Goal: Task Accomplishment & Management: Use online tool/utility

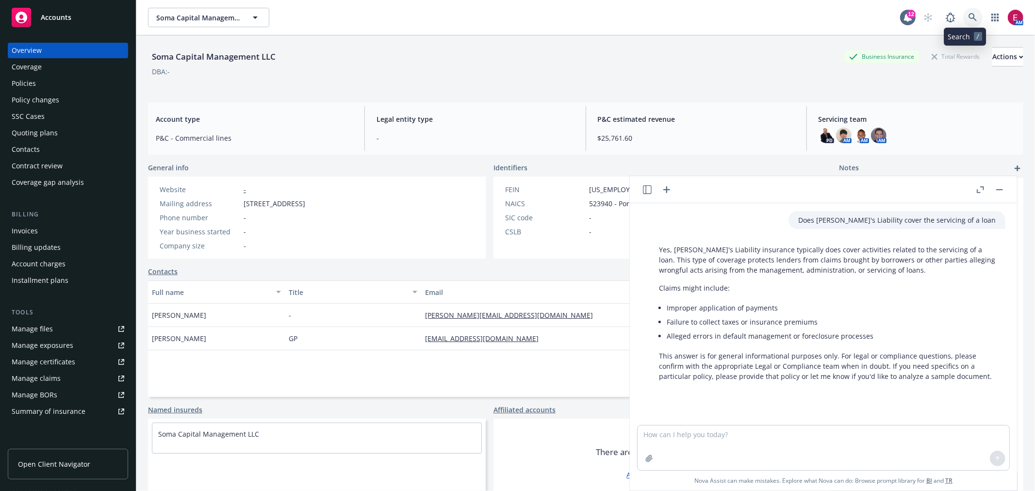
click at [968, 17] on icon at bounding box center [972, 17] width 9 height 9
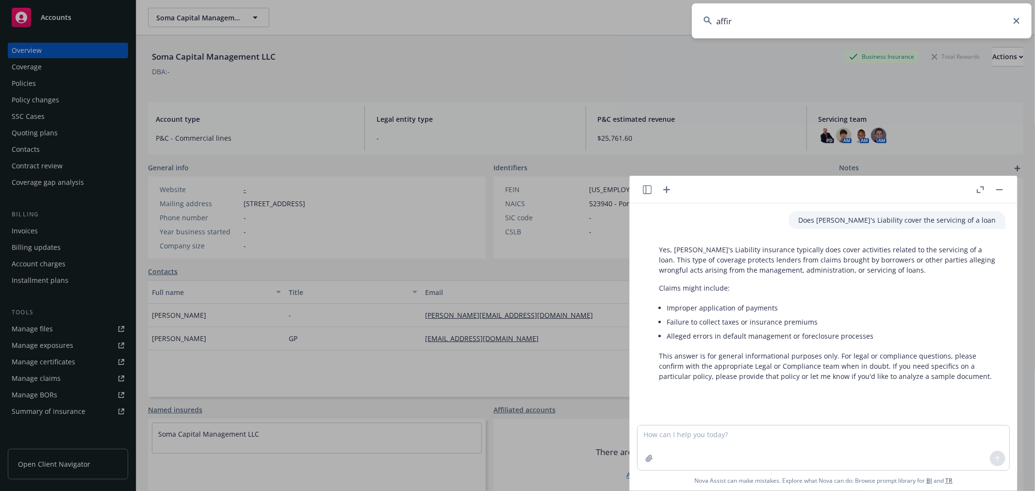
type input "affirm"
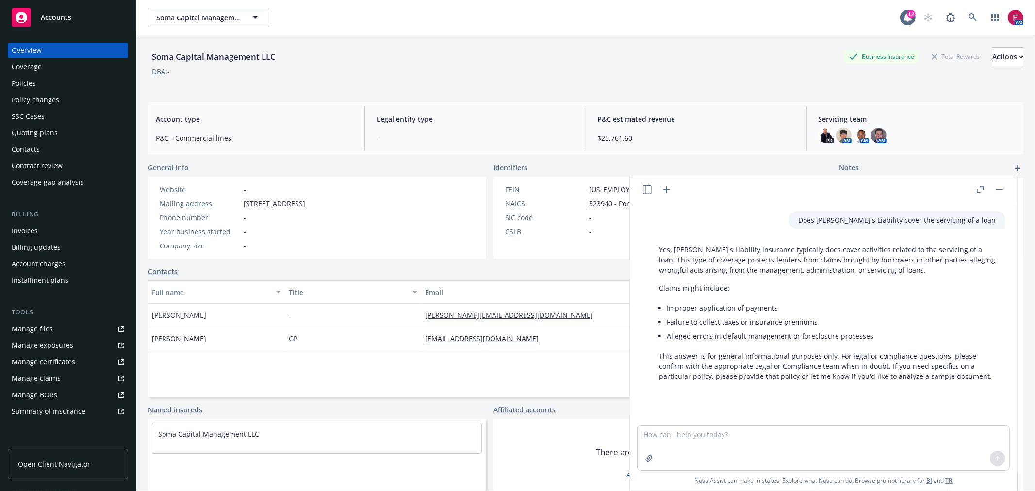
click at [999, 190] on rect "button" at bounding box center [999, 189] width 7 height 1
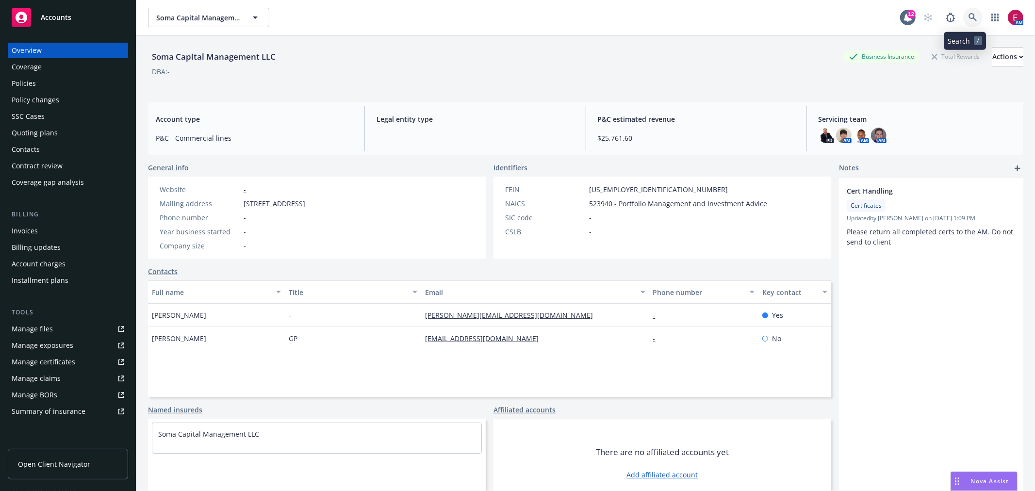
click at [963, 11] on link at bounding box center [972, 17] width 19 height 19
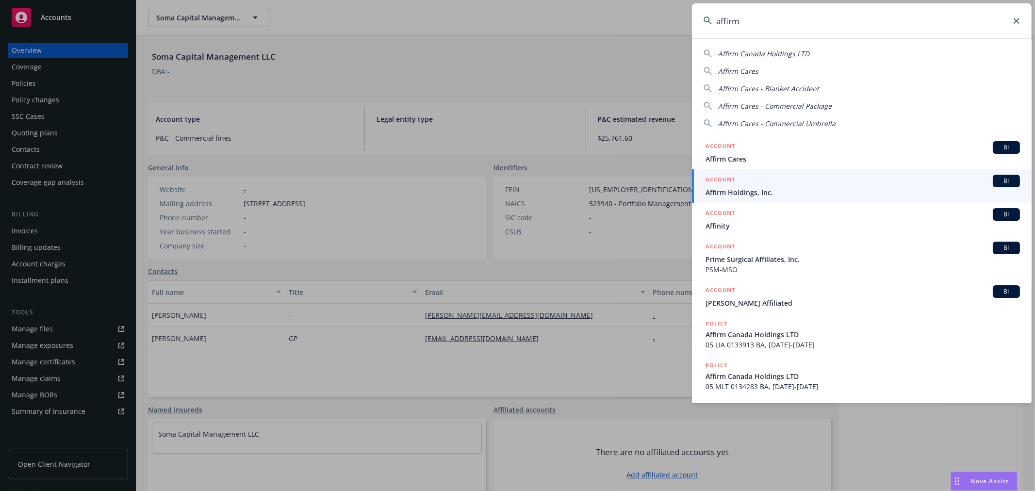
click at [789, 13] on input "affirm" at bounding box center [862, 20] width 340 height 35
click at [802, 19] on input "affirm" at bounding box center [862, 20] width 340 height 35
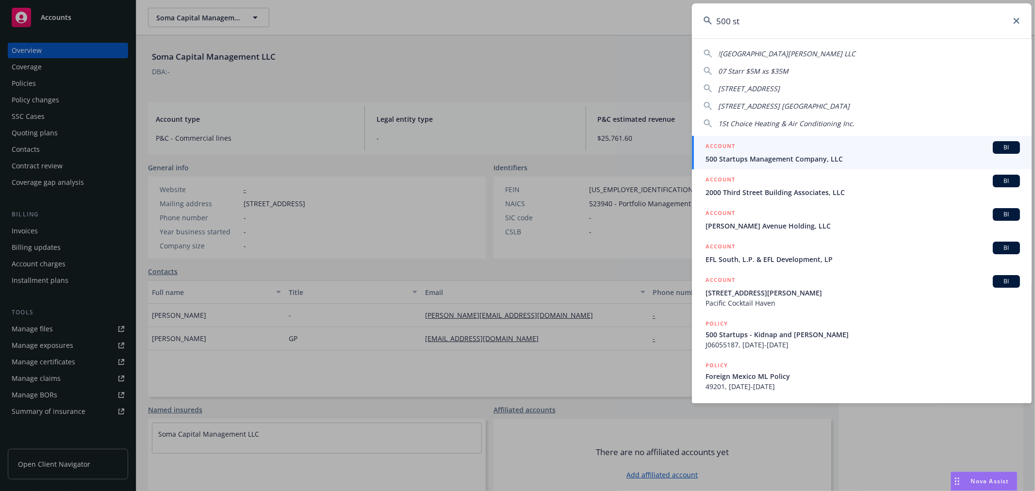
type input "500 st"
click at [771, 147] on div "ACCOUNT BI" at bounding box center [862, 147] width 314 height 13
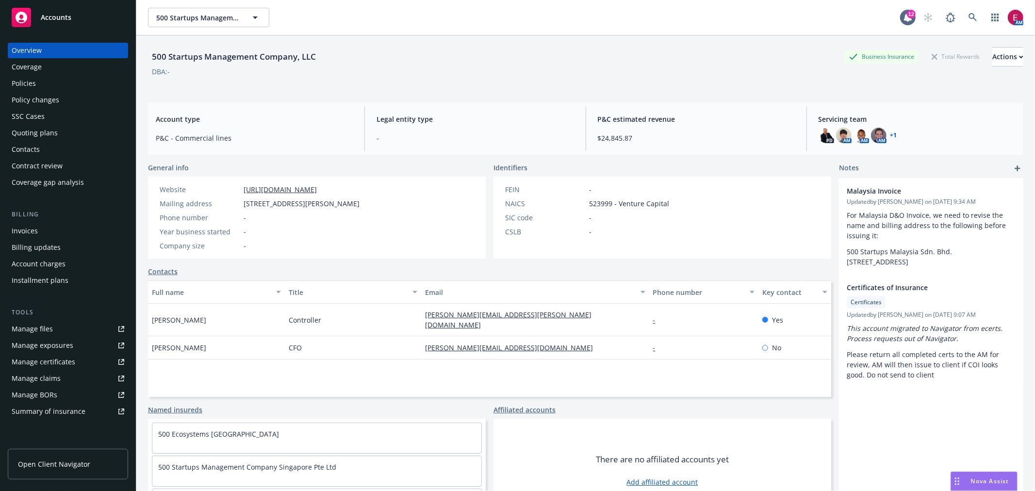
click at [51, 130] on div "Quoting plans" at bounding box center [35, 133] width 46 height 16
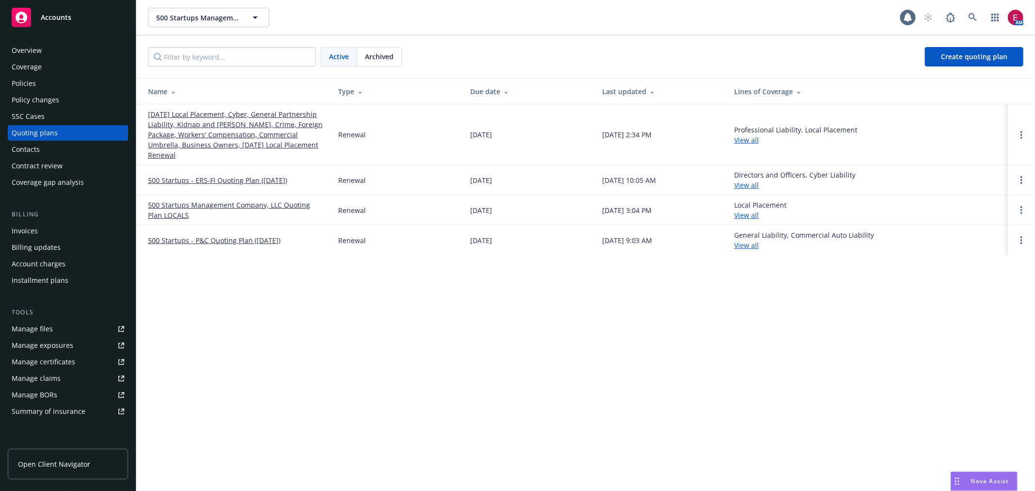
click at [200, 119] on link "[DATE] Local Placement, Cyber, General Partnership Liability, Kidnap and [PERSO…" at bounding box center [235, 134] width 175 height 51
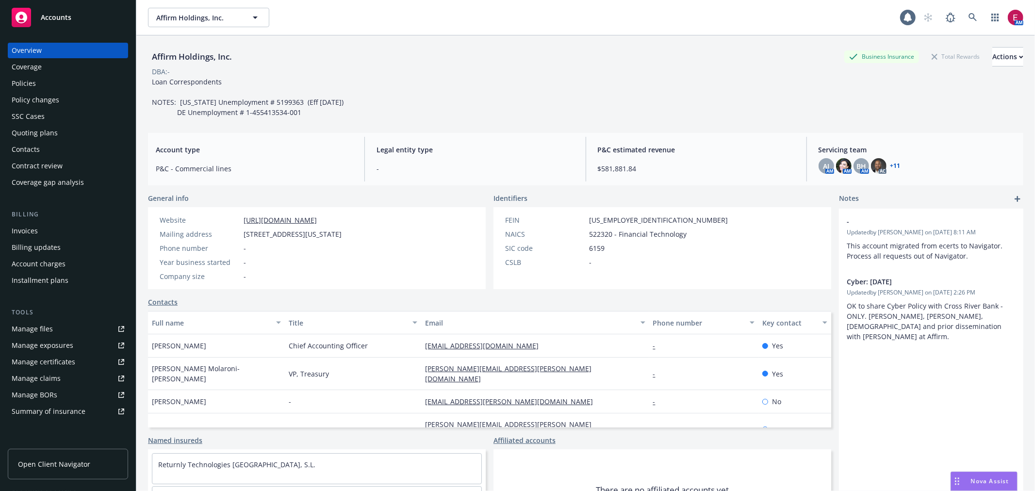
click at [29, 79] on div "Policies" at bounding box center [24, 84] width 24 height 16
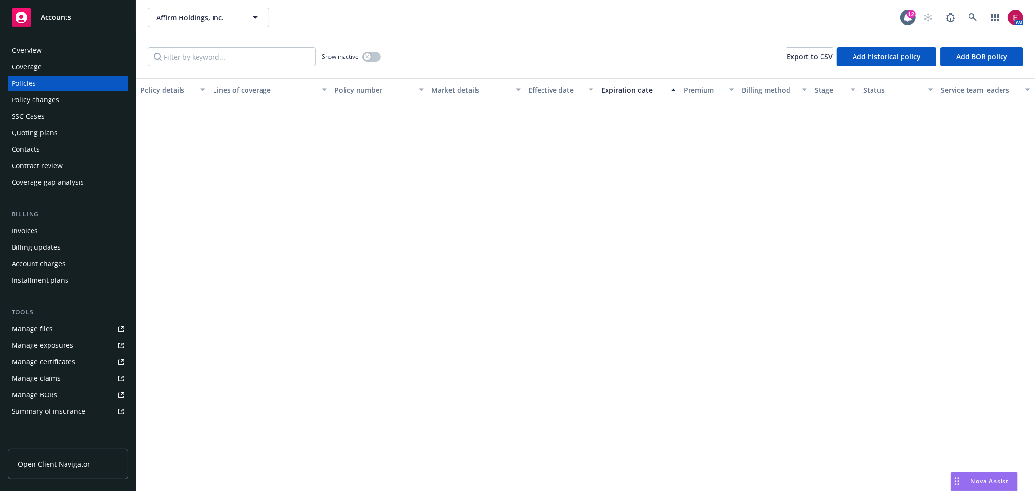
scroll to position [485, 0]
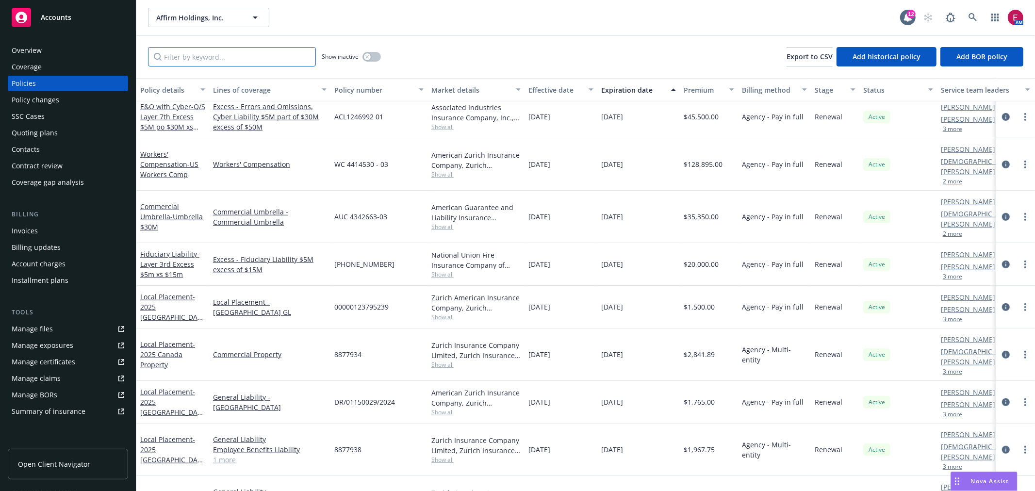
click at [196, 59] on input "Filter by keyword..." at bounding box center [232, 56] width 168 height 19
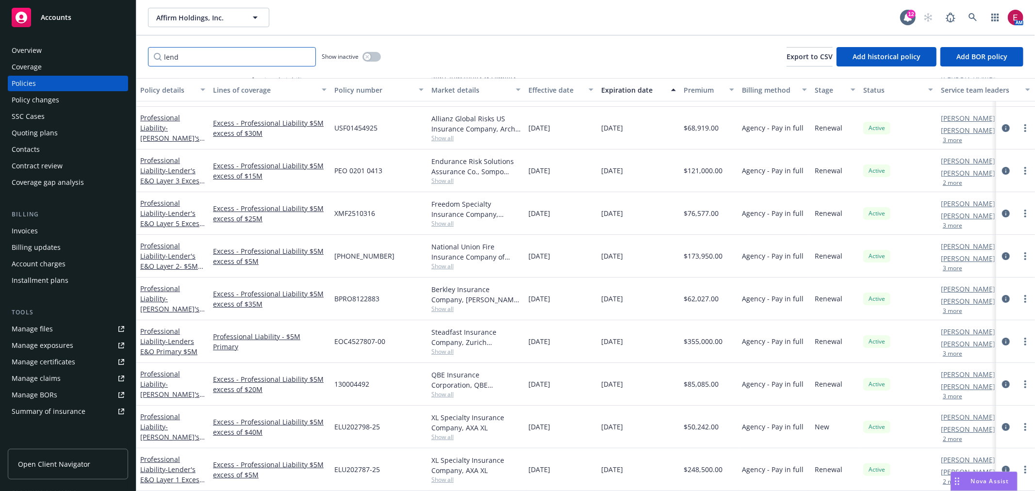
scroll to position [15, 0]
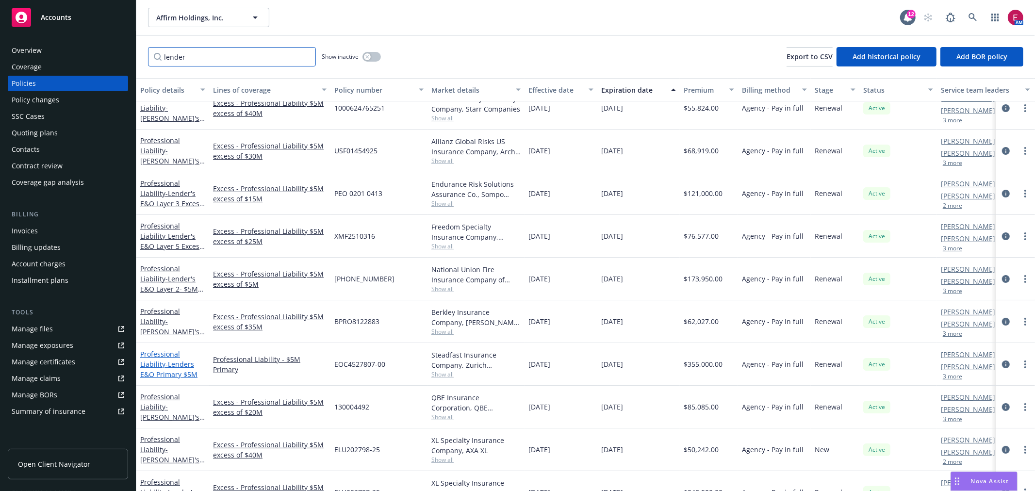
type input "lender"
click at [150, 359] on span "- Lenders E&O Primary $5M" at bounding box center [168, 368] width 57 height 19
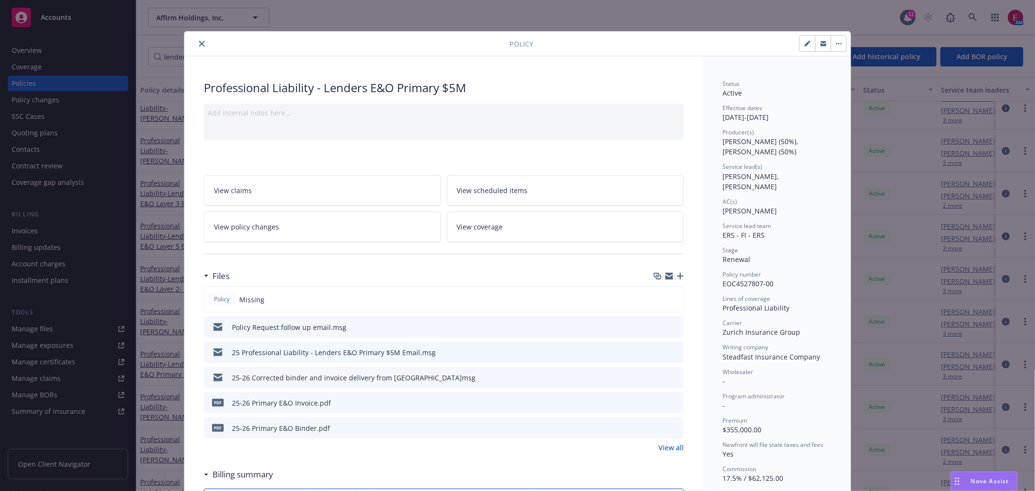
click at [202, 40] on button "close" at bounding box center [202, 44] width 12 height 12
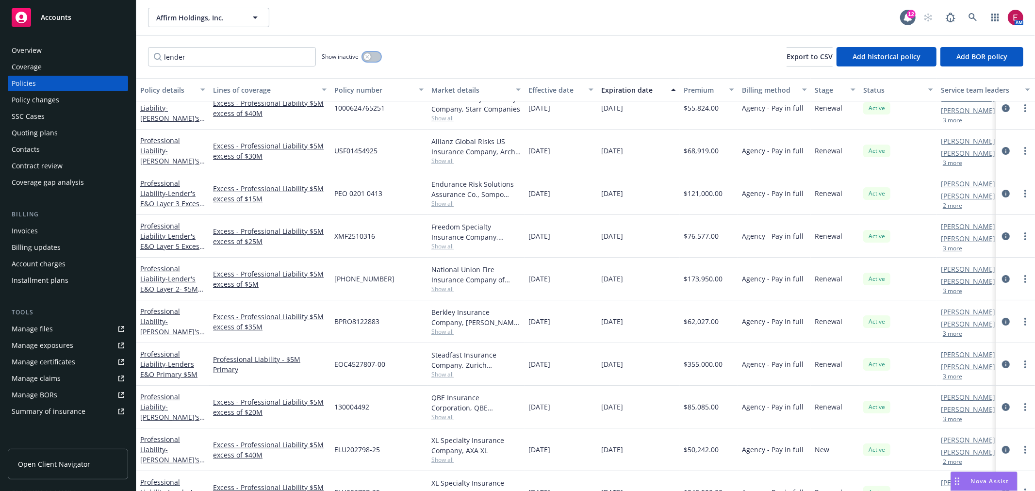
click at [372, 54] on button "button" at bounding box center [371, 57] width 18 height 10
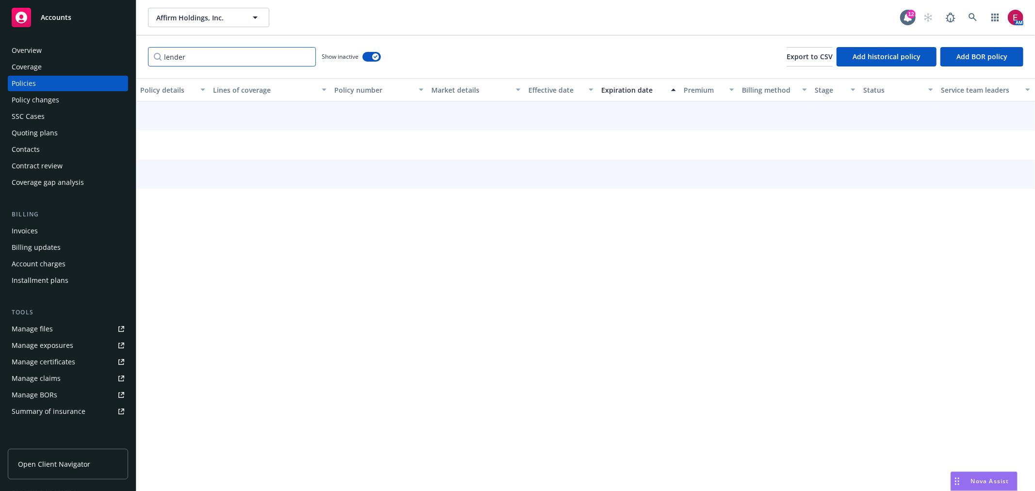
click at [254, 57] on input "lender" at bounding box center [232, 56] width 168 height 19
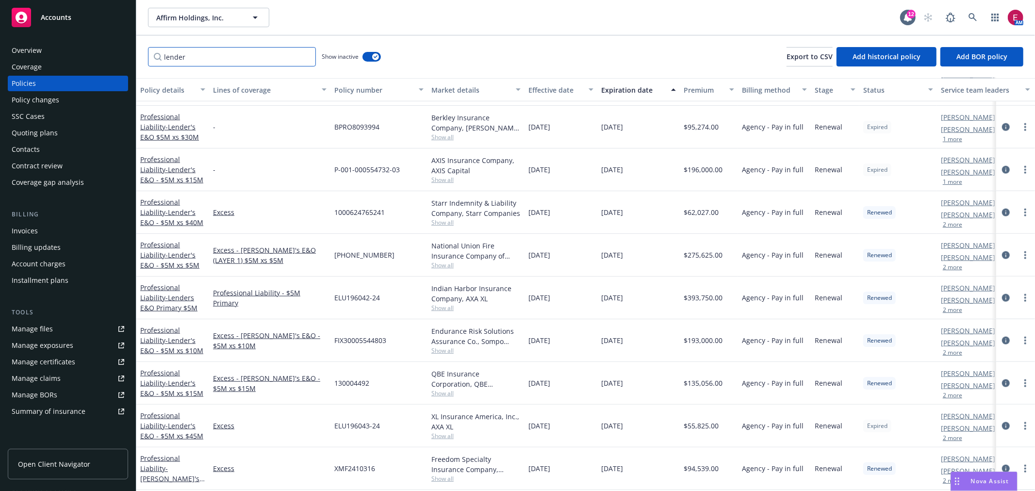
scroll to position [957, 0]
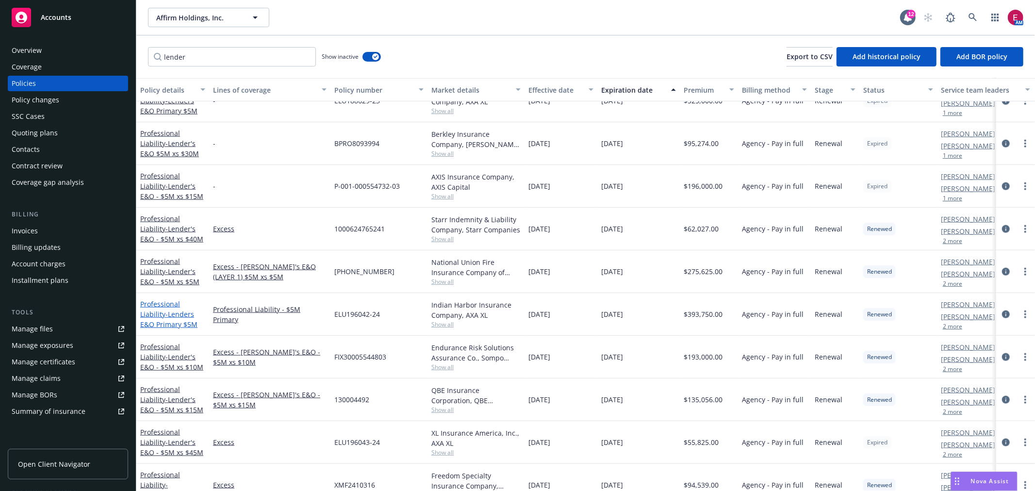
click at [171, 304] on link "Professional Liability - Lenders E&O Primary $5M" at bounding box center [168, 314] width 57 height 30
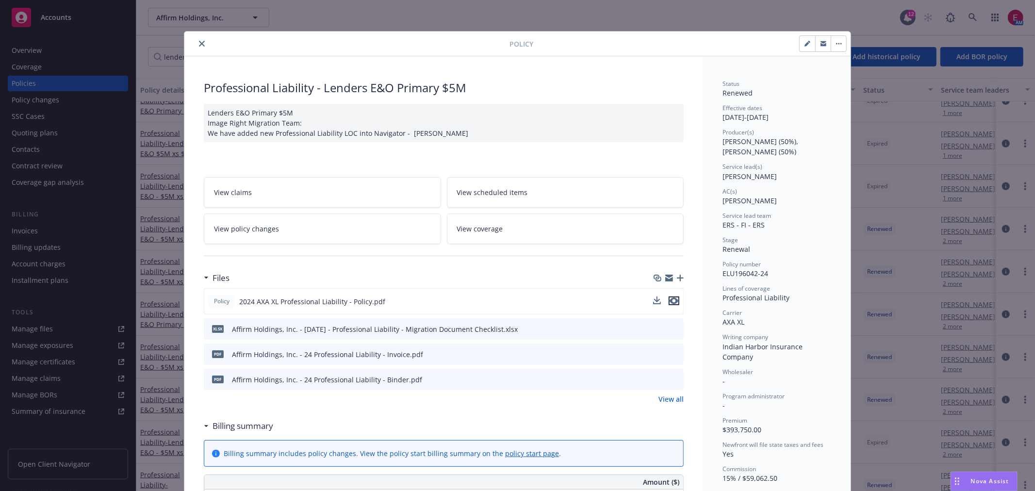
click at [670, 299] on icon "preview file" at bounding box center [673, 300] width 9 height 7
click at [991, 479] on span "Nova Assist" at bounding box center [990, 481] width 38 height 8
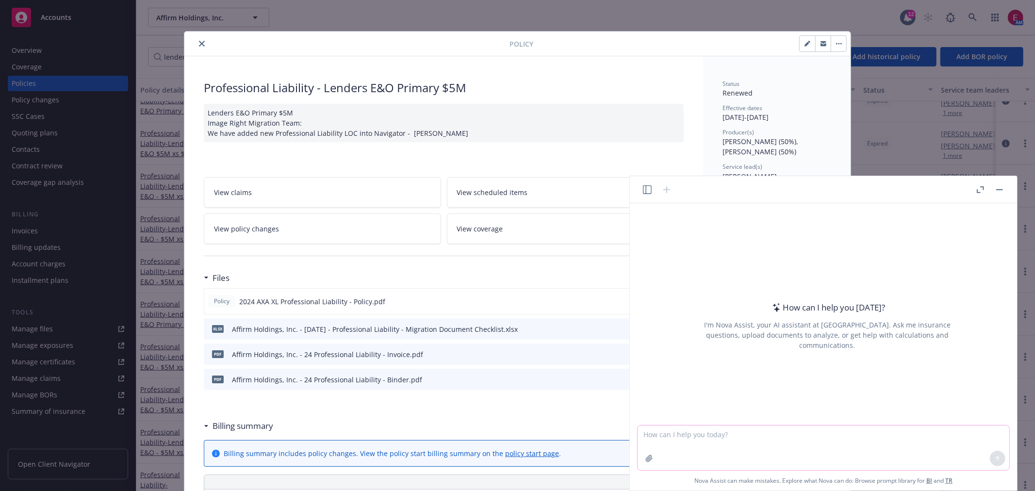
click at [811, 439] on textarea at bounding box center [823, 447] width 372 height 45
type textarea "Professional Liability coverage for advisory service"
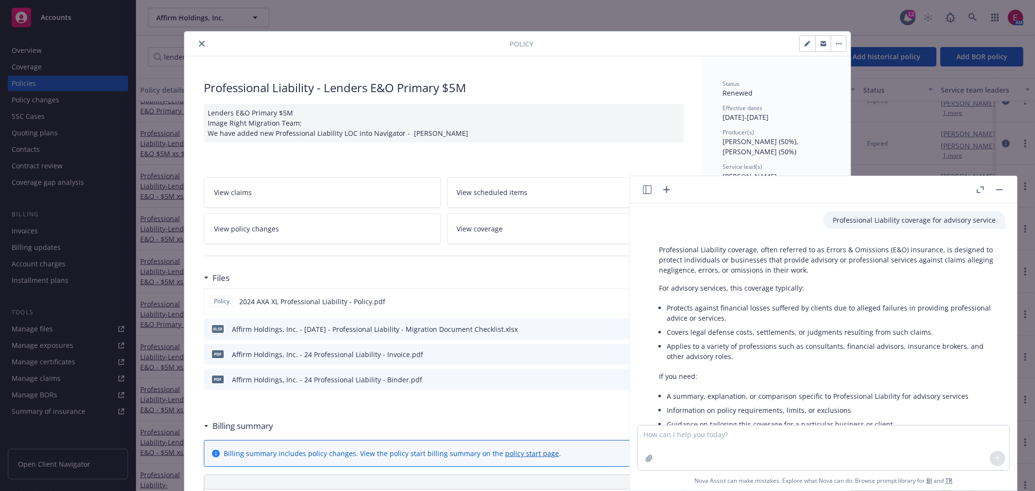
click at [869, 221] on p "Professional Liability coverage for advisory service" at bounding box center [913, 220] width 163 height 10
copy p "Professional Liability coverage for advisory service"
click at [735, 444] on textarea at bounding box center [823, 447] width 372 height 45
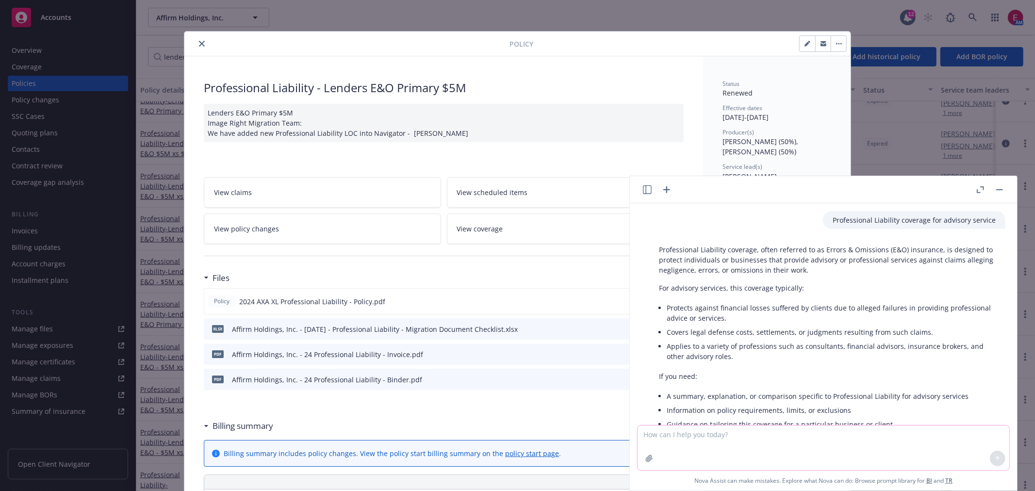
paste textarea "Professional Liability coverage for advisory service"
type textarea "Professional Liability coverage for non-professional advisory service"
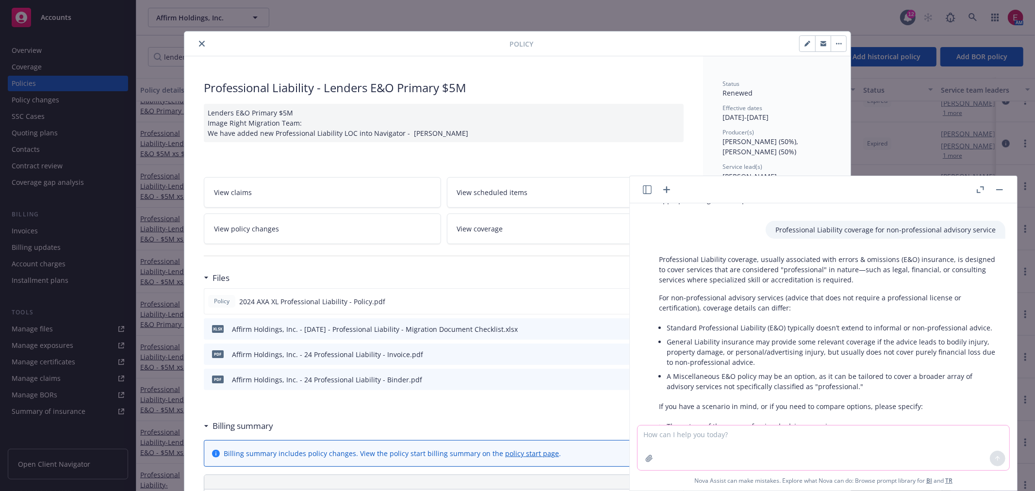
scroll to position [269, 0]
click at [783, 236] on p "Professional Liability coverage for non-professional advisory service" at bounding box center [885, 233] width 220 height 10
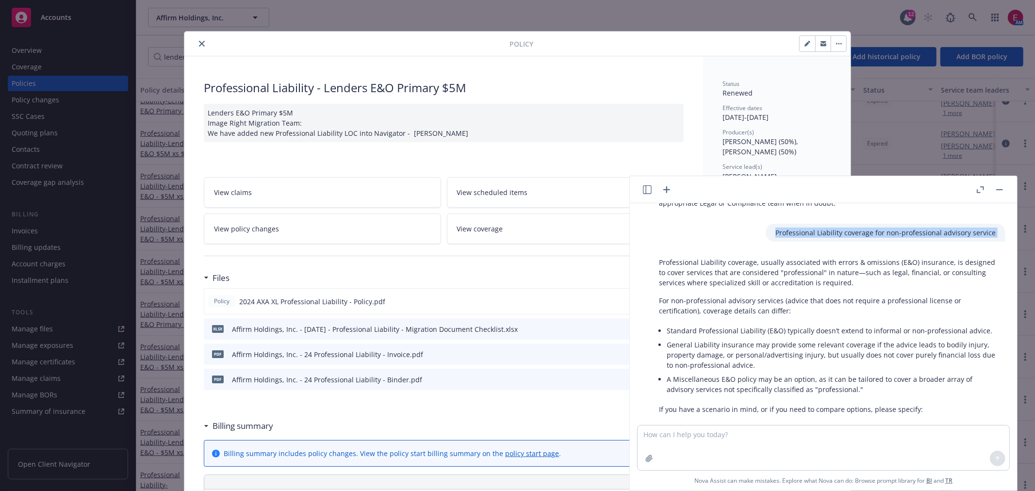
click at [783, 236] on p "Professional Liability coverage for non-professional advisory service" at bounding box center [885, 233] width 220 height 10
copy p "Professional Liability coverage for non-professional advisory service"
click at [686, 432] on textarea at bounding box center [823, 447] width 372 height 45
paste textarea "Professional Liability coverage for non-professional advisory service"
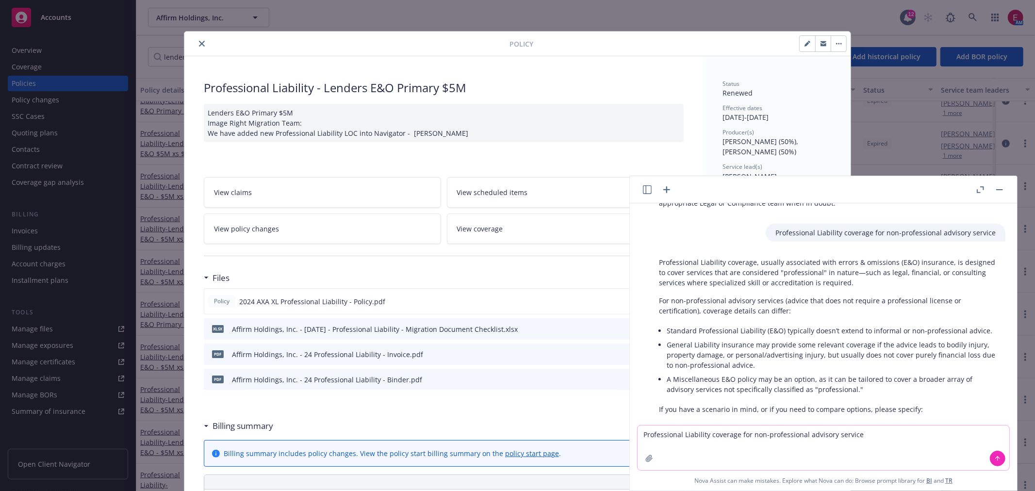
scroll to position [323, 0]
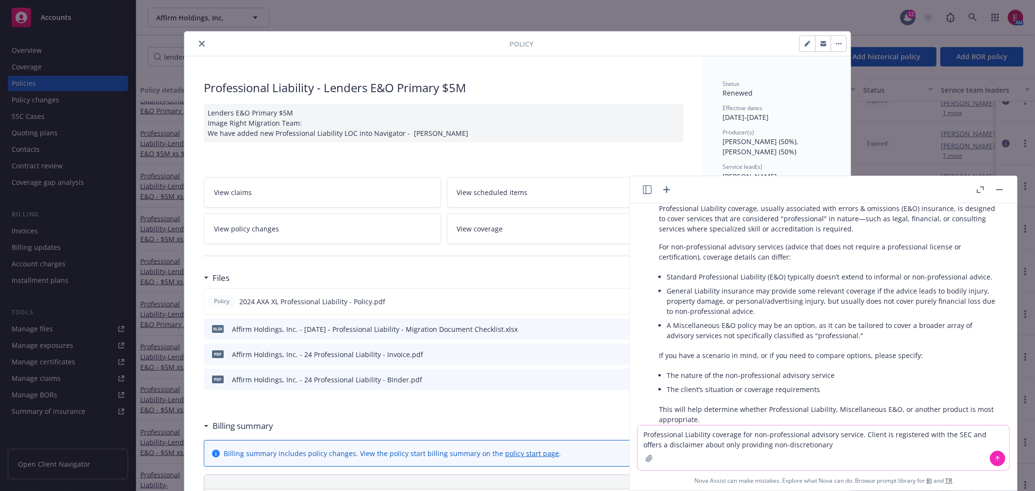
click at [825, 446] on textarea "Professional Liability coverage for non-professional advisory service. Client i…" at bounding box center [823, 447] width 372 height 45
type textarea "Professional Liability coverage for non-professional advisory service. Client i…"
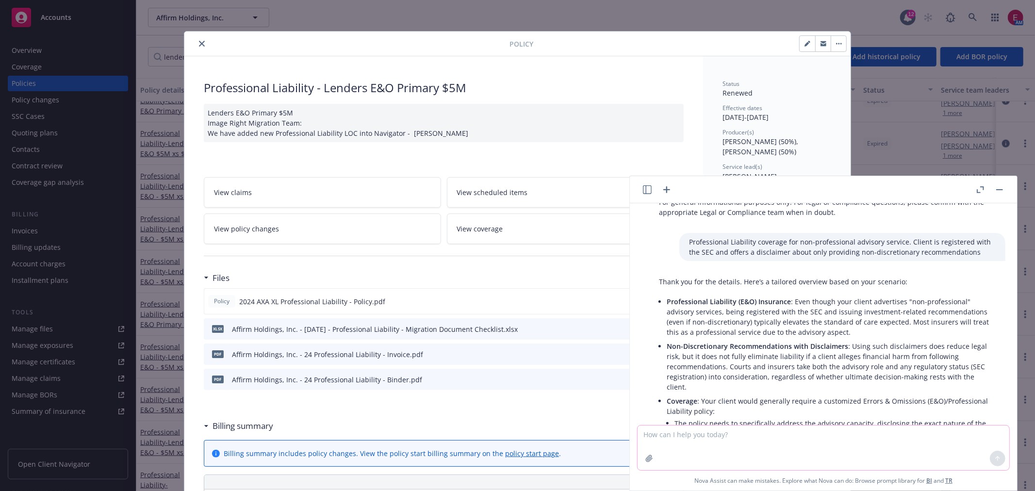
scroll to position [612, 0]
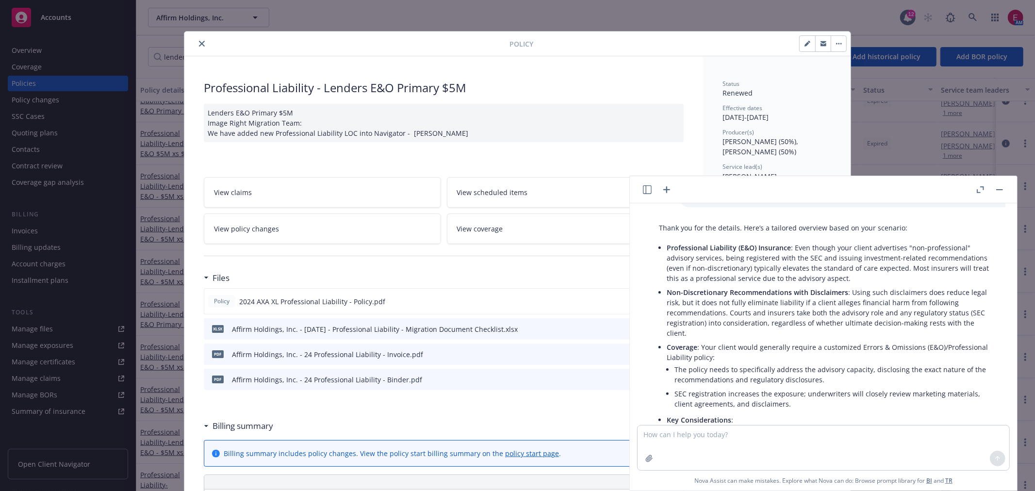
click at [773, 27] on div "Policy Professional Liability - Lenders E&O Primary $5M Lenders E&O Primary $5M…" at bounding box center [517, 245] width 1035 height 491
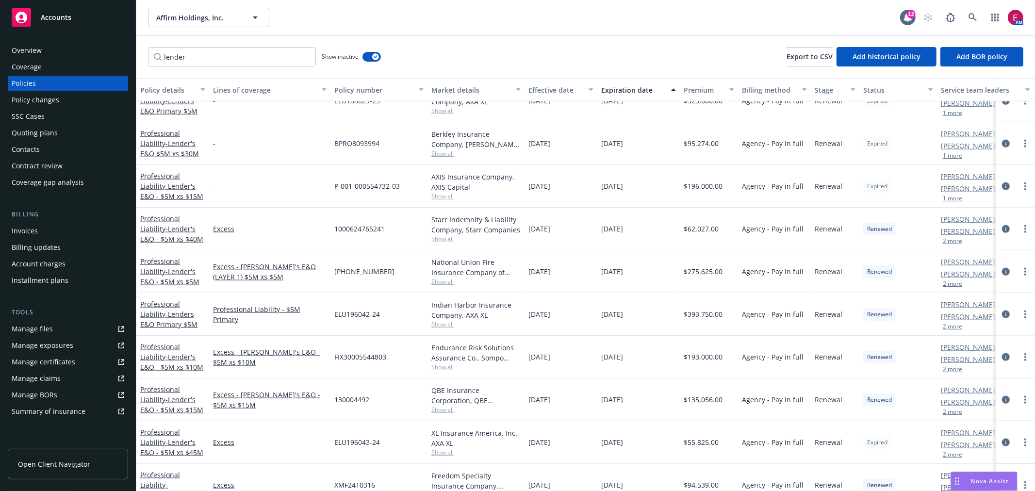
click at [996, 490] on div "Nova Assist" at bounding box center [984, 481] width 66 height 18
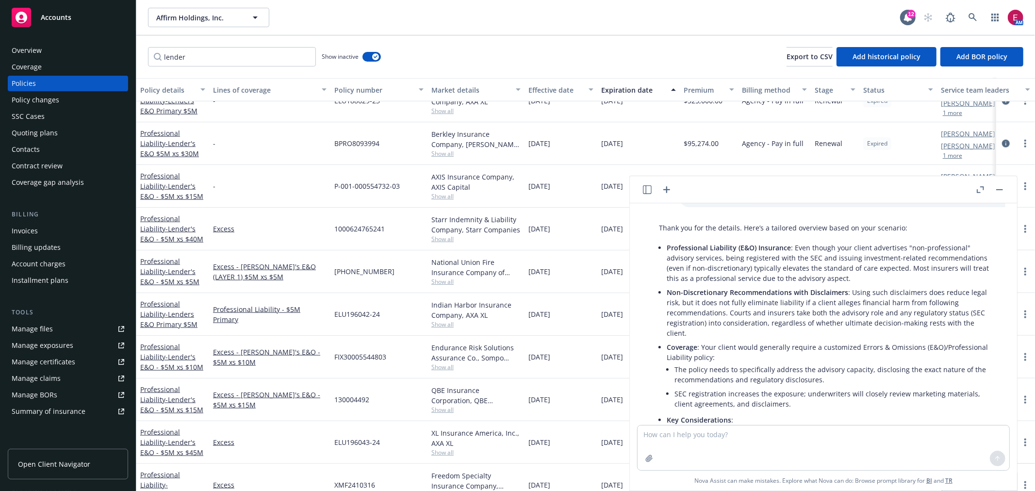
click at [990, 483] on div "Professional Liability coverage for advisory service Professional Liability cov…" at bounding box center [823, 346] width 387 height 287
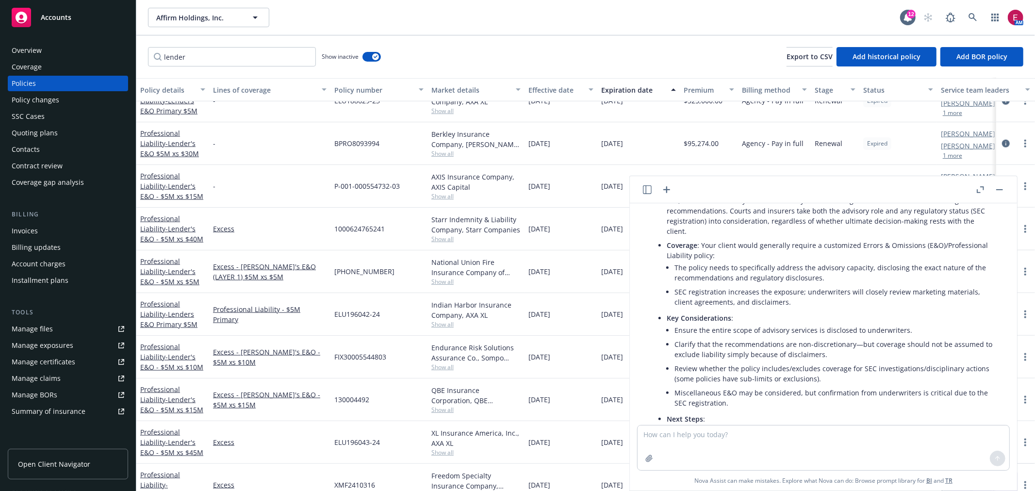
scroll to position [732, 0]
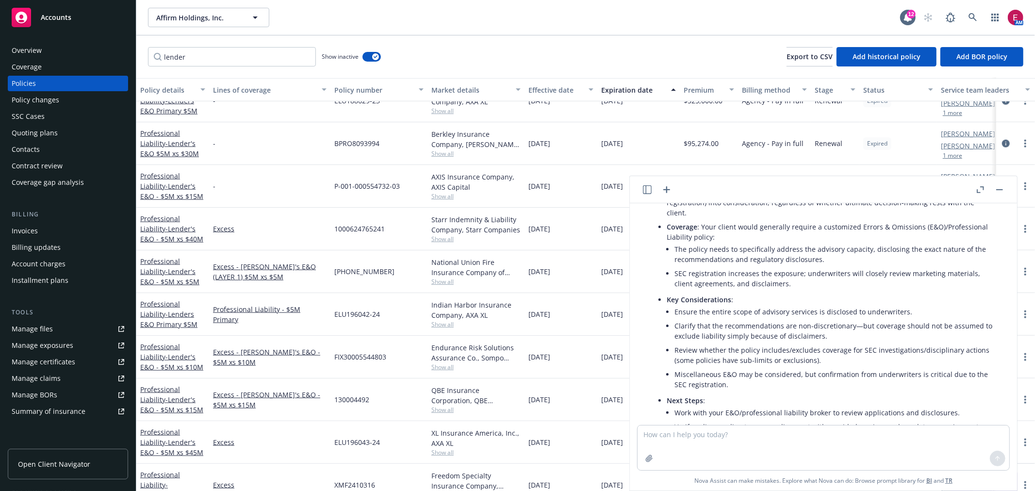
click at [895, 271] on li "SEC registration increases the exposure; underwriters will closely review marke…" at bounding box center [834, 278] width 321 height 24
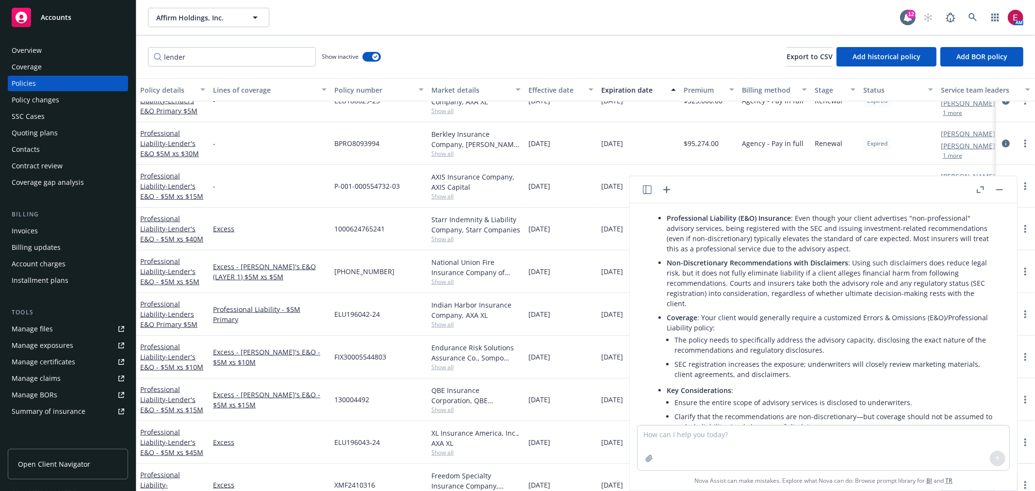
scroll to position [624, 0]
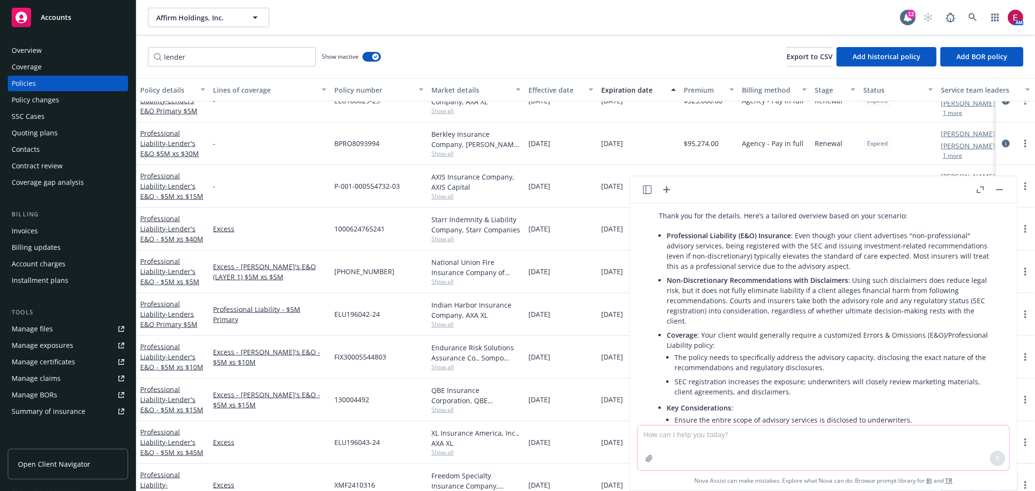
click at [767, 443] on textarea at bounding box center [823, 447] width 372 height 45
type textarea "Miscellaneous E&O vs Professional Liability"
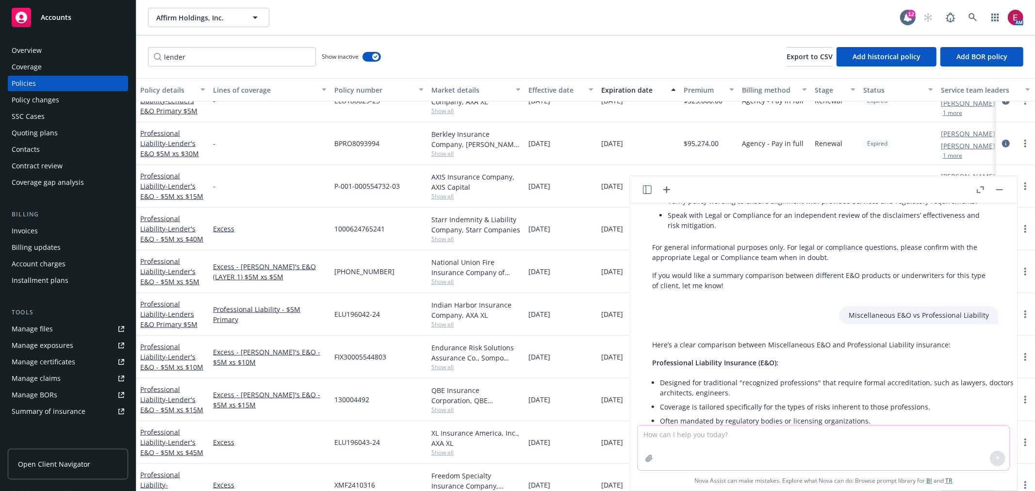
scroll to position [953, 7]
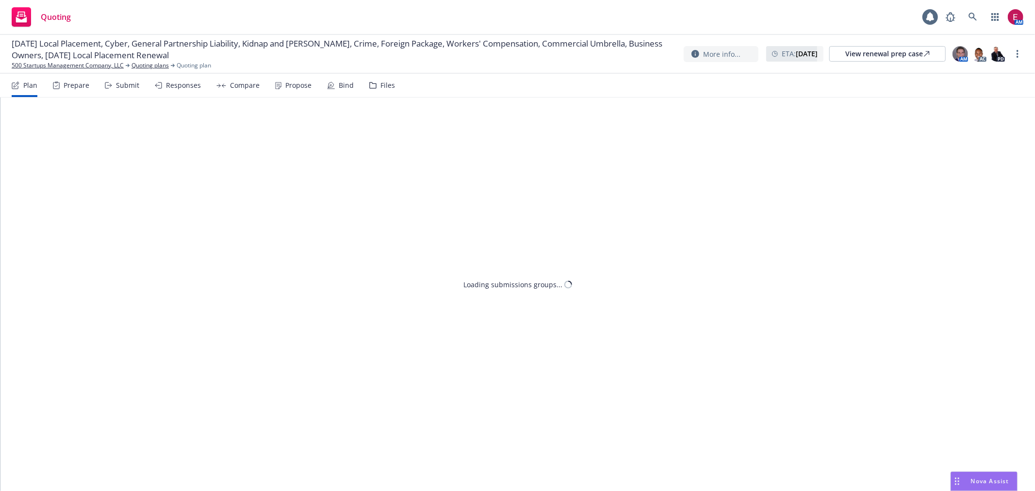
click at [91, 83] on div "Plan Prepare Submit Responses Compare Propose Bind Files" at bounding box center [203, 85] width 383 height 23
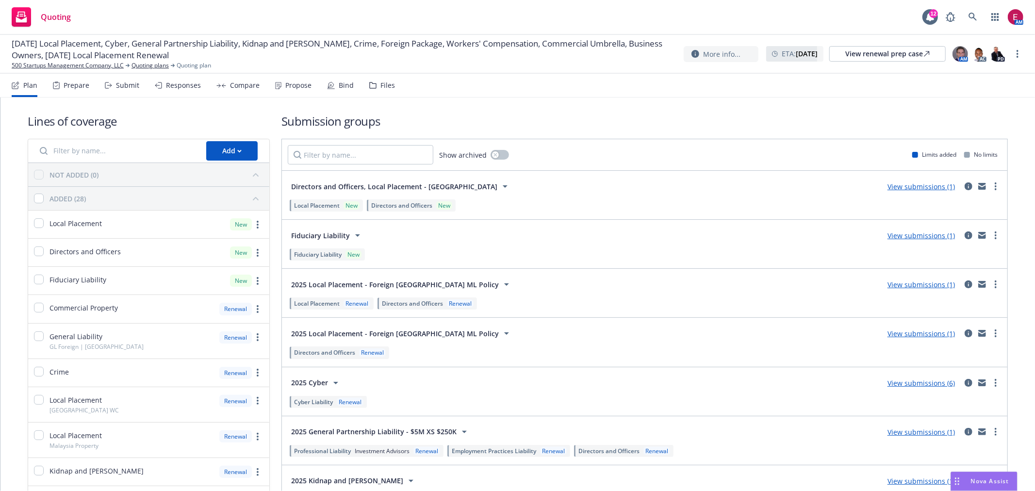
click at [72, 90] on div "Prepare" at bounding box center [71, 85] width 36 height 23
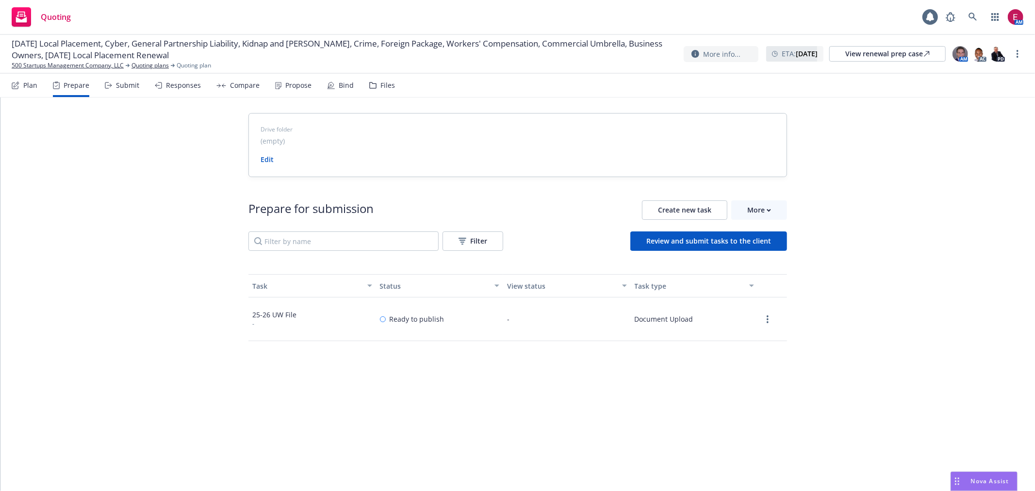
drag, startPoint x: 754, startPoint y: 317, endPoint x: 769, endPoint y: 319, distance: 15.2
click at [759, 317] on div at bounding box center [772, 319] width 29 height 44
click at [769, 319] on div at bounding box center [772, 319] width 29 height 44
click at [766, 320] on icon "more" at bounding box center [767, 319] width 2 height 8
click at [758, 357] on link "Edit" at bounding box center [732, 358] width 88 height 19
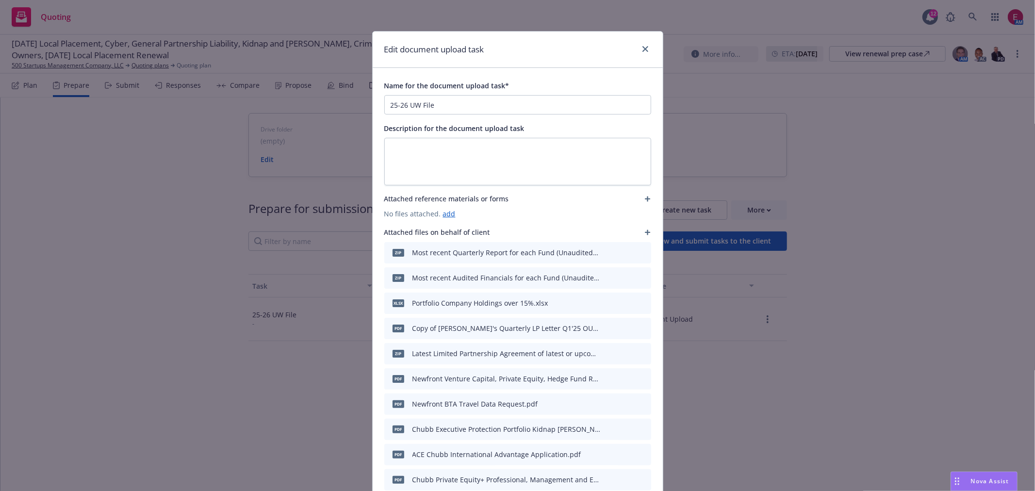
click at [606, 254] on icon "download file" at bounding box center [608, 252] width 8 height 8
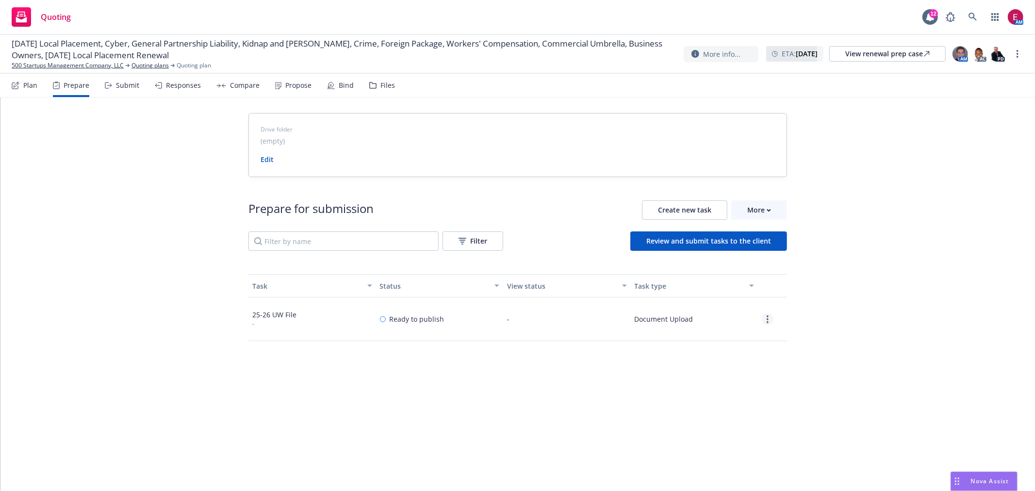
click at [765, 313] on link "more" at bounding box center [768, 319] width 12 height 12
click at [730, 356] on link "Edit" at bounding box center [732, 358] width 88 height 19
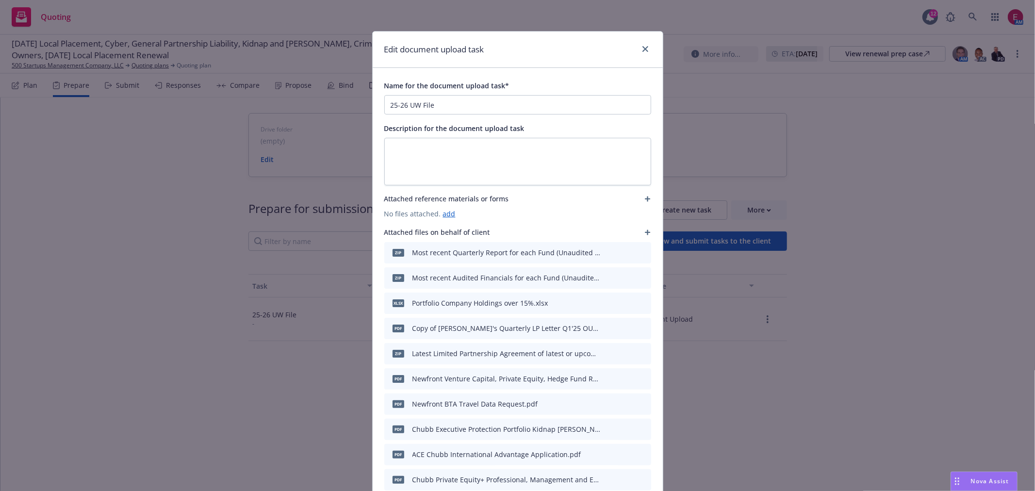
click at [875, 273] on div "Edit document upload task Name for the document upload task* 25-26 UW File Desc…" at bounding box center [517, 245] width 1035 height 491
click at [821, 321] on div "Edit document upload task Name for the document upload task* 25-26 UW File Desc…" at bounding box center [517, 245] width 1035 height 491
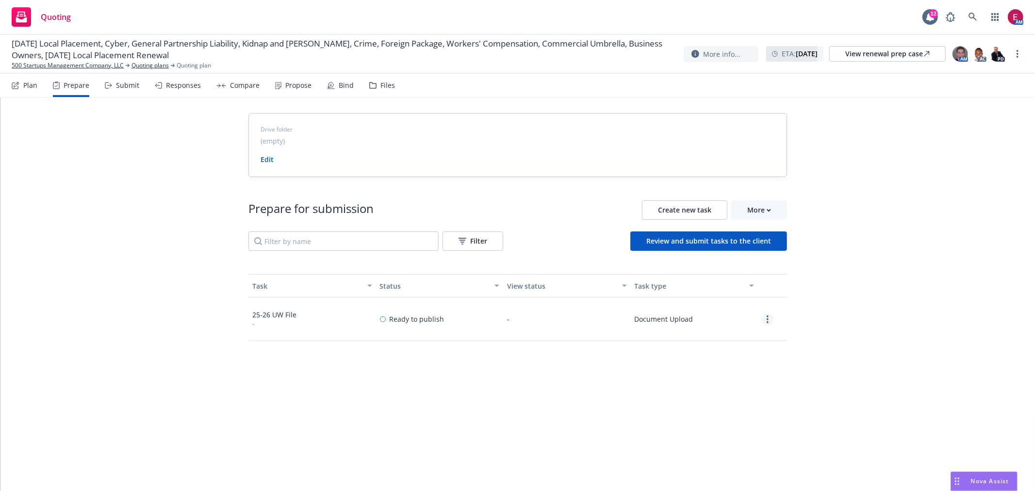
click at [766, 318] on link "more" at bounding box center [768, 319] width 12 height 12
click at [715, 353] on link "Edit" at bounding box center [732, 358] width 88 height 19
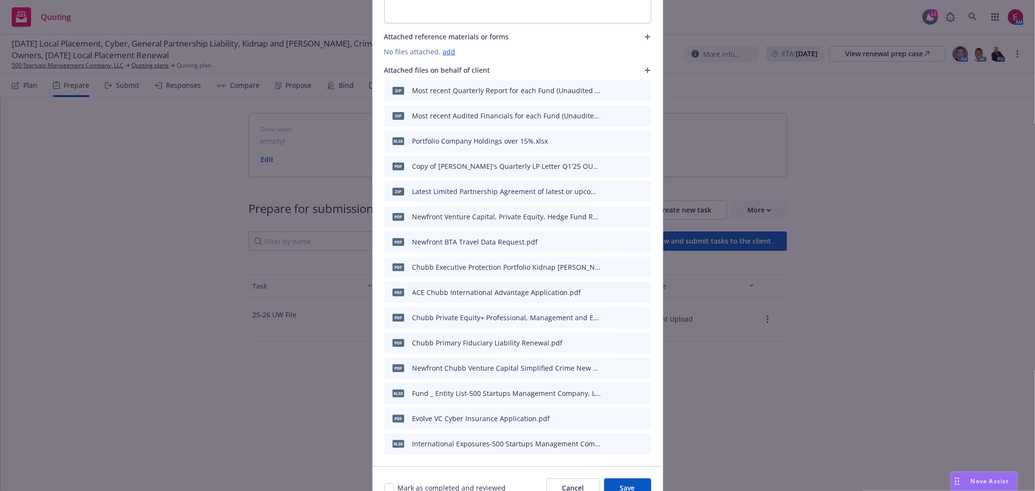
scroll to position [211, 0]
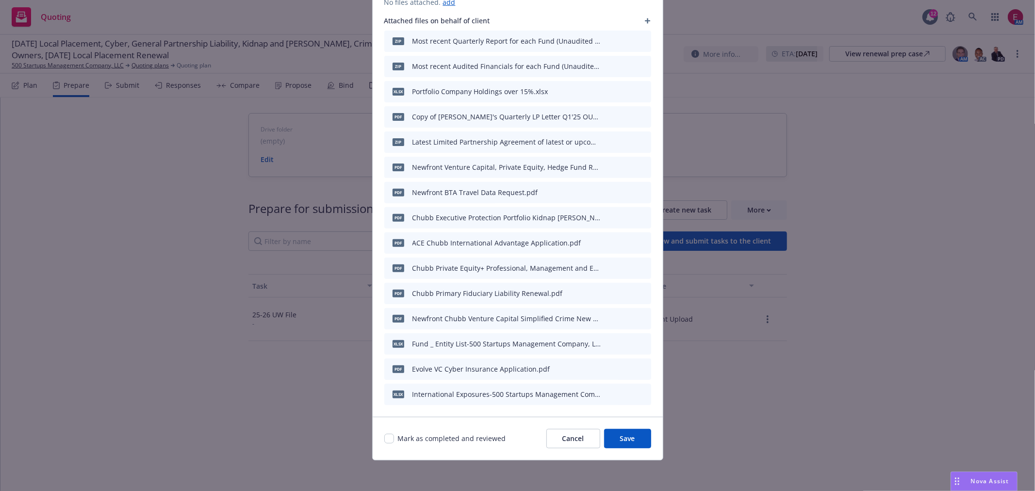
drag, startPoint x: 967, startPoint y: 226, endPoint x: 951, endPoint y: 226, distance: 16.0
click at [967, 226] on div "Edit document upload task Name for the document upload task* 25-26 UW File Desc…" at bounding box center [517, 245] width 1035 height 491
drag, startPoint x: 114, startPoint y: 323, endPoint x: 146, endPoint y: 96, distance: 229.1
click at [114, 319] on div "Edit document upload task Name for the document upload task* 25-26 UW File Desc…" at bounding box center [517, 245] width 1035 height 491
click at [117, 86] on div "Edit document upload task Name for the document upload task* 25-26 UW File Desc…" at bounding box center [517, 245] width 1035 height 491
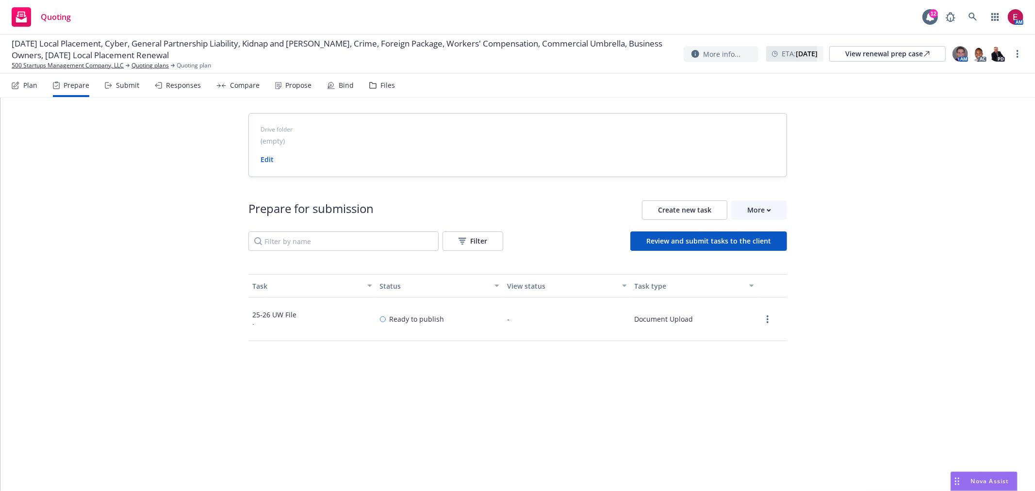
click at [117, 86] on div "Submit" at bounding box center [127, 85] width 23 height 8
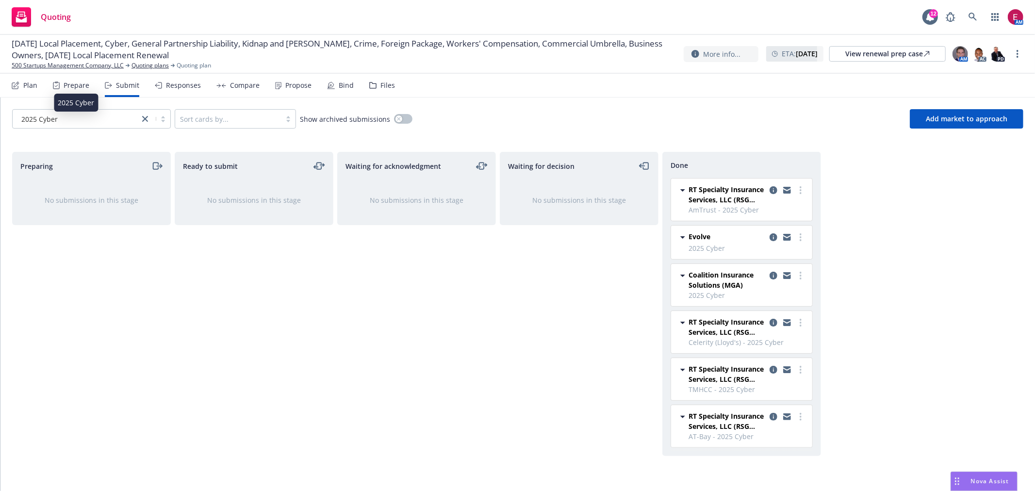
click at [122, 115] on div "2025 Cyber" at bounding box center [75, 119] width 117 height 10
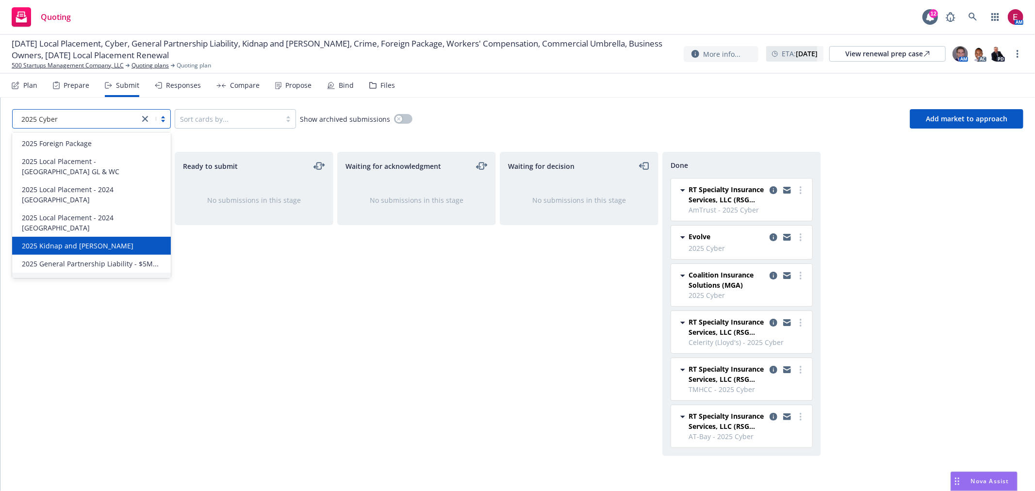
scroll to position [147, 0]
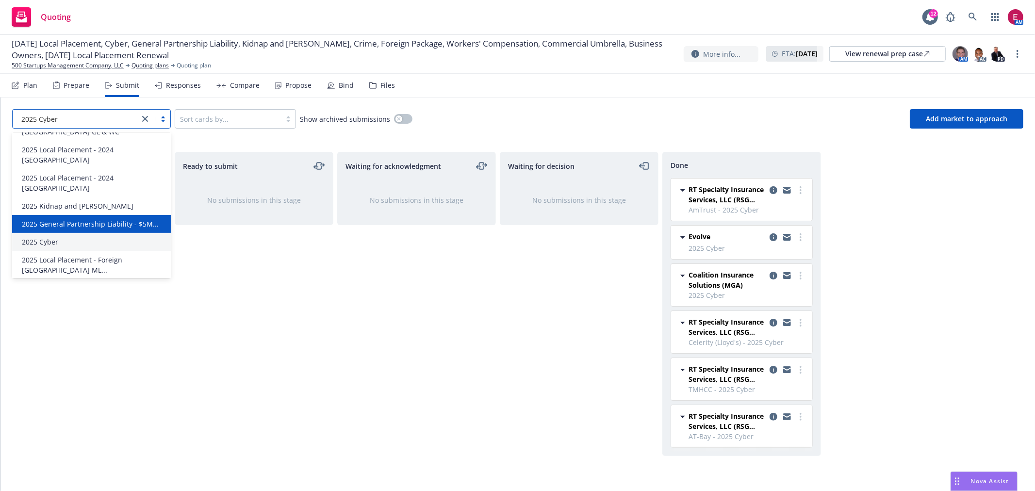
click at [115, 219] on span "2025 General Partnership Liability - $5M..." at bounding box center [90, 224] width 137 height 10
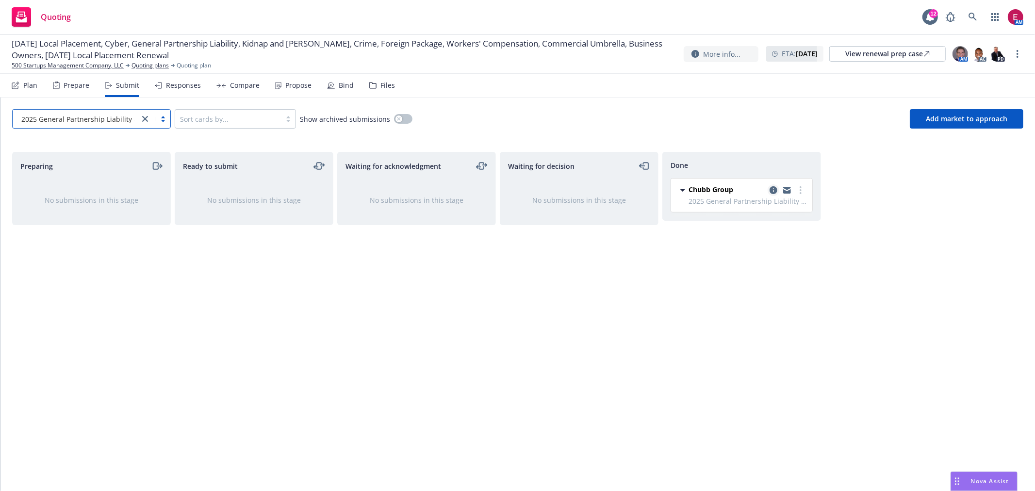
click at [777, 188] on icon "copy logging email" at bounding box center [773, 190] width 8 height 8
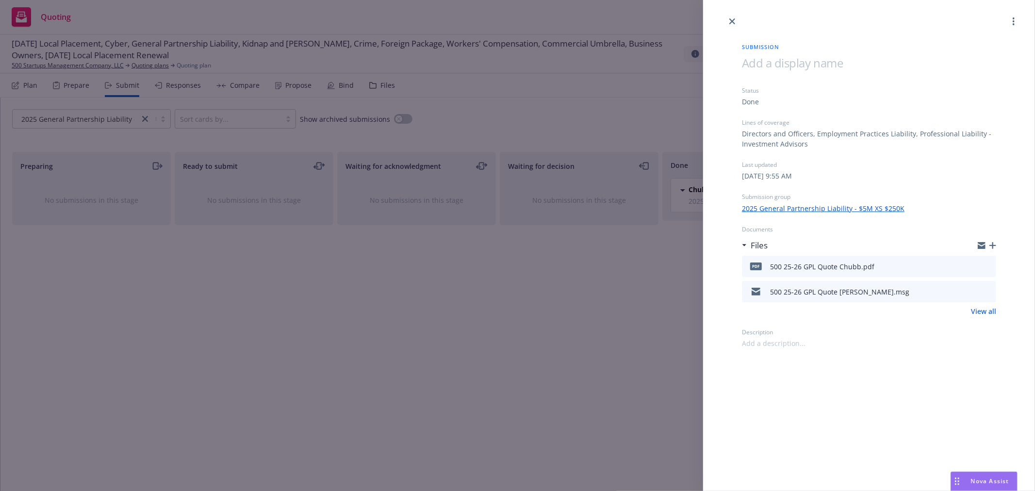
click at [971, 267] on icon "download file" at bounding box center [971, 265] width 8 height 8
click at [433, 267] on div "Submission Status Done Lines of coverage Directors and Officers, Employment Pra…" at bounding box center [517, 245] width 1035 height 491
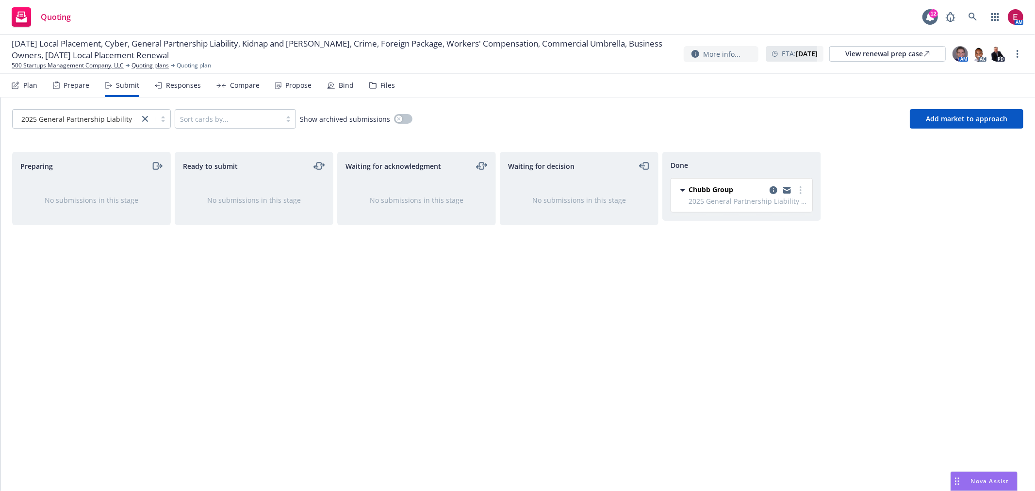
click at [1014, 483] on div "Nova Assist" at bounding box center [990, 481] width 54 height 8
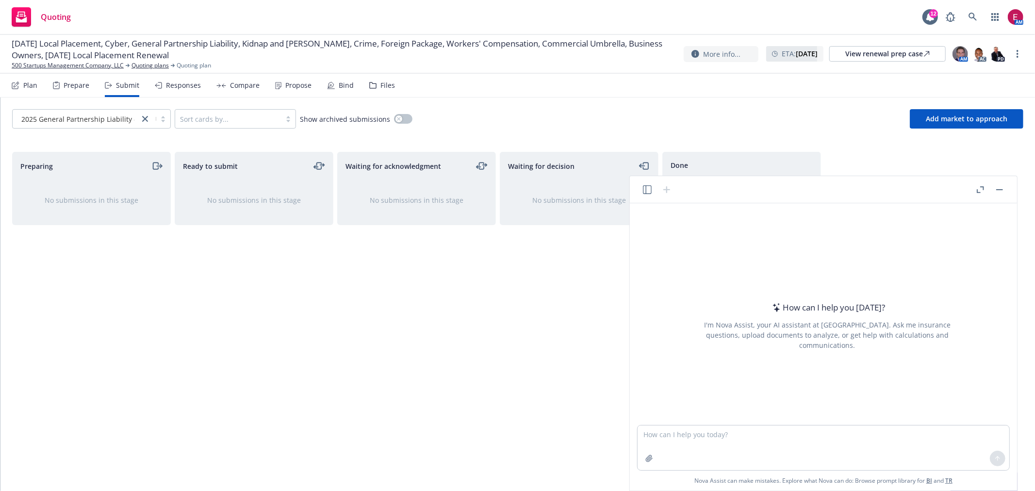
click at [994, 482] on div "How can I help you today? I'm Nova Assist, your AI assistant at Newfront. Ask m…" at bounding box center [823, 346] width 387 height 287
click at [974, 10] on link at bounding box center [972, 16] width 19 height 19
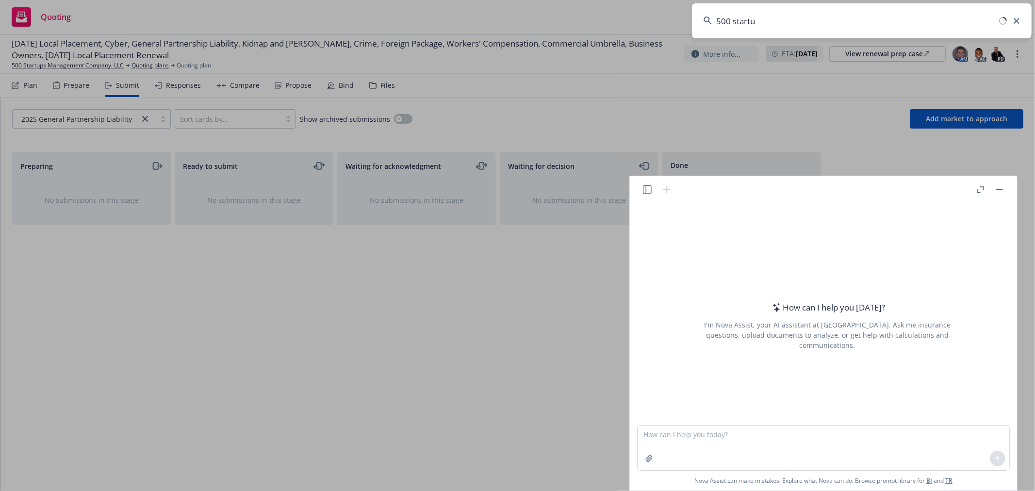
type input "500 startup"
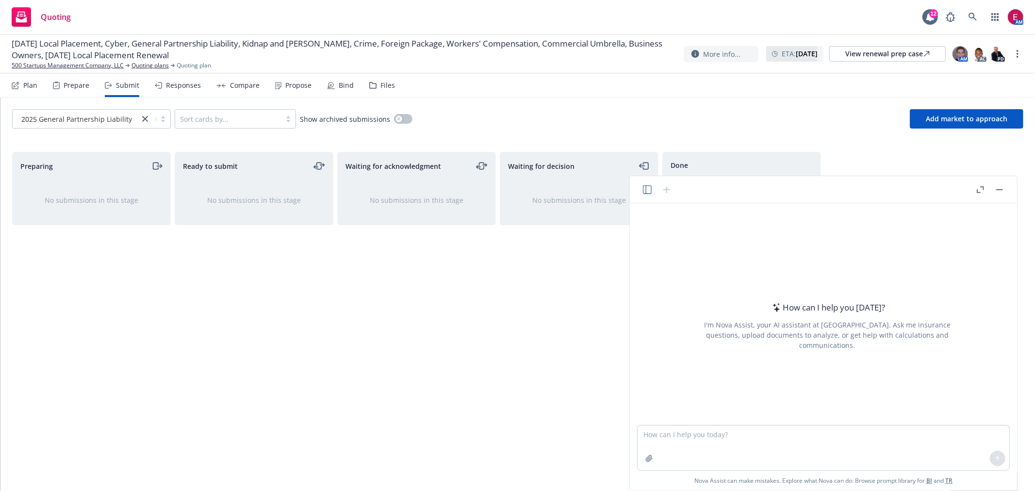
click at [998, 188] on button "button" at bounding box center [999, 190] width 12 height 12
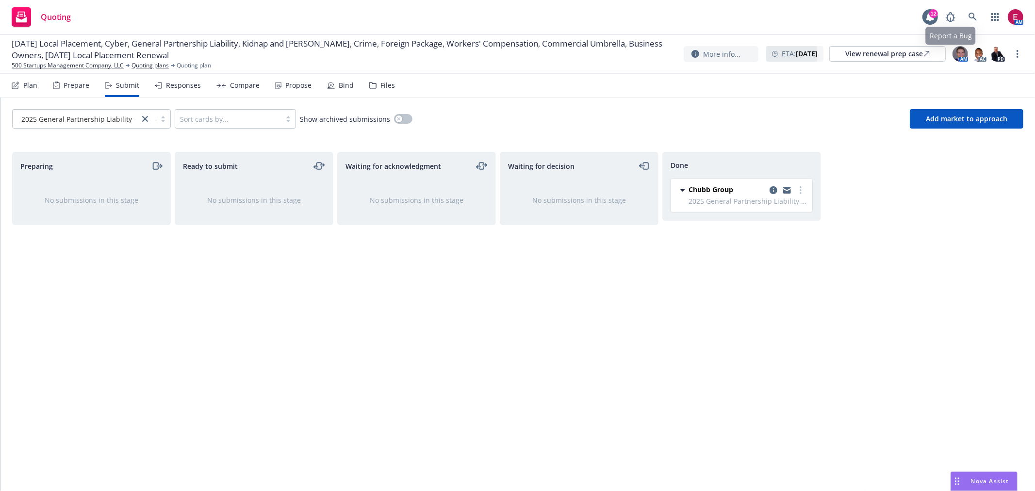
click at [982, 5] on div "Quoting 12 AM" at bounding box center [517, 17] width 1035 height 35
click at [978, 10] on link at bounding box center [972, 16] width 19 height 19
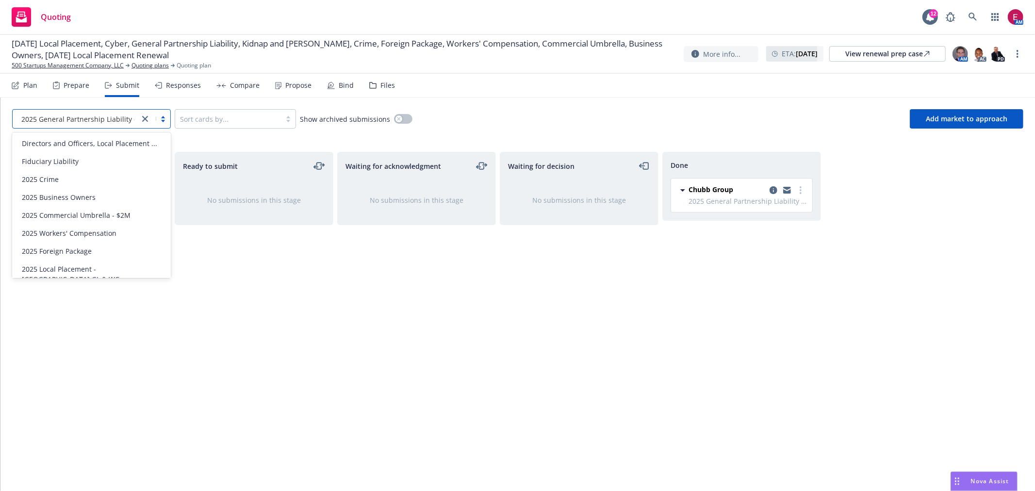
click at [30, 114] on span "2025 General Partnership Liability - $5M..." at bounding box center [89, 119] width 137 height 10
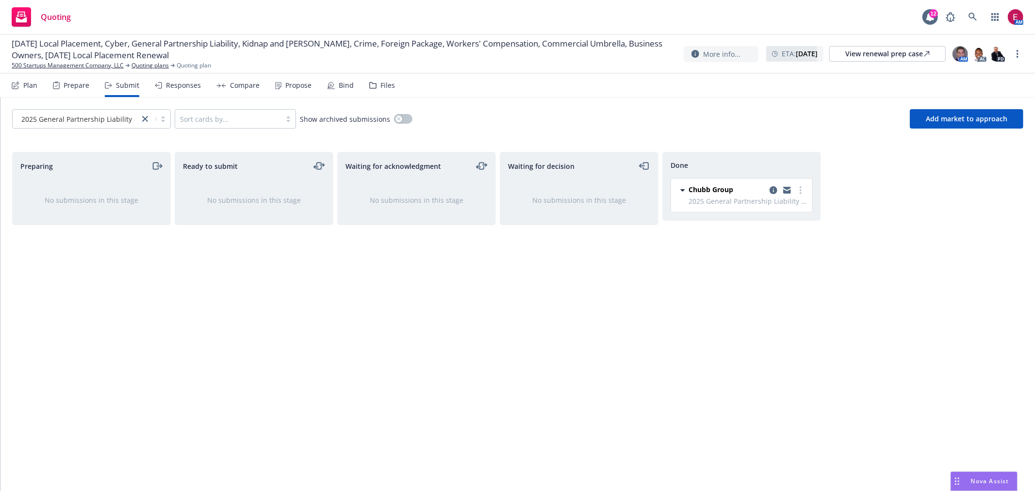
drag, startPoint x: 368, startPoint y: 337, endPoint x: 482, endPoint y: 289, distance: 124.1
click at [482, 289] on div "Waiting for acknowledgment No submissions in this stage" at bounding box center [416, 311] width 159 height 319
click at [935, 115] on span "Add market to approach" at bounding box center [966, 118] width 81 height 9
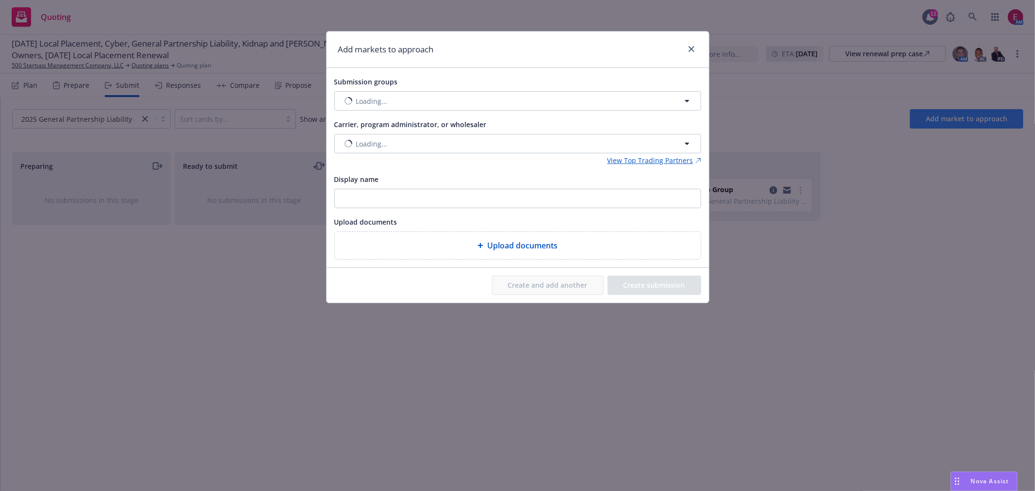
click at [935, 115] on div "Add markets to approach Submission groups Loading... Carrier, program administr…" at bounding box center [517, 245] width 1035 height 491
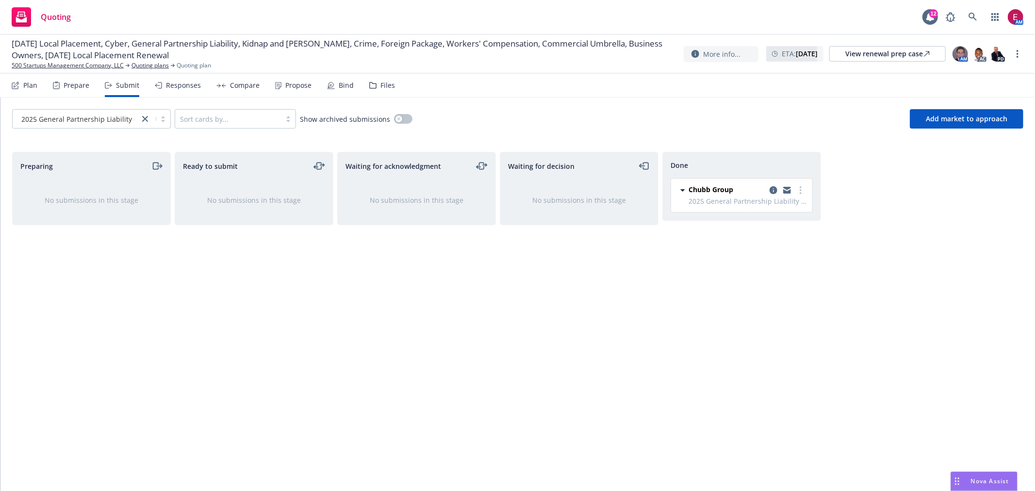
click at [55, 75] on div "Prepare" at bounding box center [71, 85] width 36 height 23
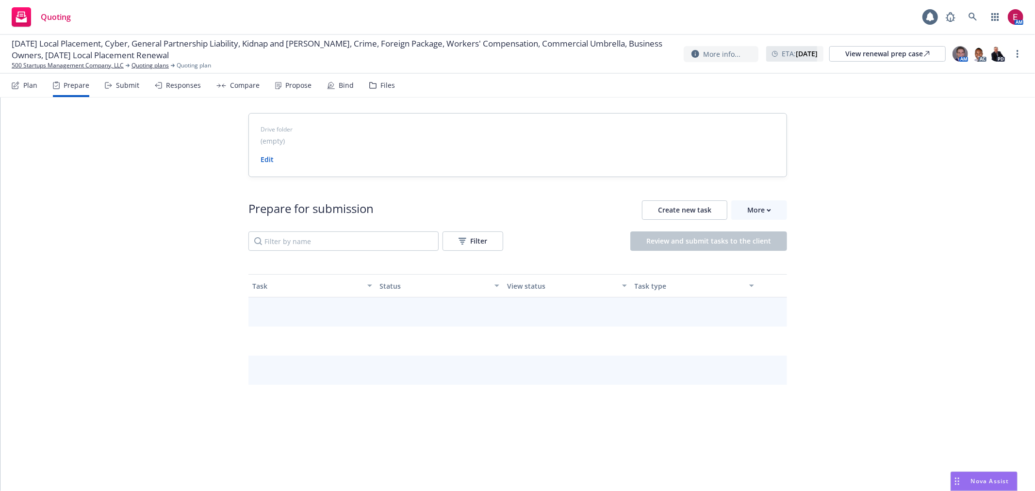
click at [26, 85] on div "Plan" at bounding box center [30, 85] width 14 height 8
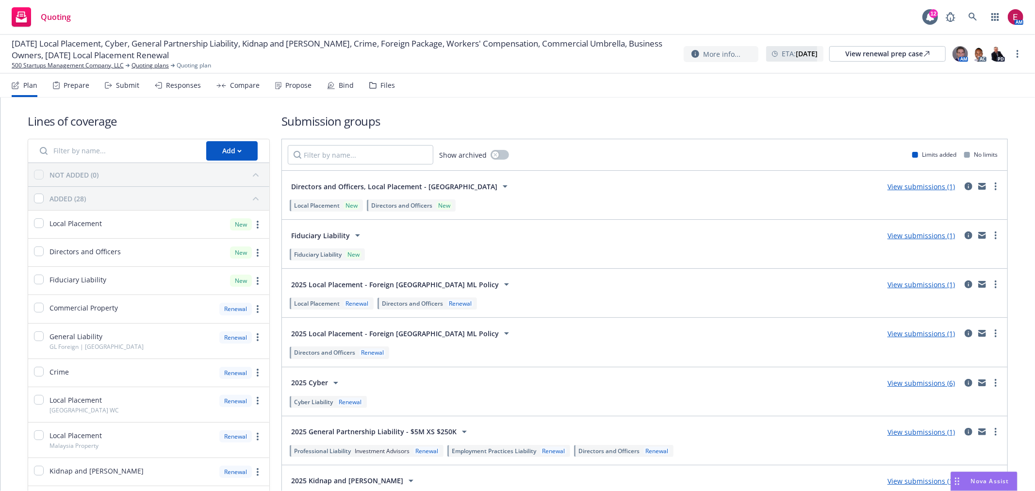
click at [117, 89] on div "Submit" at bounding box center [127, 85] width 23 height 8
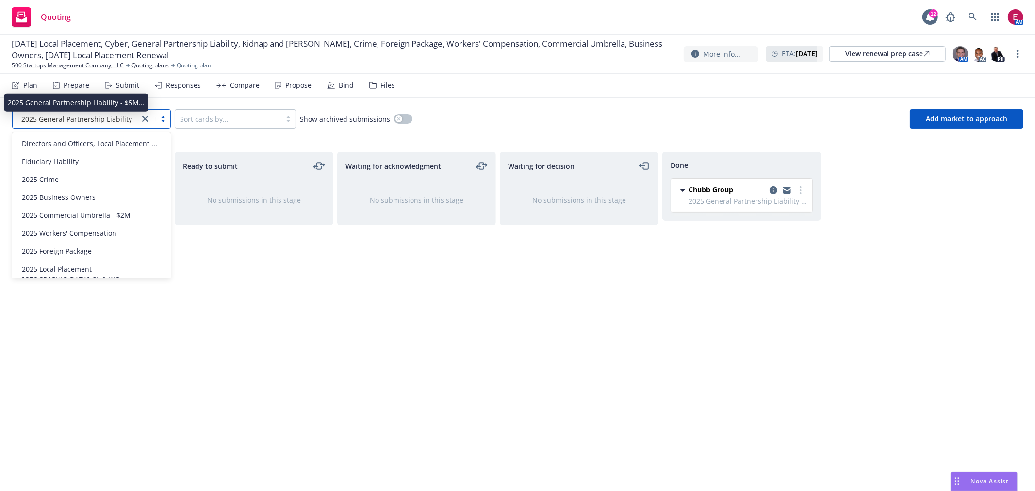
click at [104, 120] on span "2025 General Partnership Liability - $5M..." at bounding box center [89, 119] width 137 height 10
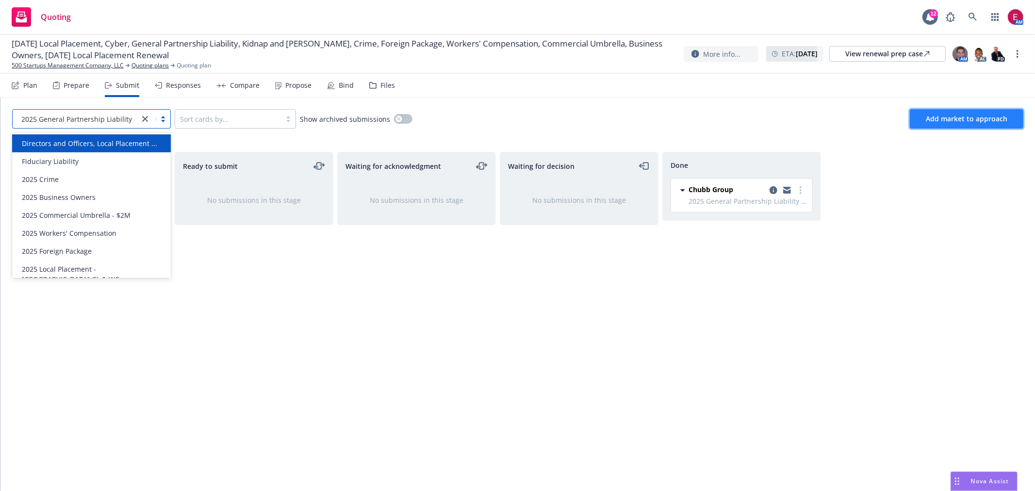
drag, startPoint x: 925, startPoint y: 117, endPoint x: 935, endPoint y: 117, distance: 10.2
click at [935, 117] on button "Add market to approach" at bounding box center [967, 118] width 114 height 19
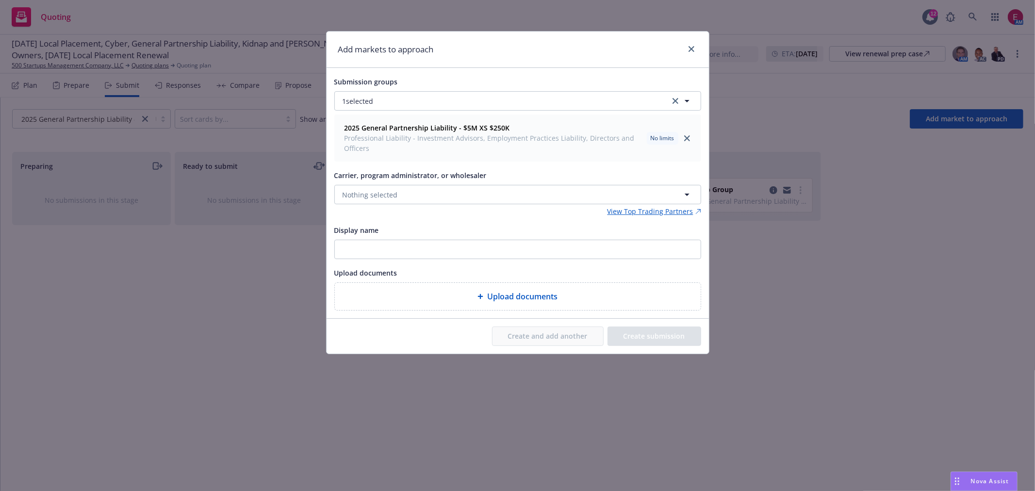
click at [464, 184] on div "Carrier, program administrator, or wholesaler Nothing selected" at bounding box center [517, 186] width 367 height 35
click at [481, 190] on button "Nothing selected" at bounding box center [517, 194] width 367 height 19
type input "huds"
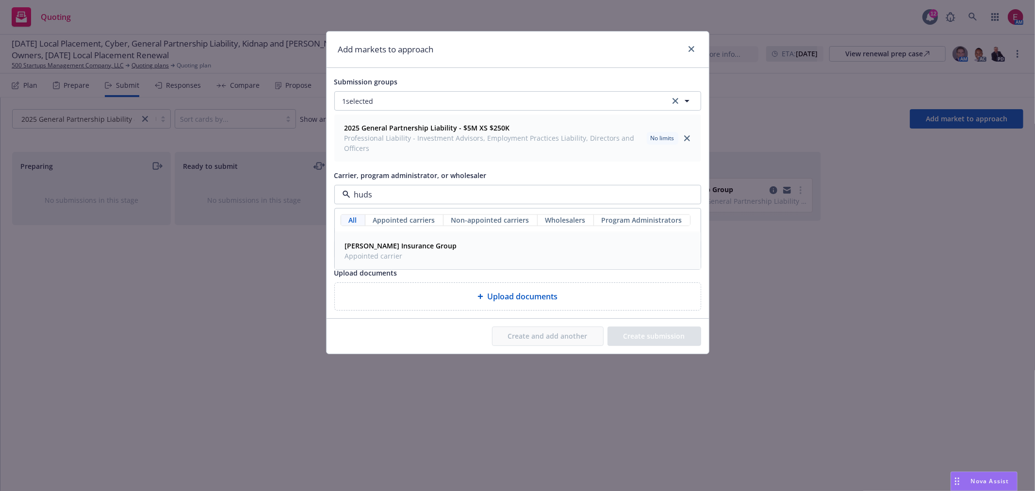
click at [477, 243] on div "Hudson Insurance Group Appointed carrier" at bounding box center [517, 251] width 353 height 24
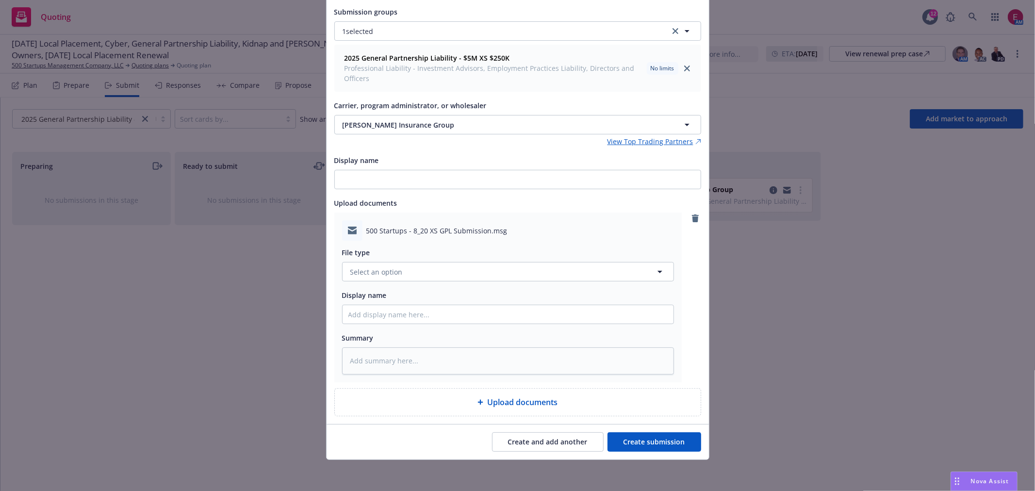
click at [652, 438] on button "Create submission" at bounding box center [654, 441] width 94 height 19
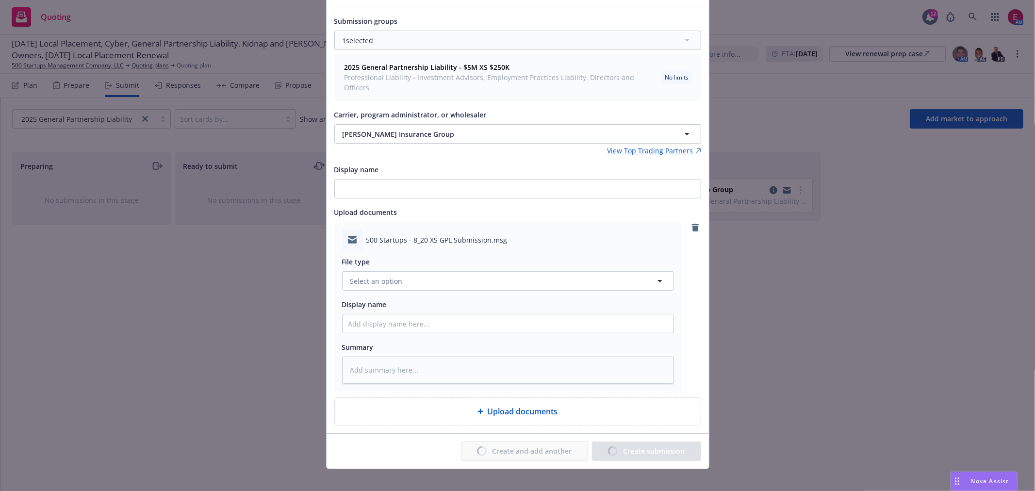
type textarea "x"
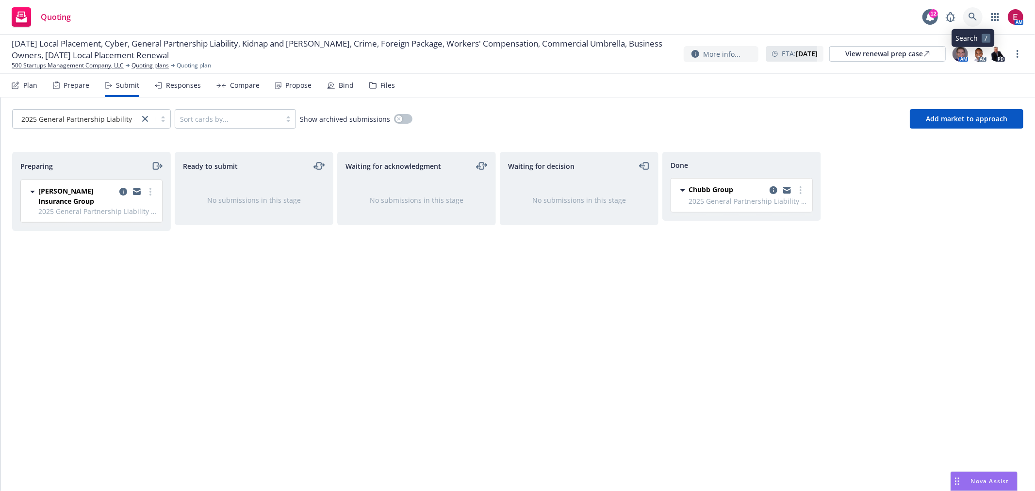
click at [966, 9] on link at bounding box center [972, 16] width 19 height 19
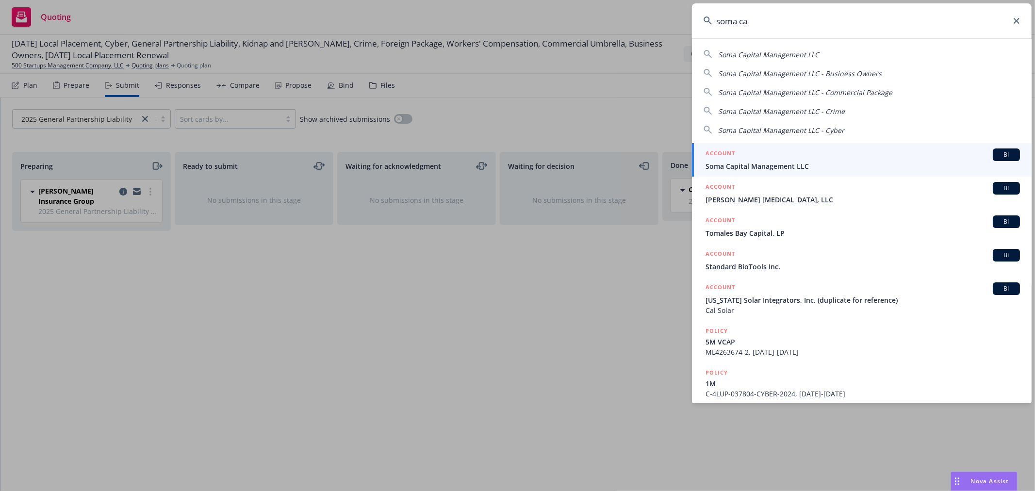
type input "soma ca"
click at [765, 157] on div "ACCOUNT BI" at bounding box center [862, 154] width 314 height 13
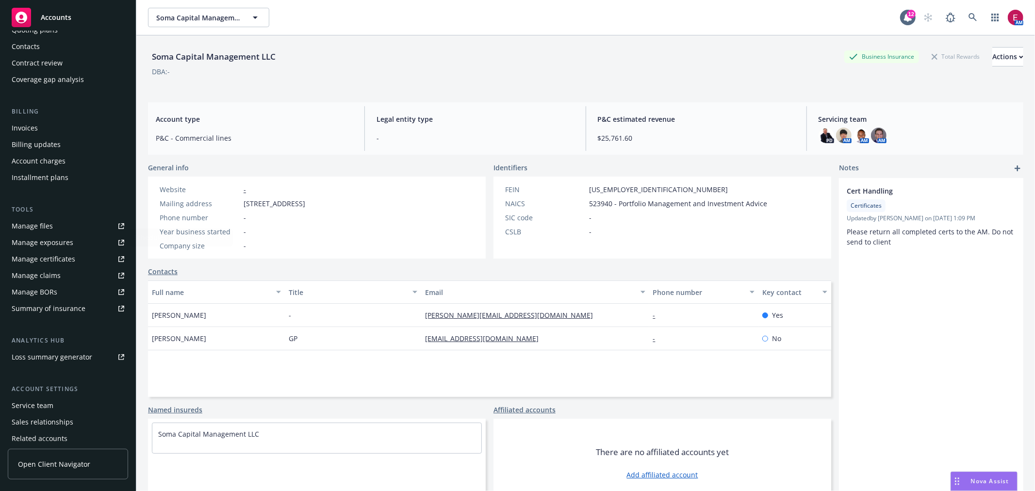
scroll to position [108, 0]
click at [76, 251] on link "Manage certificates" at bounding box center [68, 254] width 120 height 16
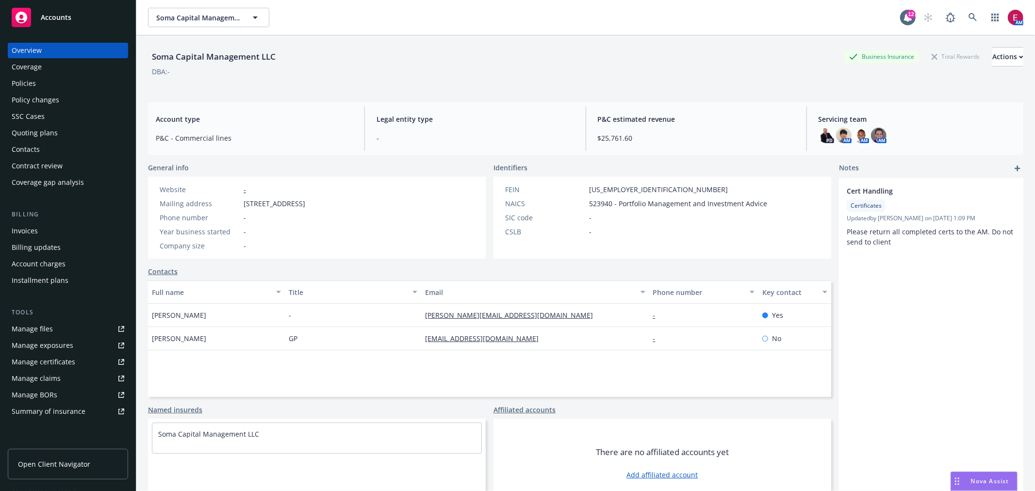
drag, startPoint x: 46, startPoint y: 75, endPoint x: 41, endPoint y: 90, distance: 16.0
click at [46, 76] on div "Policies" at bounding box center [68, 84] width 113 height 16
click at [41, 93] on div "Policy changes" at bounding box center [36, 100] width 48 height 16
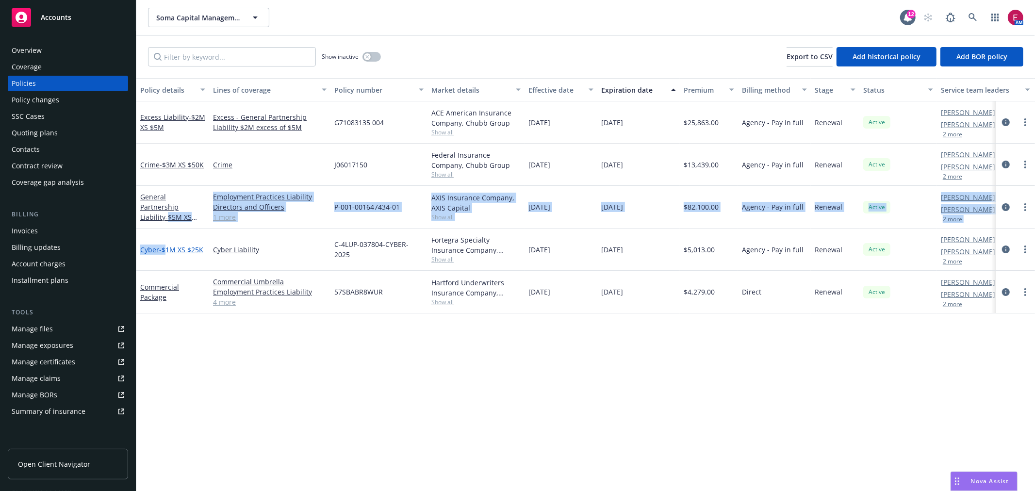
drag, startPoint x: 170, startPoint y: 210, endPoint x: 168, endPoint y: 251, distance: 41.3
click at [168, 251] on div "Excess Liability - $2M XS $5M Excess - General Partnership Liability $2M excess…" at bounding box center [604, 198] width 936 height 194
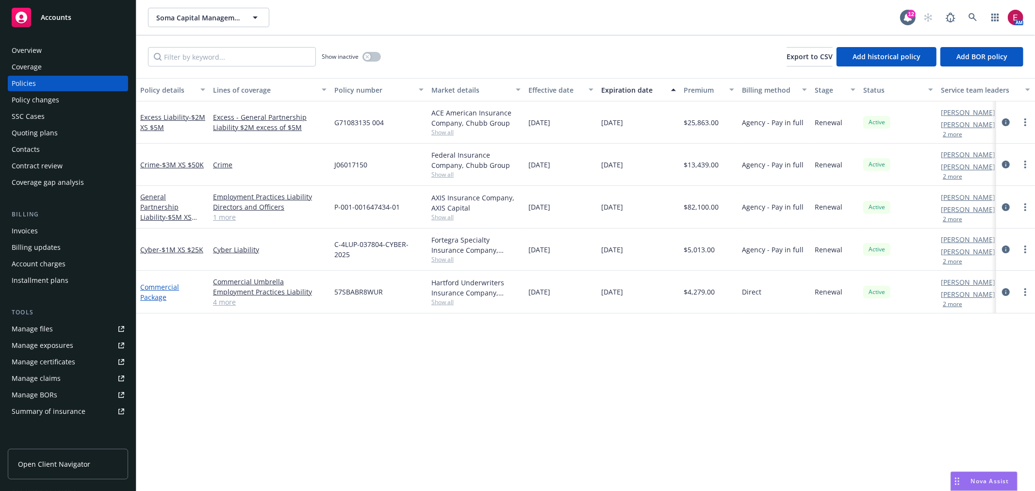
click at [161, 284] on link "Commercial Package" at bounding box center [159, 291] width 39 height 19
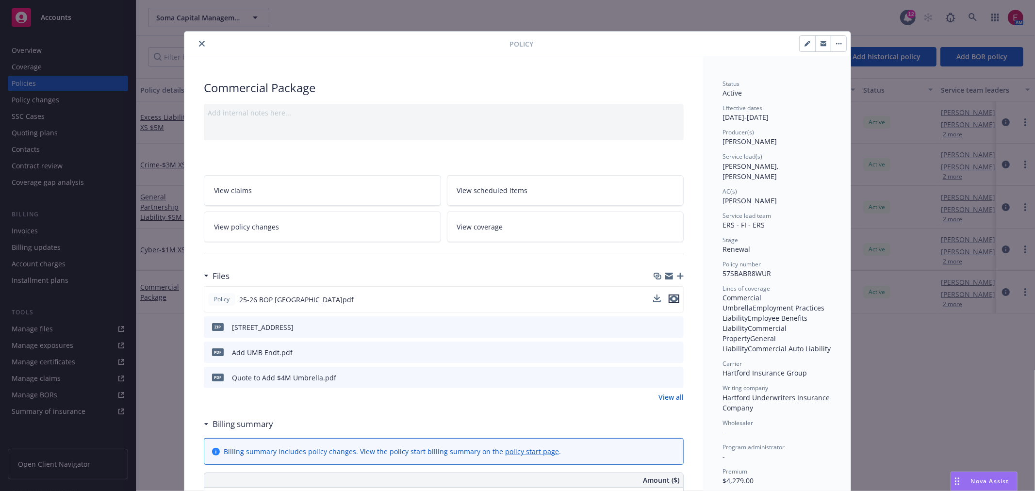
click at [672, 296] on icon "preview file" at bounding box center [673, 298] width 9 height 7
click at [201, 40] on button "close" at bounding box center [202, 44] width 12 height 12
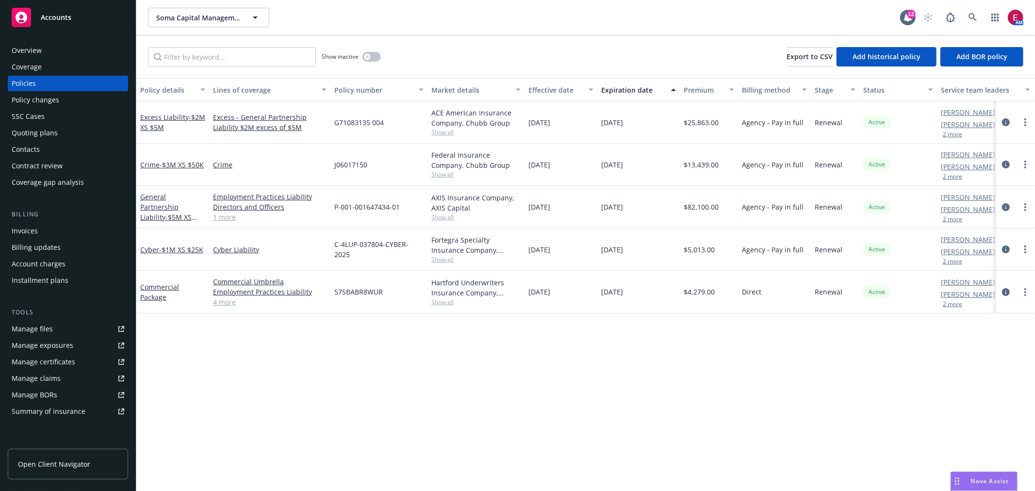
click at [1, 36] on div "Overview Coverage Policies Policy changes SSC Cases Quoting plans Contacts Cont…" at bounding box center [68, 261] width 136 height 460
click at [28, 56] on div "Overview" at bounding box center [27, 51] width 30 height 16
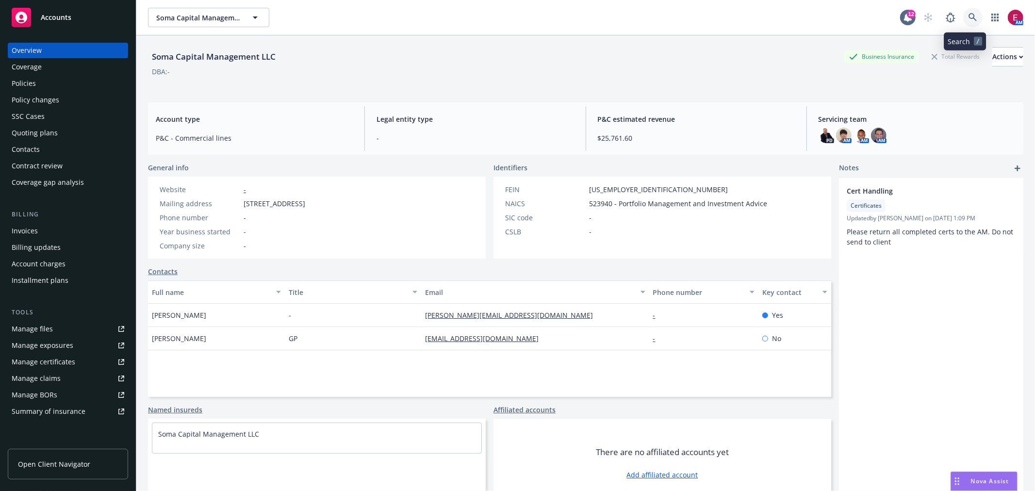
click at [968, 14] on icon at bounding box center [972, 17] width 9 height 9
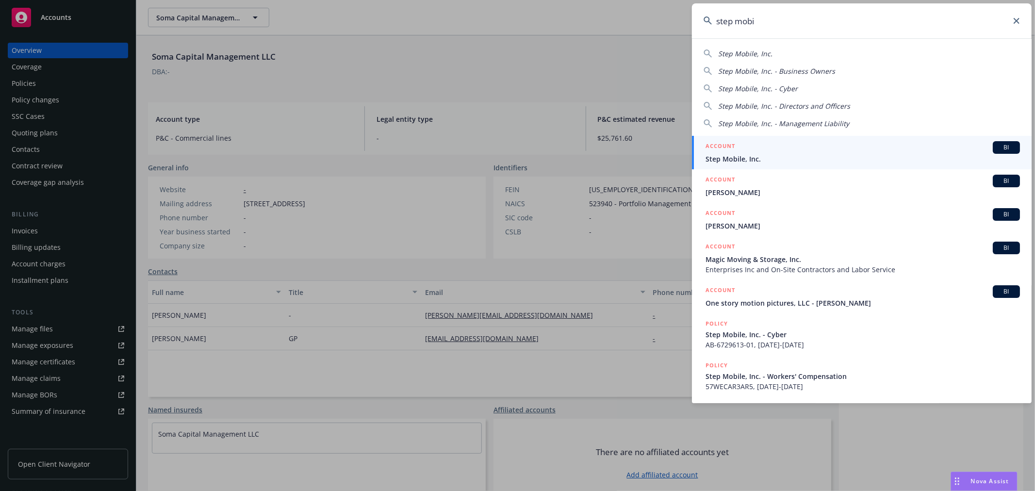
type input "step mobi"
click at [827, 153] on div "ACCOUNT BI" at bounding box center [862, 147] width 314 height 13
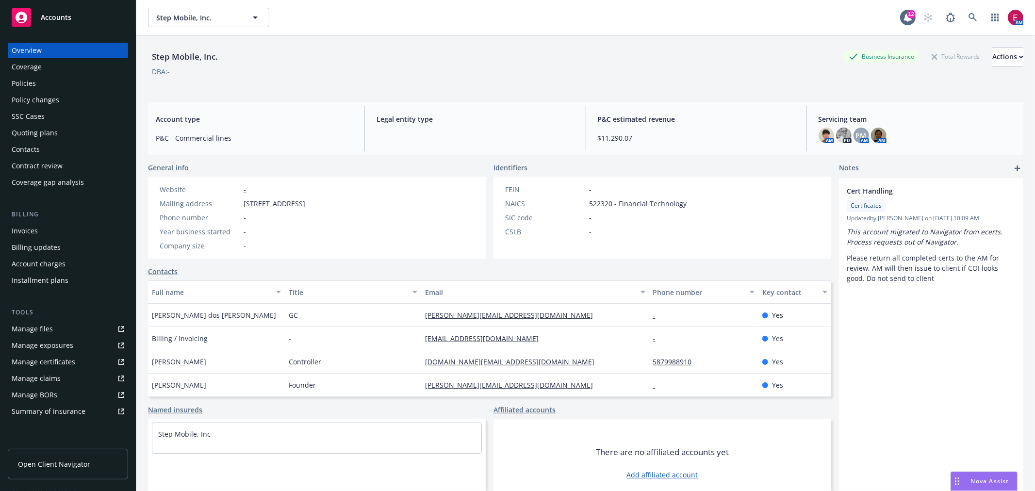
click at [42, 77] on div "Policies" at bounding box center [68, 84] width 113 height 16
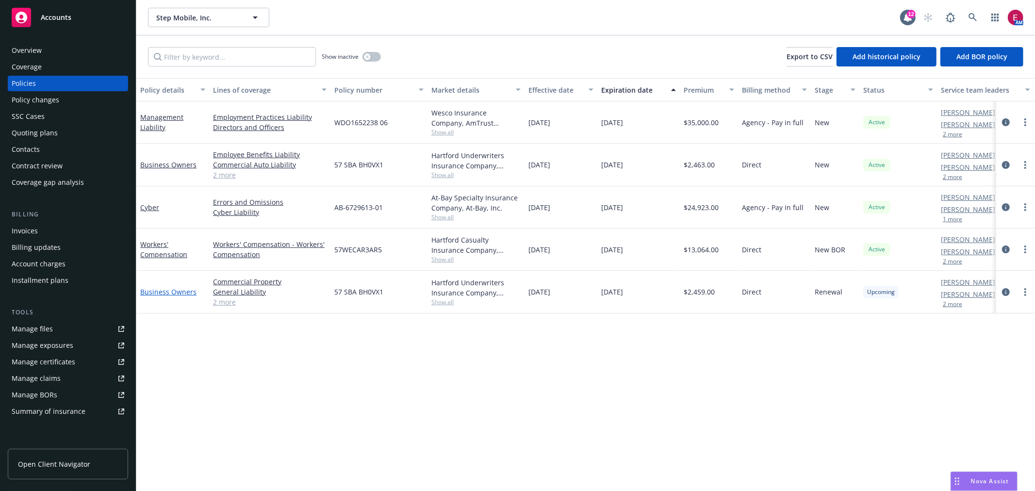
click at [186, 288] on link "Business Owners" at bounding box center [168, 291] width 56 height 9
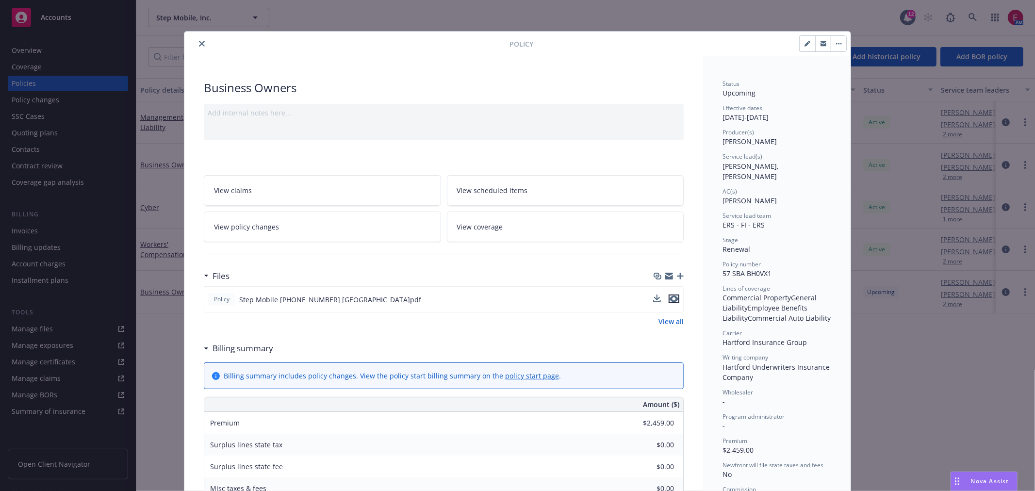
click at [670, 298] on icon "preview file" at bounding box center [673, 298] width 9 height 7
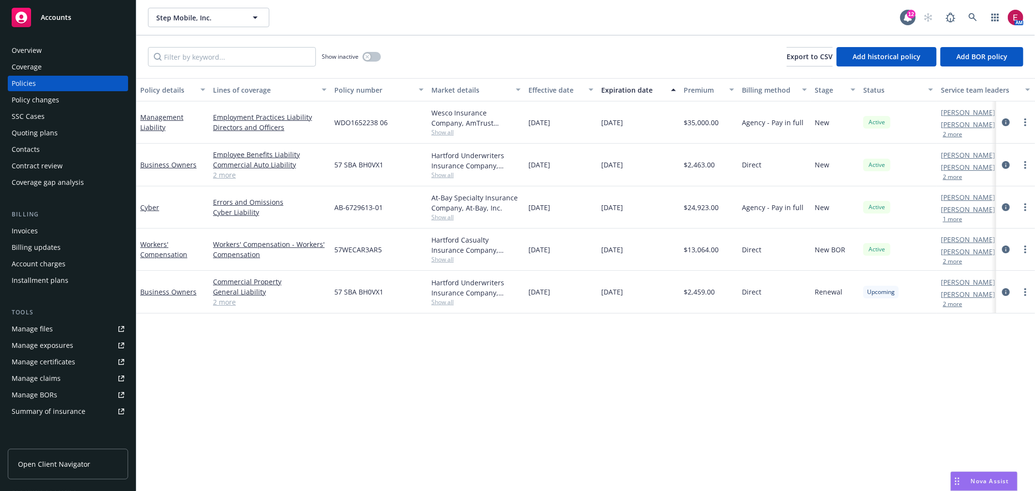
click at [58, 14] on span "Accounts" at bounding box center [56, 18] width 31 height 8
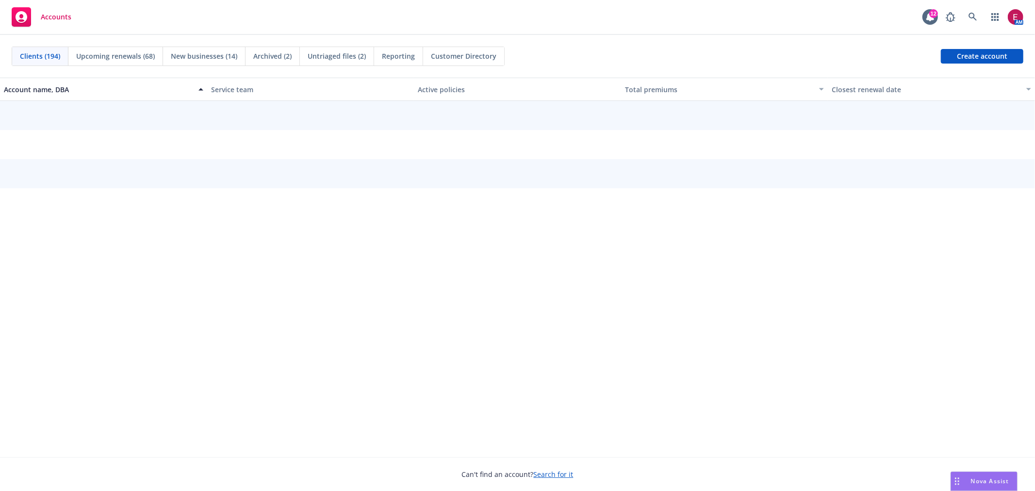
click at [333, 51] on span "Untriaged files (2)" at bounding box center [337, 56] width 58 height 10
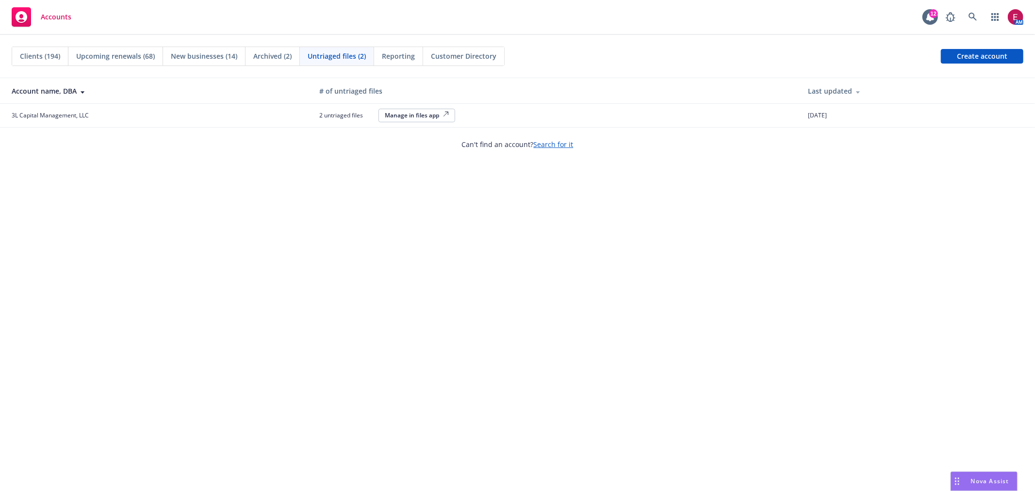
click at [46, 21] on span "Accounts" at bounding box center [56, 17] width 31 height 8
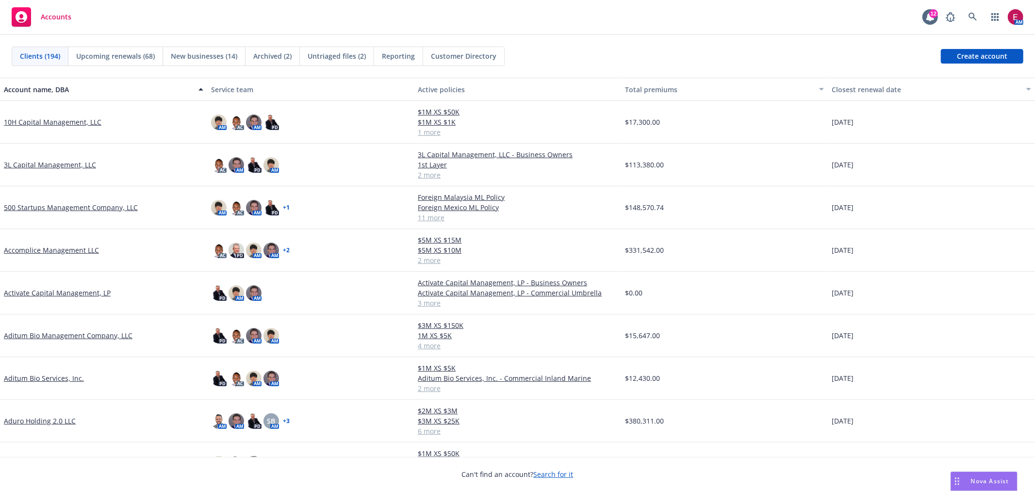
click at [663, 88] on div "Total premiums" at bounding box center [719, 89] width 189 height 10
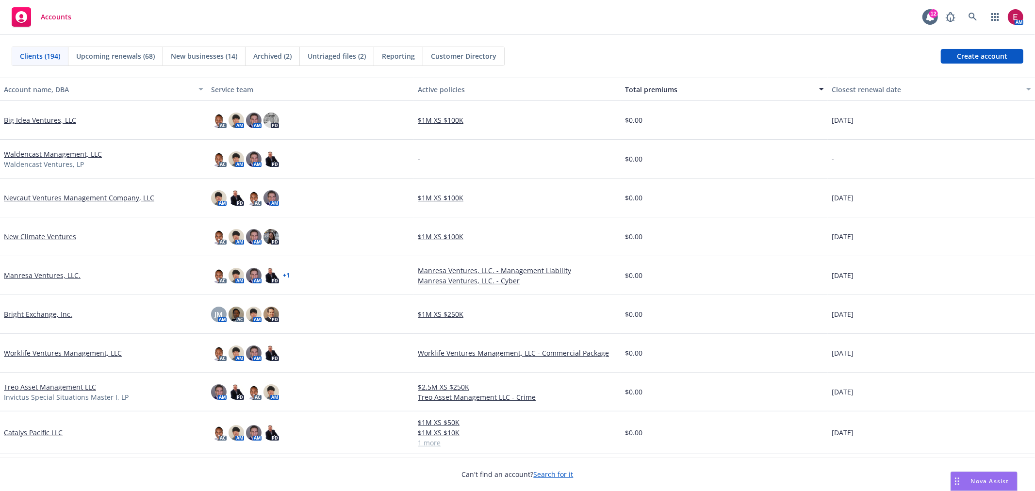
click at [663, 88] on div "Total premiums" at bounding box center [719, 89] width 189 height 10
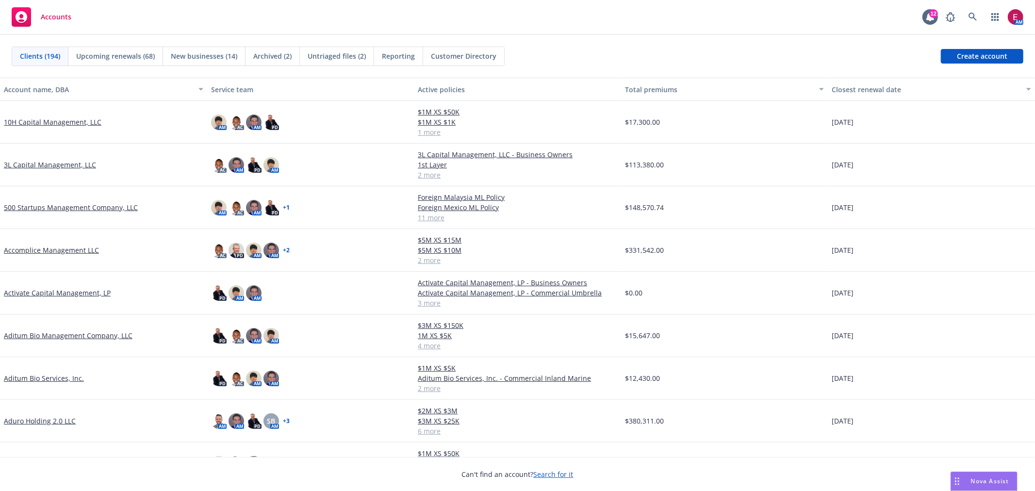
click at [663, 88] on div "Total premiums" at bounding box center [719, 89] width 189 height 10
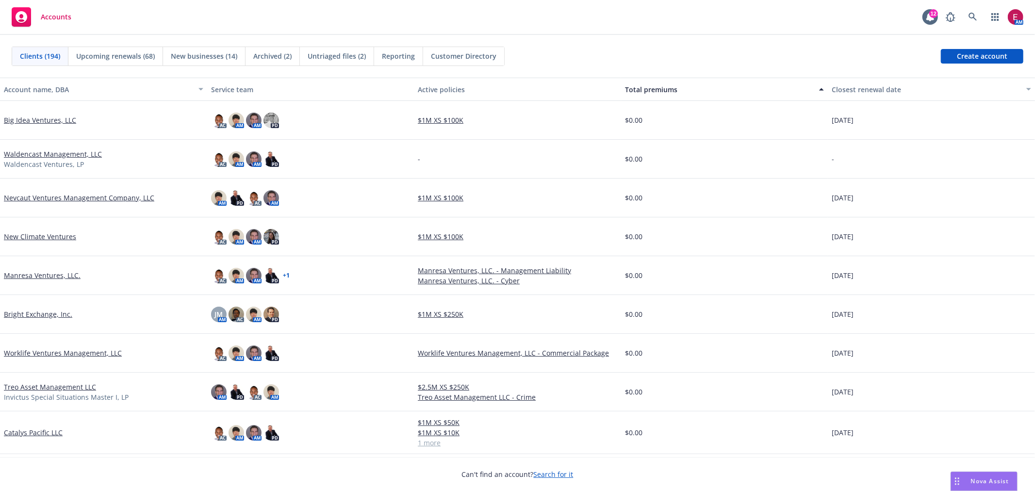
click at [663, 88] on div "Total premiums" at bounding box center [719, 89] width 189 height 10
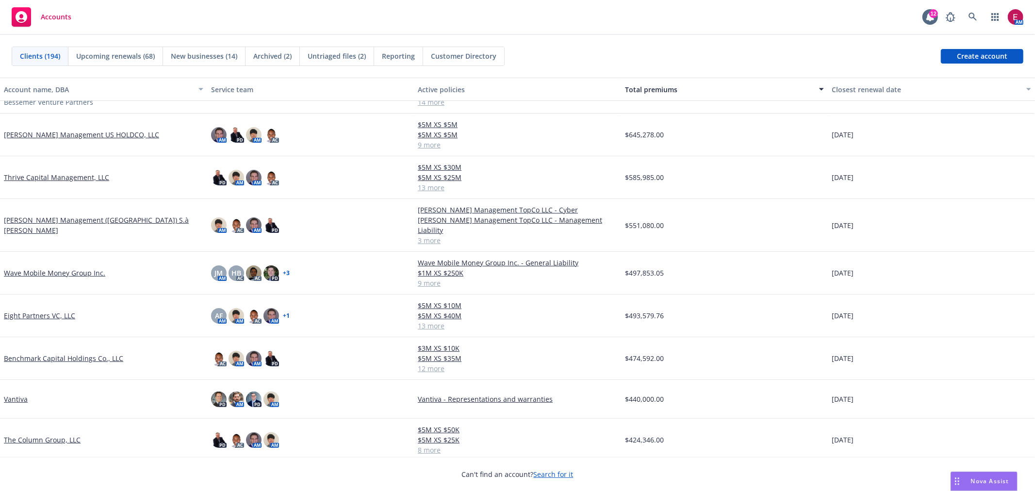
scroll to position [162, 0]
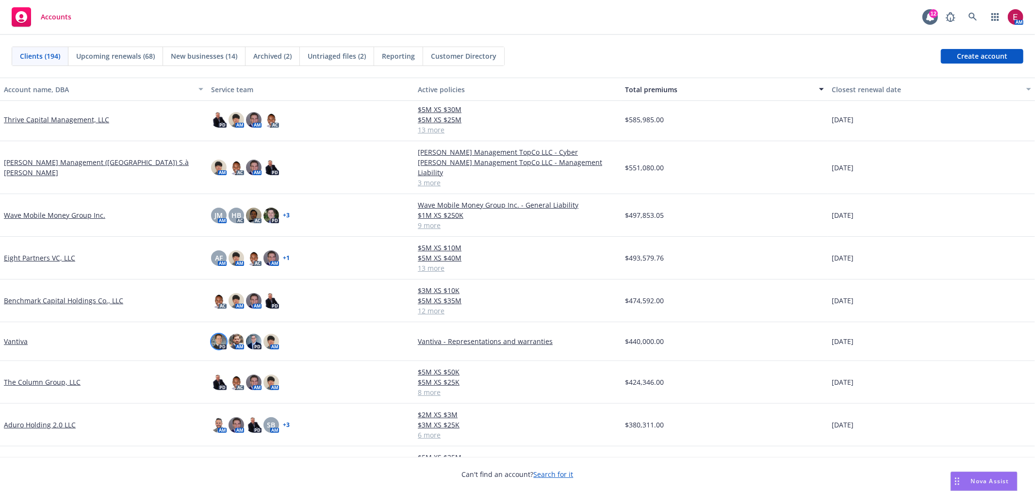
click at [218, 334] on img at bounding box center [219, 342] width 16 height 16
drag, startPoint x: 231, startPoint y: 328, endPoint x: 236, endPoint y: 327, distance: 5.5
click at [231, 334] on img at bounding box center [236, 342] width 16 height 16
click at [251, 334] on img at bounding box center [254, 342] width 16 height 16
click at [270, 334] on img at bounding box center [271, 342] width 16 height 16
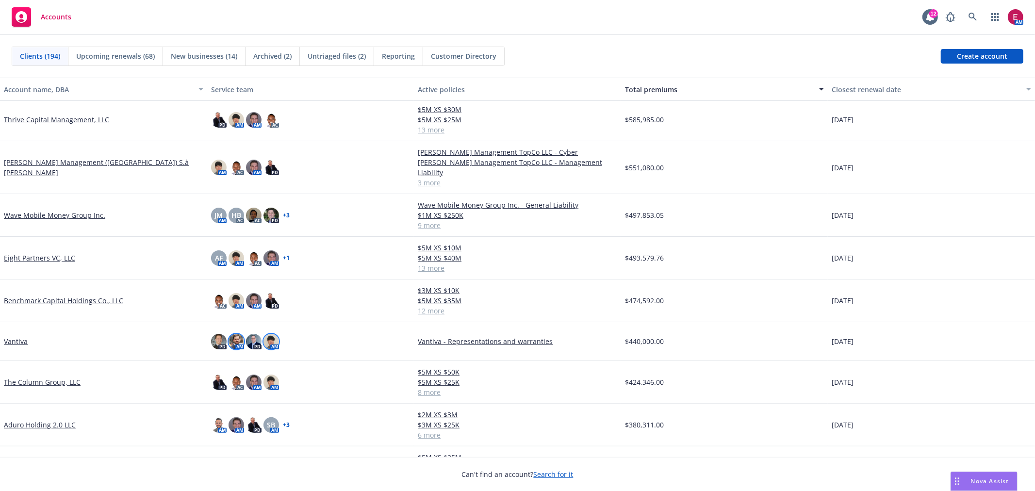
click at [235, 334] on img at bounding box center [236, 342] width 16 height 16
click at [217, 334] on img at bounding box center [219, 342] width 16 height 16
click at [234, 334] on img at bounding box center [236, 342] width 16 height 16
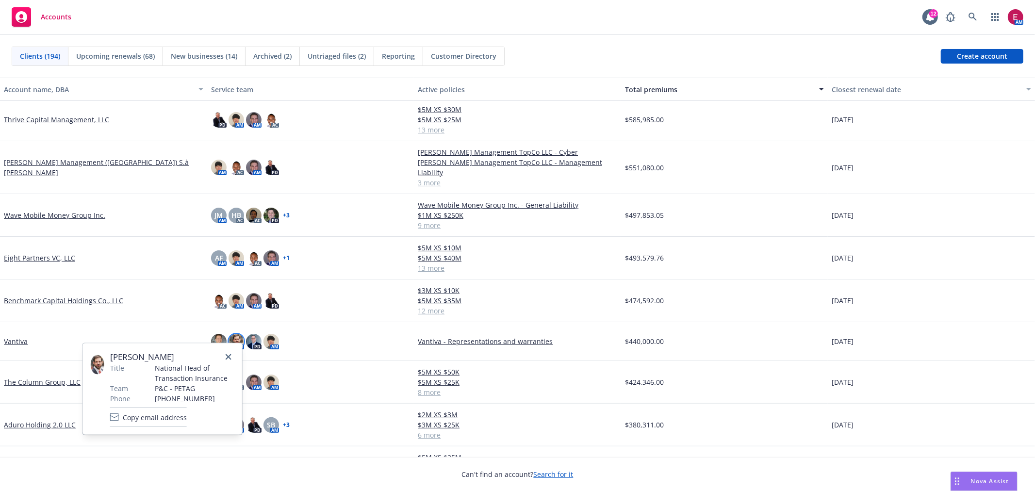
click at [142, 355] on span "Andrew Pelzer" at bounding box center [172, 357] width 124 height 12
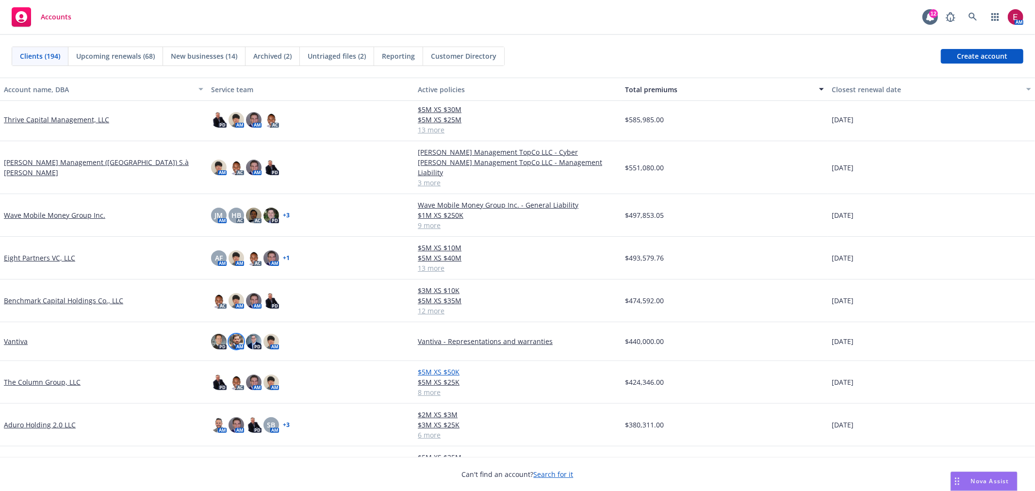
click at [509, 367] on link "$5M XS $50K" at bounding box center [517, 372] width 199 height 10
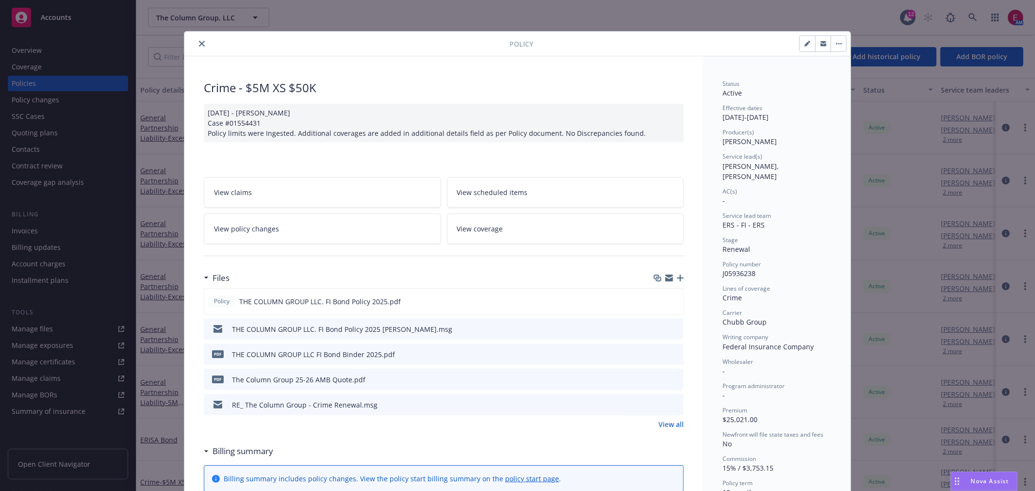
click at [203, 42] on button "close" at bounding box center [202, 44] width 12 height 12
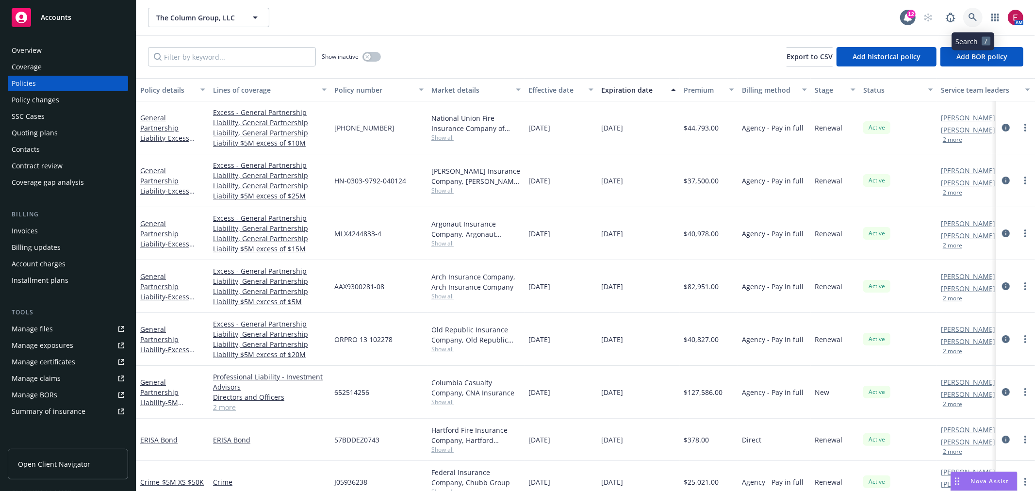
click at [972, 20] on icon at bounding box center [972, 17] width 9 height 9
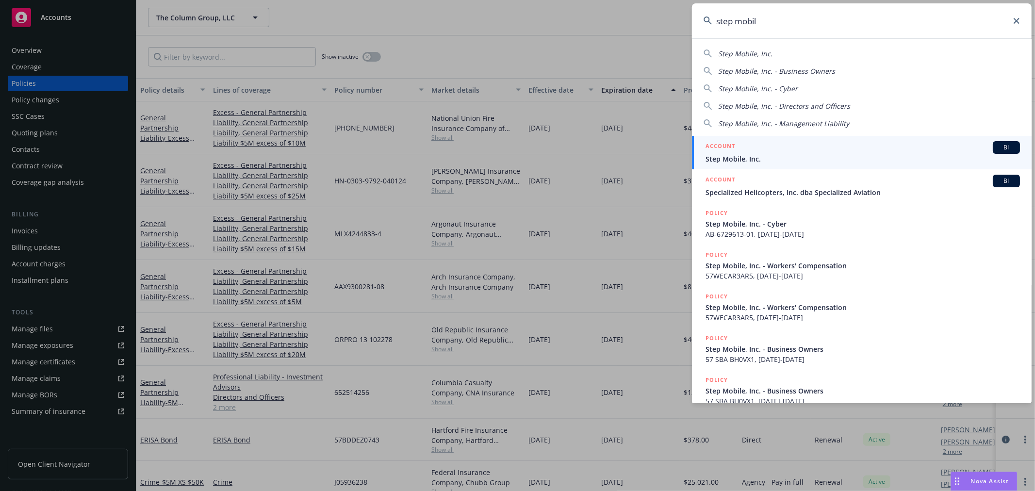
type input "step mobil"
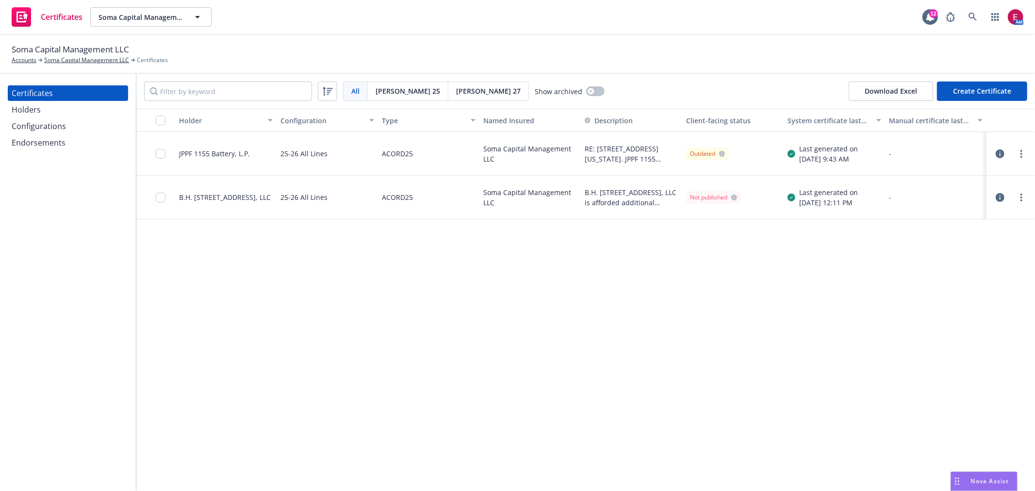
click at [38, 112] on div "Holders" at bounding box center [26, 110] width 29 height 16
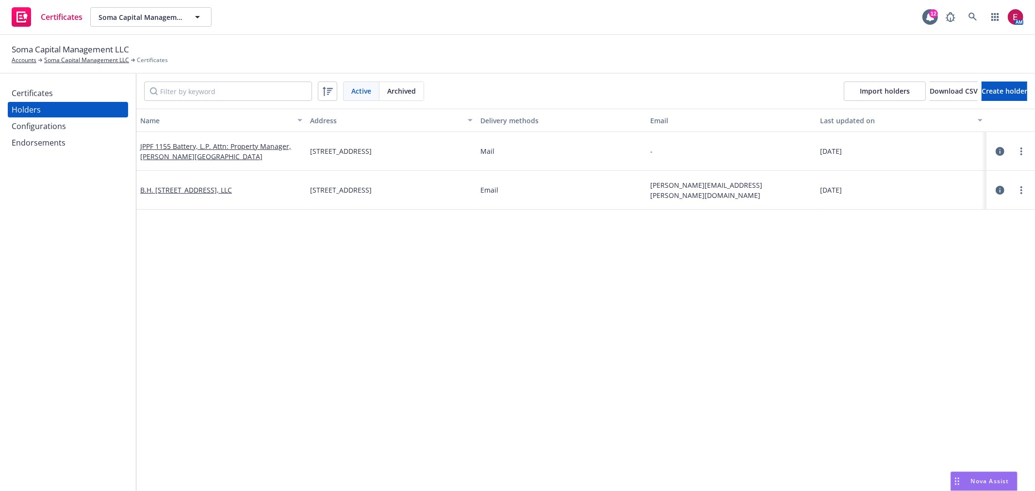
click at [76, 94] on div "Certificates" at bounding box center [68, 93] width 113 height 16
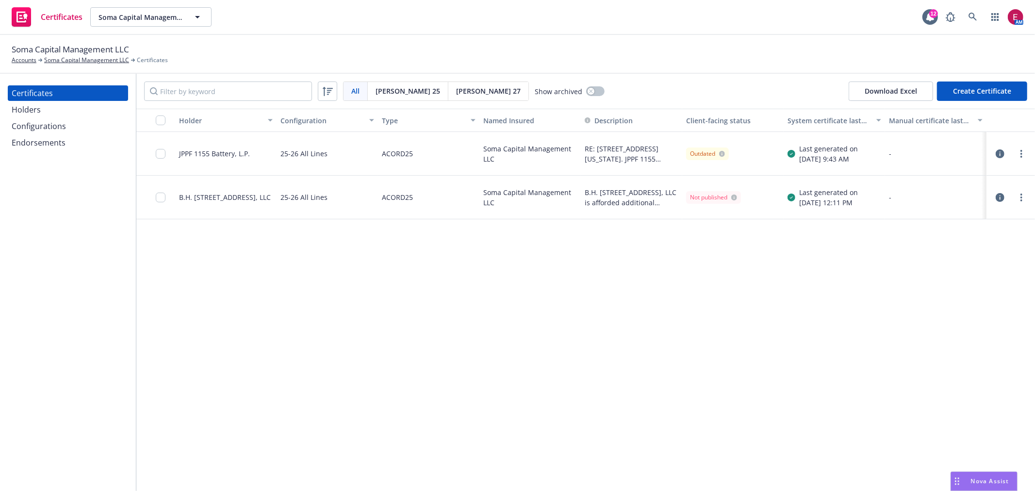
click at [67, 114] on div "Holders" at bounding box center [68, 110] width 113 height 16
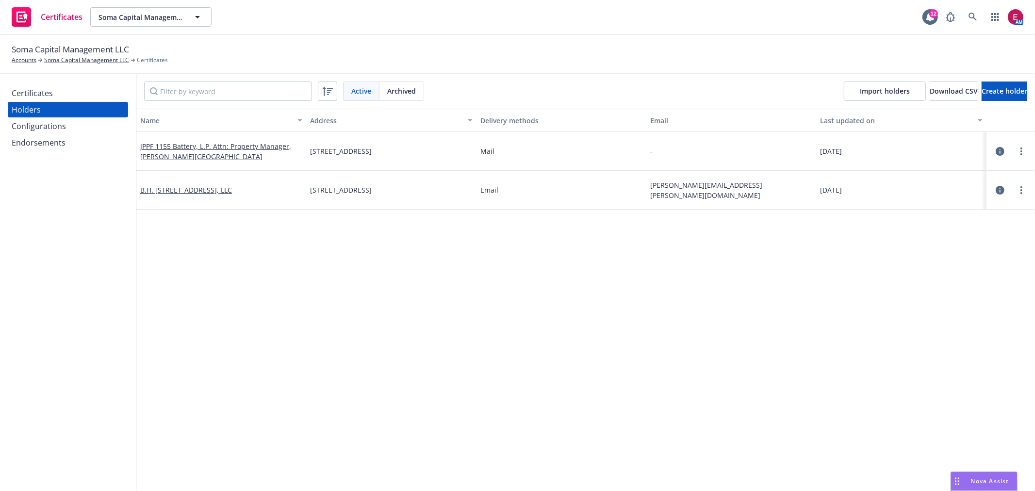
click at [191, 150] on div "JPPF 1155 Battery, L.P. Attn: Property Manager, Levi’s Plaza" at bounding box center [221, 151] width 162 height 20
click at [195, 146] on link "JPPF 1155 Battery, L.P. Attn: Property Manager, Levi’s Plaza" at bounding box center [215, 151] width 151 height 19
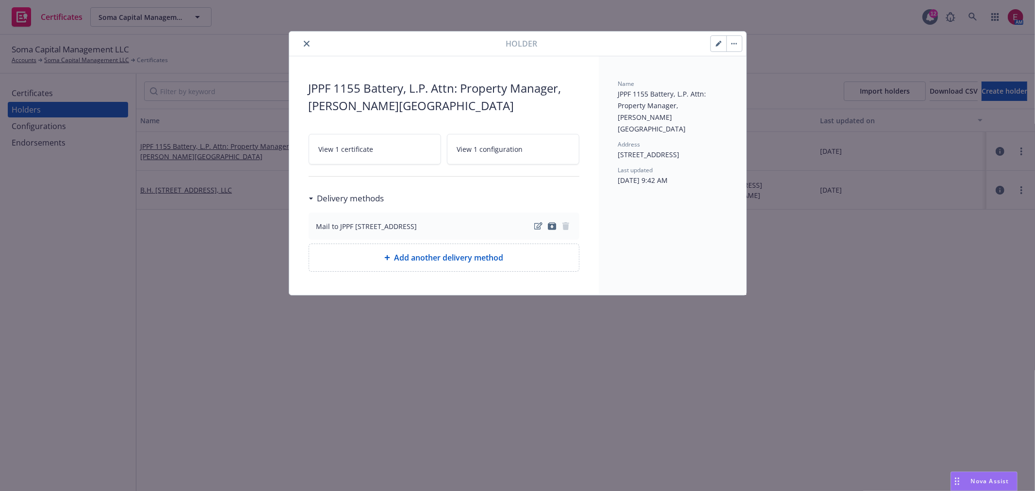
click at [716, 42] on icon "button" at bounding box center [718, 44] width 6 height 6
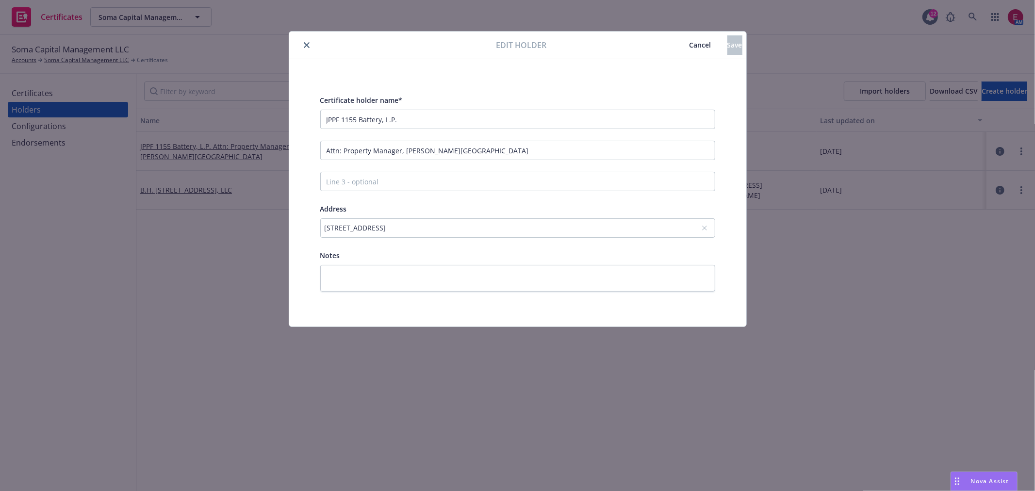
drag, startPoint x: 672, startPoint y: 46, endPoint x: 502, endPoint y: 70, distance: 171.5
click at [689, 46] on span "Cancel" at bounding box center [700, 44] width 22 height 9
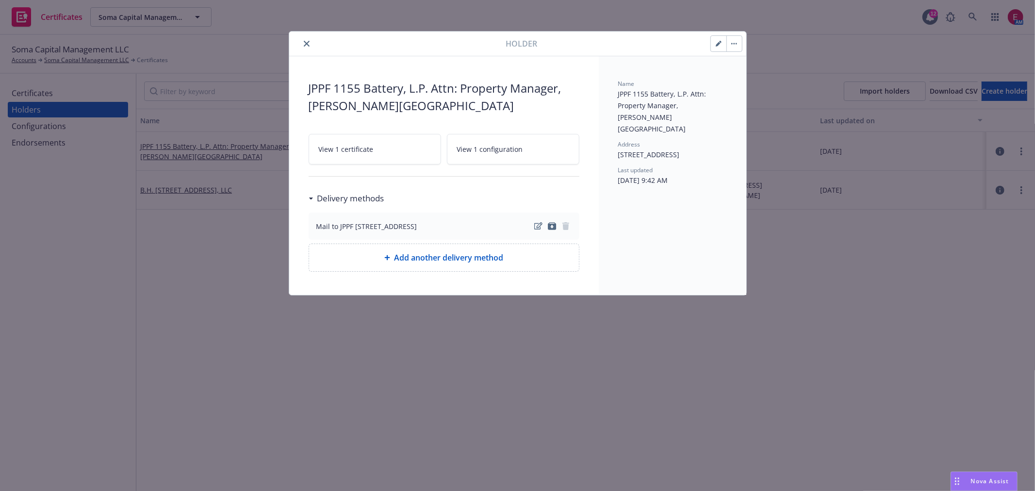
drag, startPoint x: 112, startPoint y: 104, endPoint x: 231, endPoint y: 66, distance: 125.5
click at [118, 100] on div "Holder JPPF 1155 Battery, L.P. Attn: Property Manager, Levi’s Plaza View 1 cert…" at bounding box center [517, 245] width 1035 height 491
click at [303, 40] on button "close" at bounding box center [307, 44] width 12 height 12
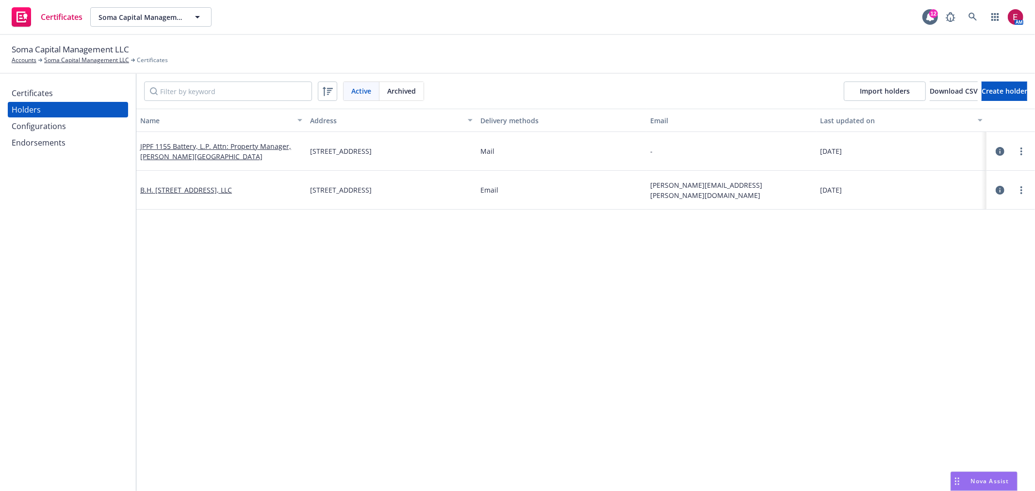
click at [18, 89] on div "Certificates" at bounding box center [32, 93] width 41 height 16
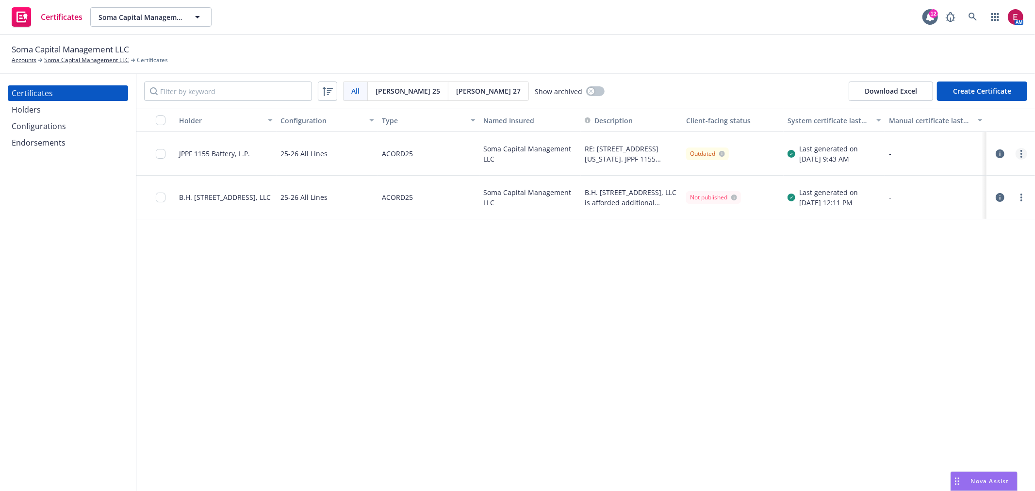
click at [1022, 153] on circle "more" at bounding box center [1021, 154] width 2 height 2
click at [972, 178] on link "Edit" at bounding box center [948, 173] width 155 height 19
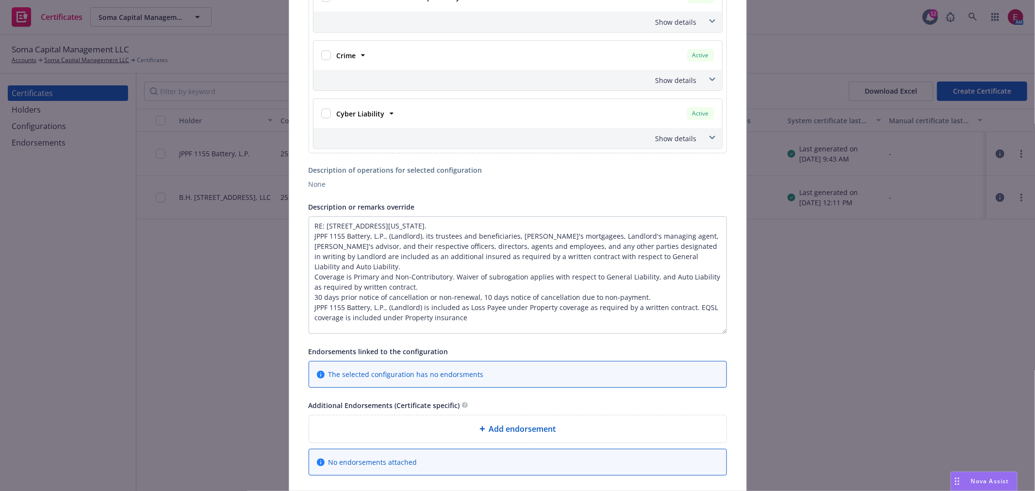
drag, startPoint x: 719, startPoint y: 262, endPoint x: 734, endPoint y: 331, distance: 70.4
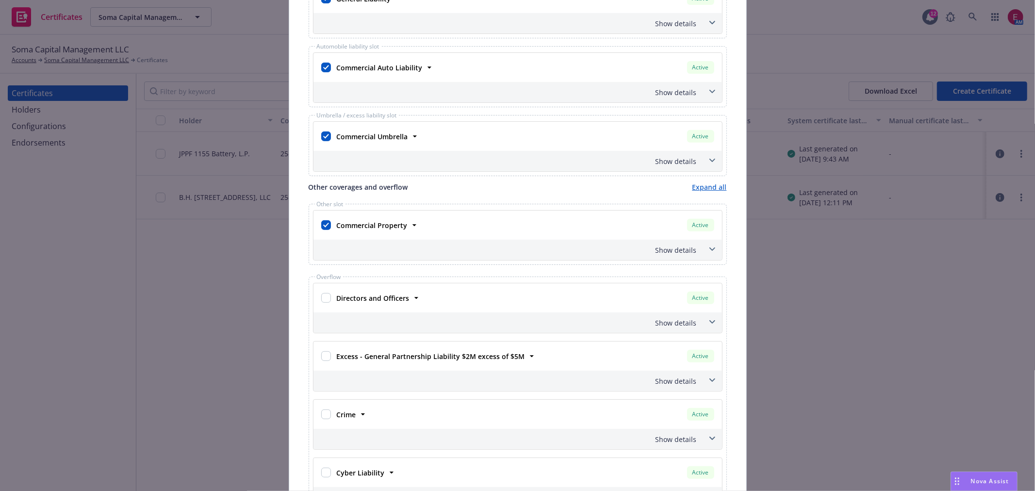
scroll to position [244, 0]
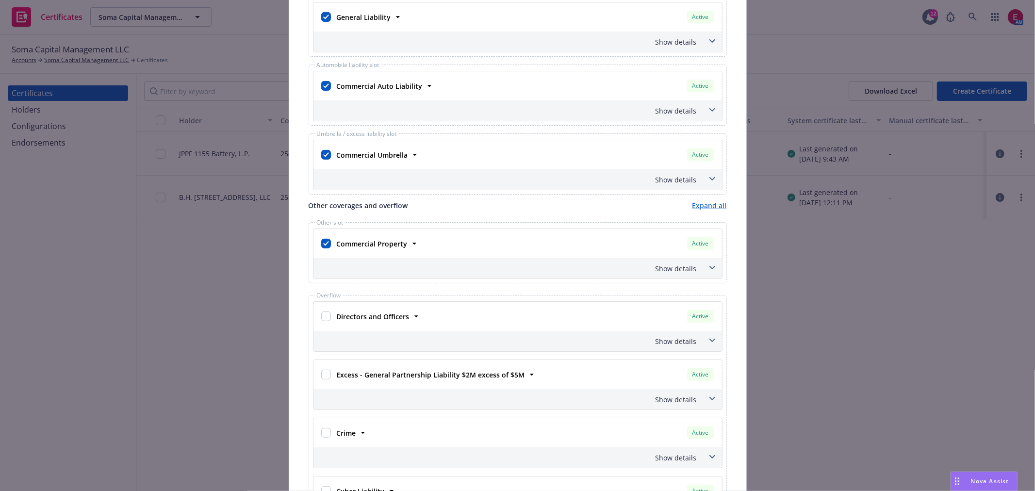
click at [411, 239] on div "Commercial Property Active" at bounding box center [524, 243] width 383 height 16
click at [410, 243] on icon at bounding box center [414, 244] width 10 height 10
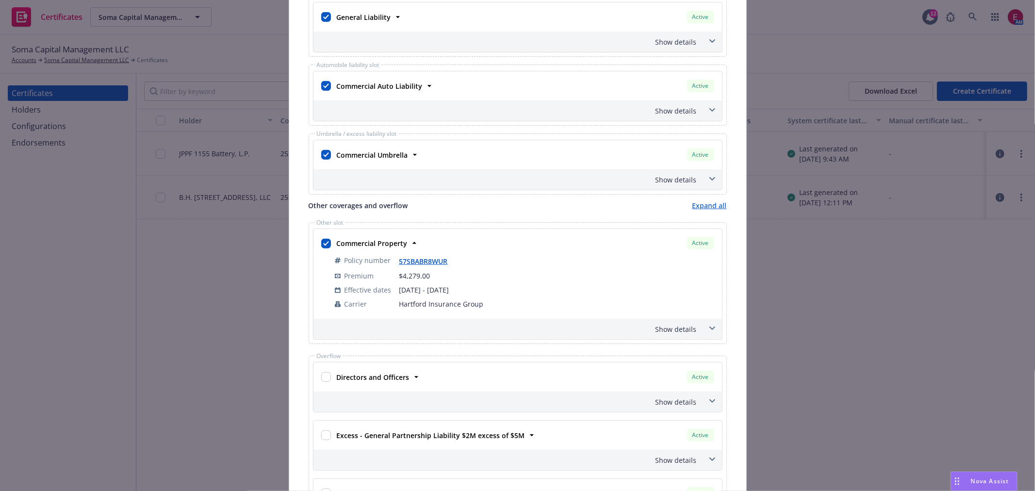
scroll to position [298, 0]
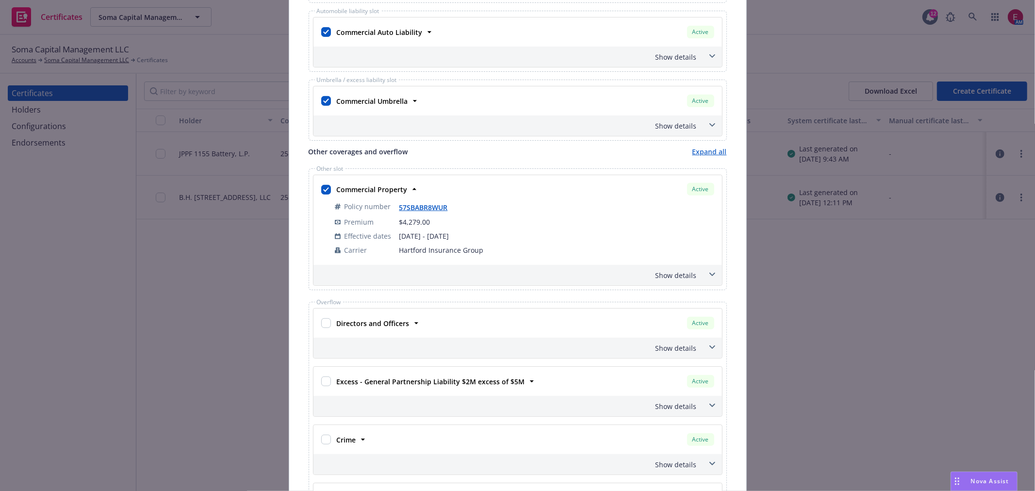
click at [709, 273] on icon at bounding box center [712, 275] width 6 height 4
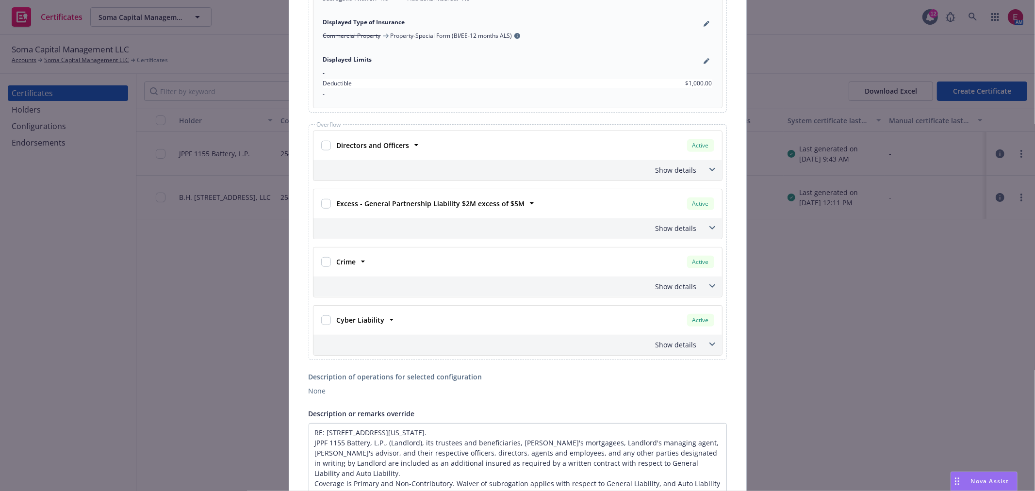
scroll to position [676, 0]
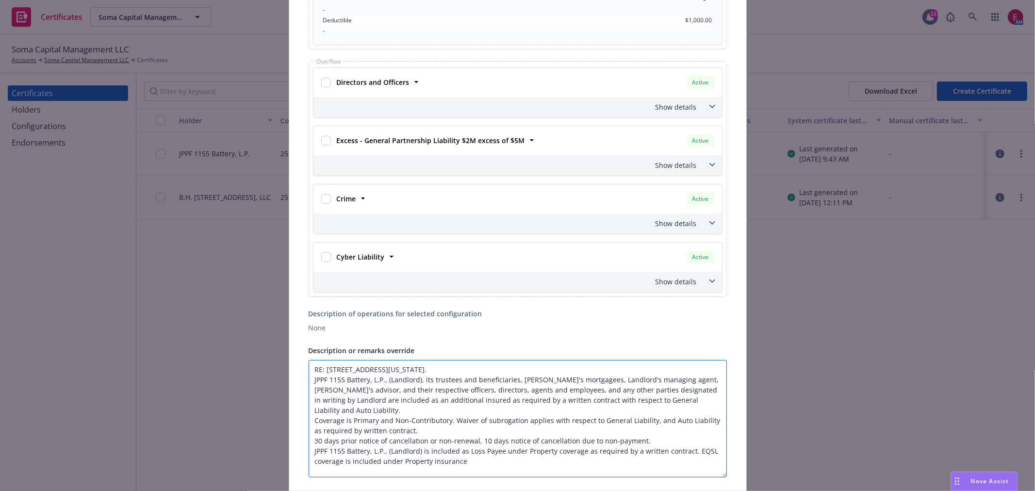
drag, startPoint x: 309, startPoint y: 379, endPoint x: 528, endPoint y: 407, distance: 220.1
click at [528, 407] on textarea "RE: 1160 Battery Street, SUITE 450, San Francisco, California. JPPF 1155 Batter…" at bounding box center [518, 418] width 418 height 117
drag, startPoint x: 503, startPoint y: 459, endPoint x: 442, endPoint y: 458, distance: 60.7
click at [442, 458] on textarea "RE: 1160 Battery Street, SUITE 450, San Francisco, California. JPPF 1155 Batter…" at bounding box center [518, 418] width 418 height 117
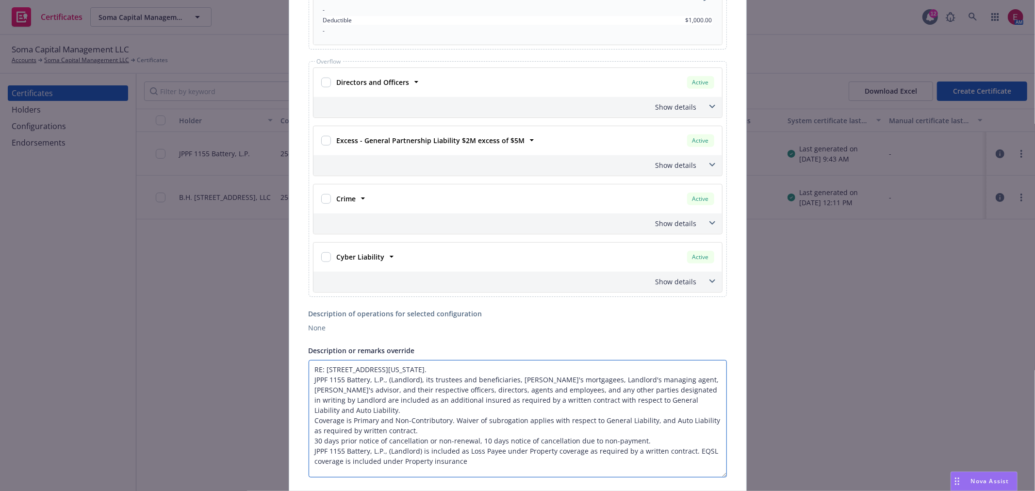
drag, startPoint x: 688, startPoint y: 452, endPoint x: 304, endPoint y: 455, distance: 383.7
click at [309, 455] on textarea "RE: 1160 Battery Street, SUITE 450, San Francisco, California. JPPF 1155 Batter…" at bounding box center [518, 418] width 418 height 117
click at [311, 430] on textarea "RE: 1160 Battery Street, SUITE 450, San Francisco, California. JPPF 1155 Batter…" at bounding box center [518, 418] width 418 height 117
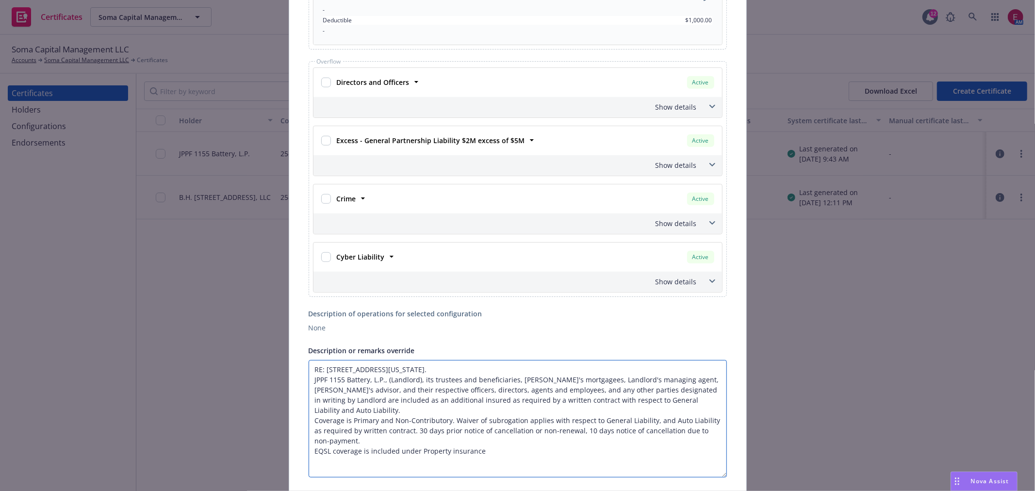
click at [309, 440] on textarea "RE: 1160 Battery Street, SUITE 450, San Francisco, California. JPPF 1155 Batter…" at bounding box center [518, 418] width 418 height 117
drag, startPoint x: 515, startPoint y: 378, endPoint x: 334, endPoint y: 390, distance: 181.3
click at [334, 390] on textarea "RE: 1160 Battery Street, SUITE 450, San Francisco, California. JPPF 1155 Batter…" at bounding box center [518, 418] width 418 height 117
click at [311, 423] on textarea "RE: 1160 Battery Street, SUITE 450, San Francisco, California. JPPF 1155 Batter…" at bounding box center [518, 418] width 418 height 117
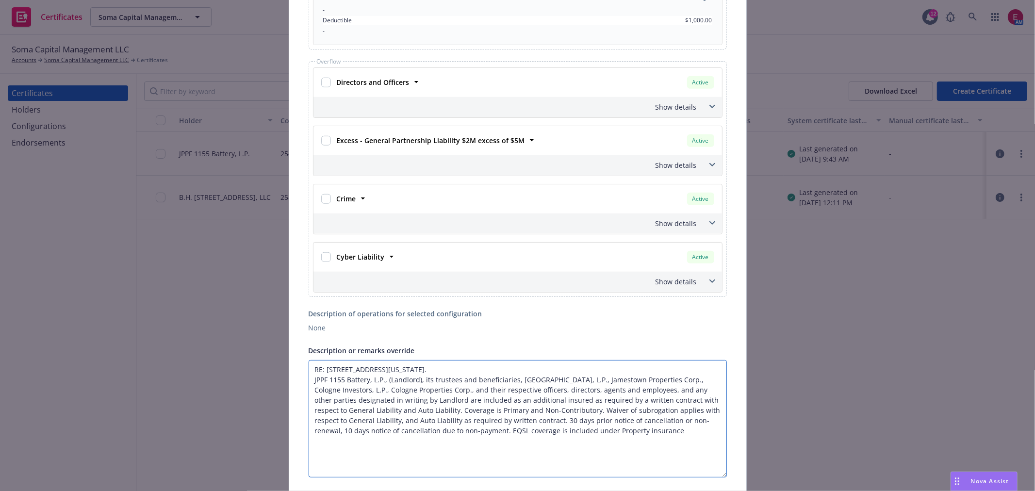
click at [604, 434] on textarea "RE: 1160 Battery Street, SUITE 450, San Francisco, California. JPPF 1155 Batter…" at bounding box center [518, 418] width 418 height 117
click at [599, 433] on textarea "RE: 1160 Battery Street, SUITE 450, San Francisco, California. JPPF 1155 Batter…" at bounding box center [518, 418] width 418 height 117
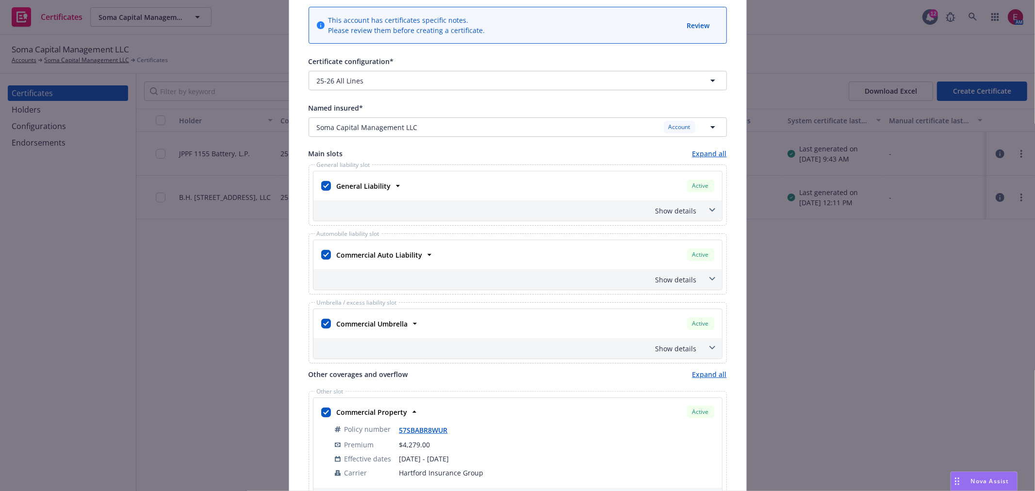
scroll to position [0, 0]
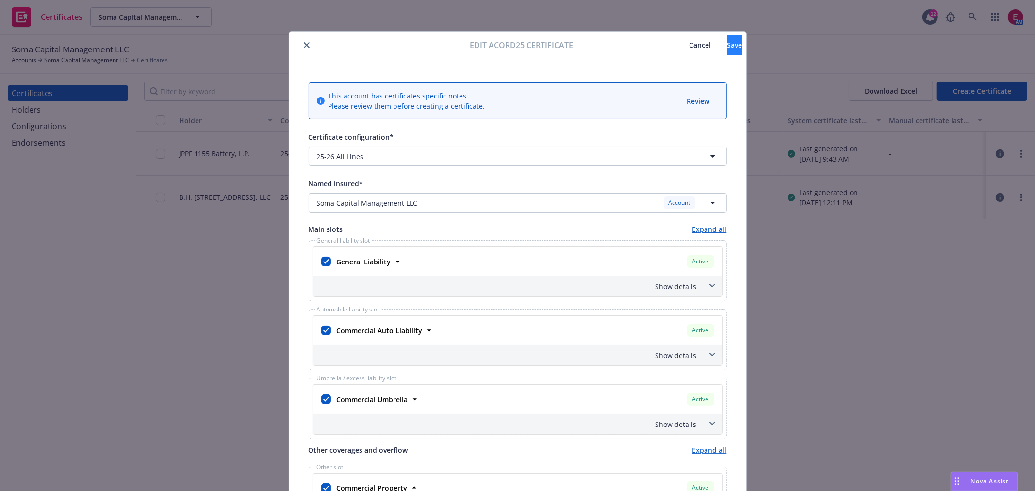
type textarea "RE: 1160 Battery Street, SUITE 450, San Francisco, California. JPPF 1155 Batter…"
click at [727, 38] on button "Save" at bounding box center [734, 44] width 15 height 19
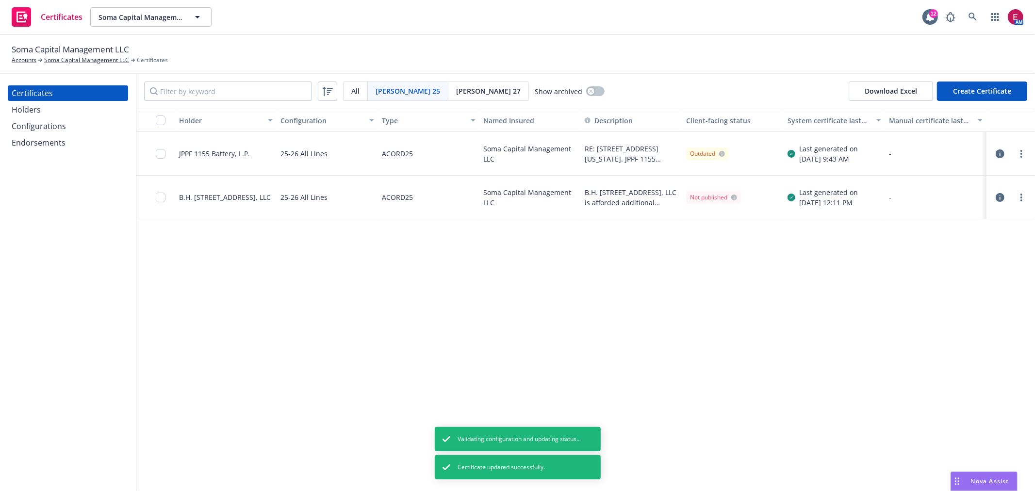
click at [1019, 149] on link "more" at bounding box center [1021, 154] width 12 height 12
click at [959, 211] on link "Regenerate" at bounding box center [948, 212] width 155 height 19
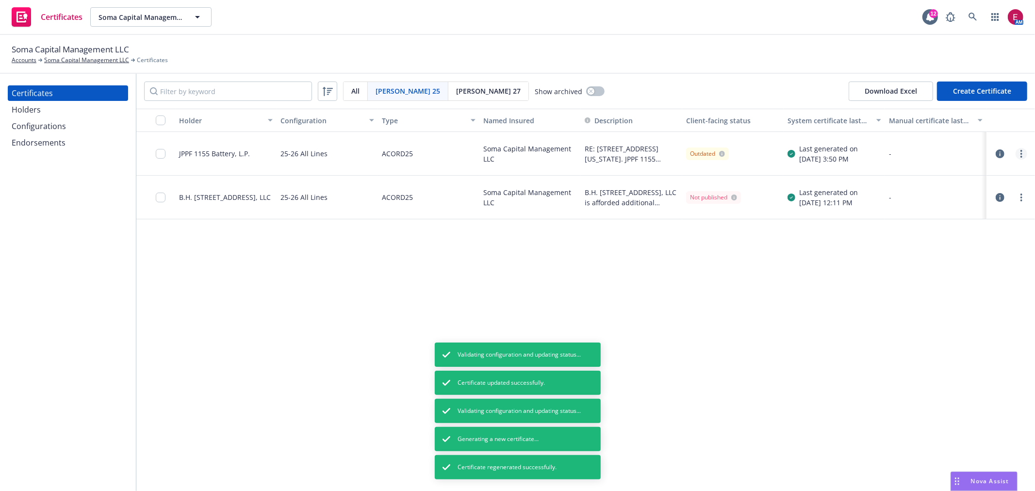
click at [1019, 154] on link "more" at bounding box center [1021, 154] width 12 height 12
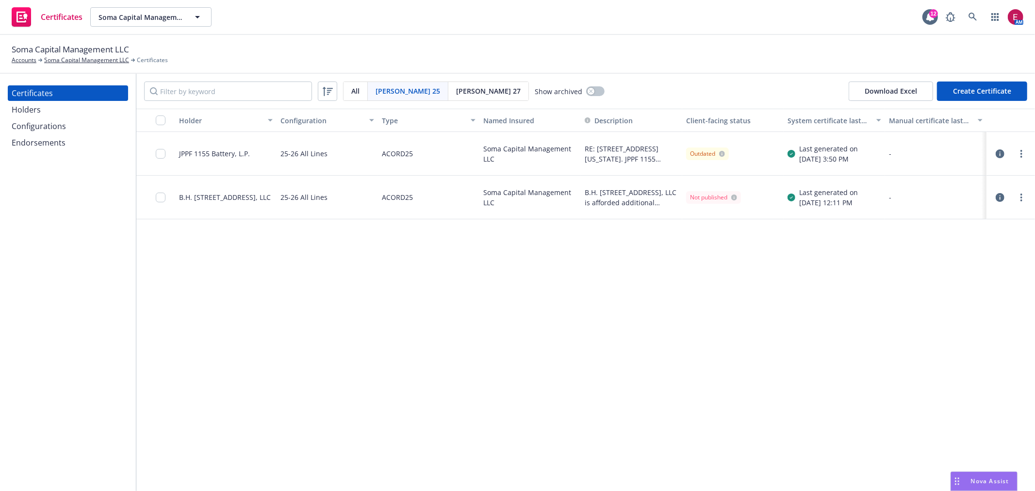
click at [1001, 153] on icon "button" at bounding box center [999, 153] width 9 height 9
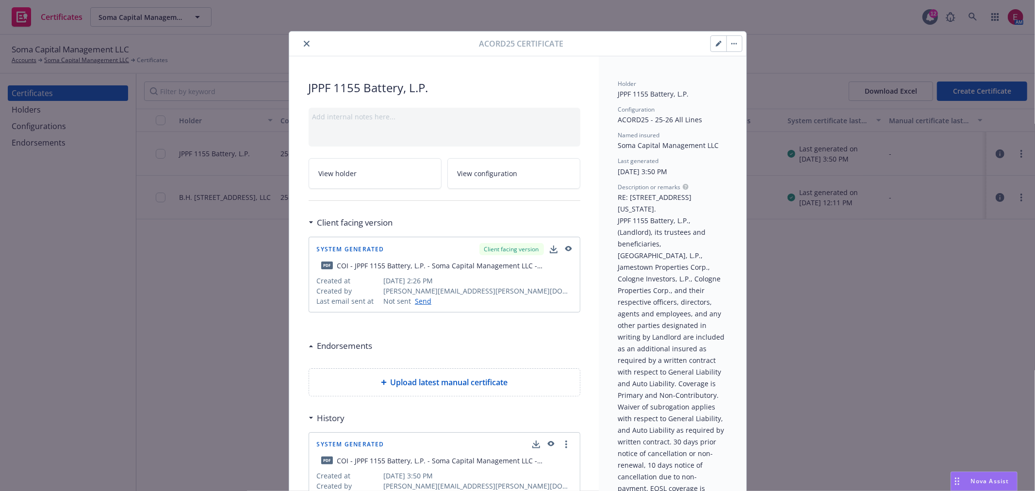
click at [733, 42] on button "button" at bounding box center [734, 44] width 16 height 16
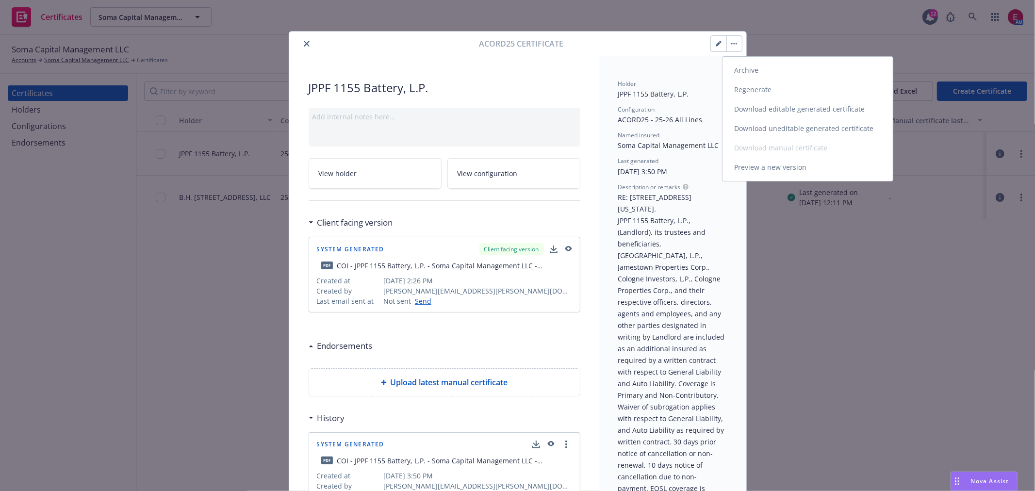
click at [775, 127] on link "Download uneditable generated certificate" at bounding box center [807, 128] width 170 height 19
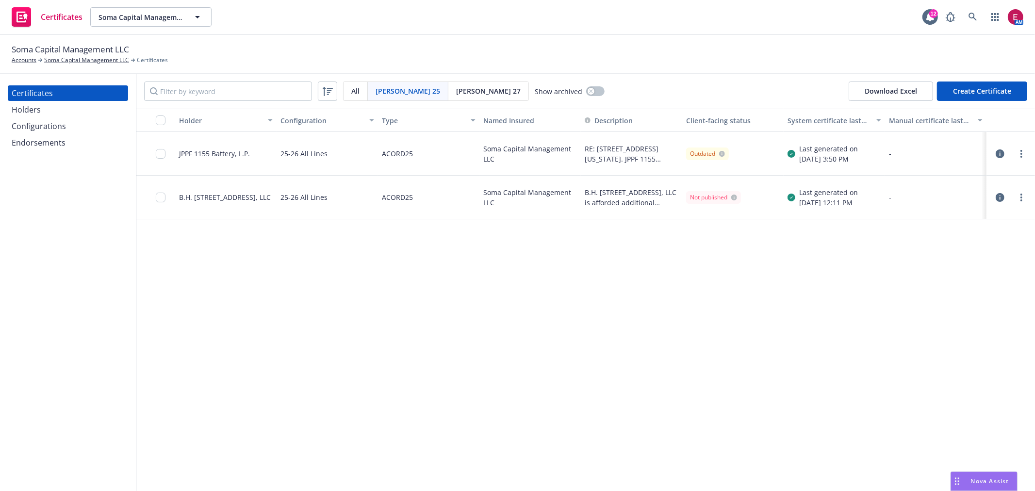
click at [999, 484] on span "Nova Assist" at bounding box center [990, 481] width 38 height 8
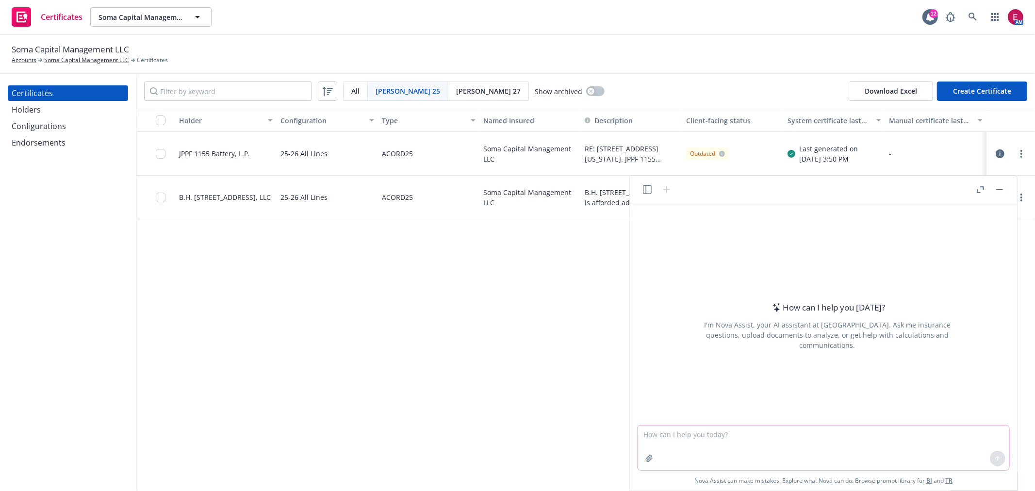
click at [827, 445] on textarea at bounding box center [823, 447] width 372 height 45
type textarea "Can BPP cover damage to an AC unit"
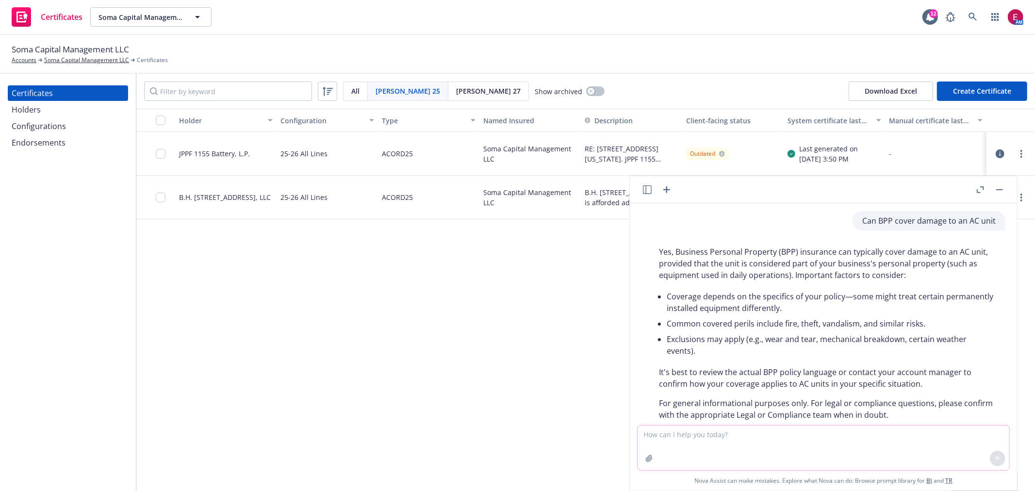
scroll to position [23, 0]
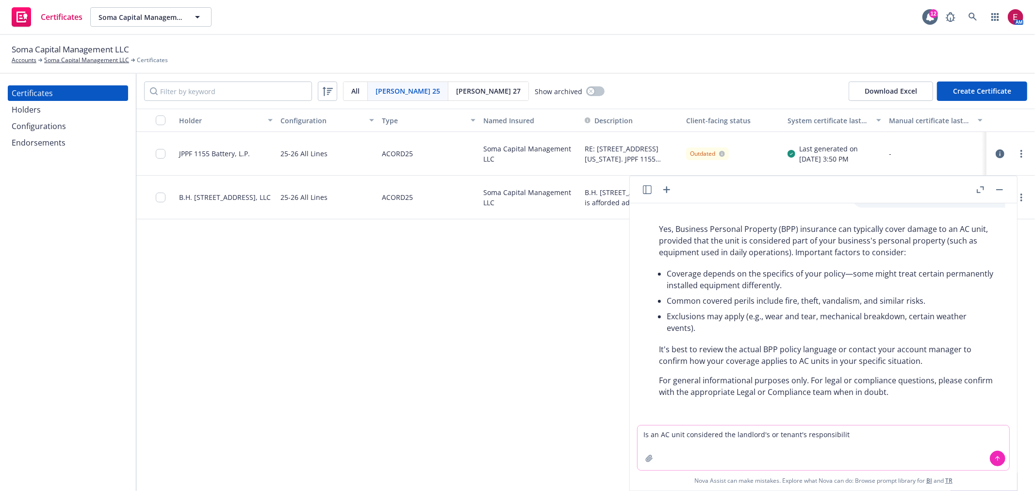
type textarea "Is an AC unit considered the landlord's or tenant's responsibility"
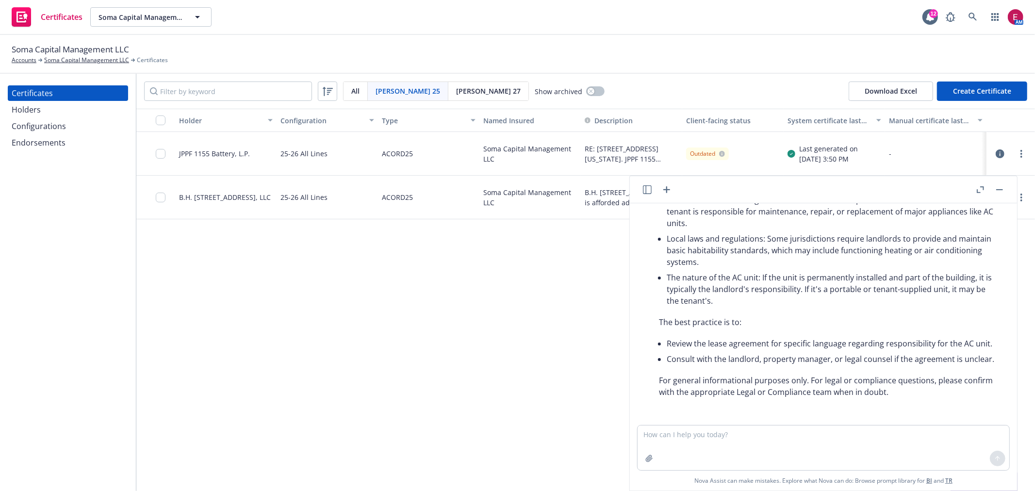
scroll to position [322, 0]
drag, startPoint x: 1010, startPoint y: 153, endPoint x: 1019, endPoint y: 151, distance: 9.1
click at [1010, 153] on div at bounding box center [1010, 154] width 33 height 12
click at [998, 149] on icon "button" at bounding box center [999, 153] width 9 height 9
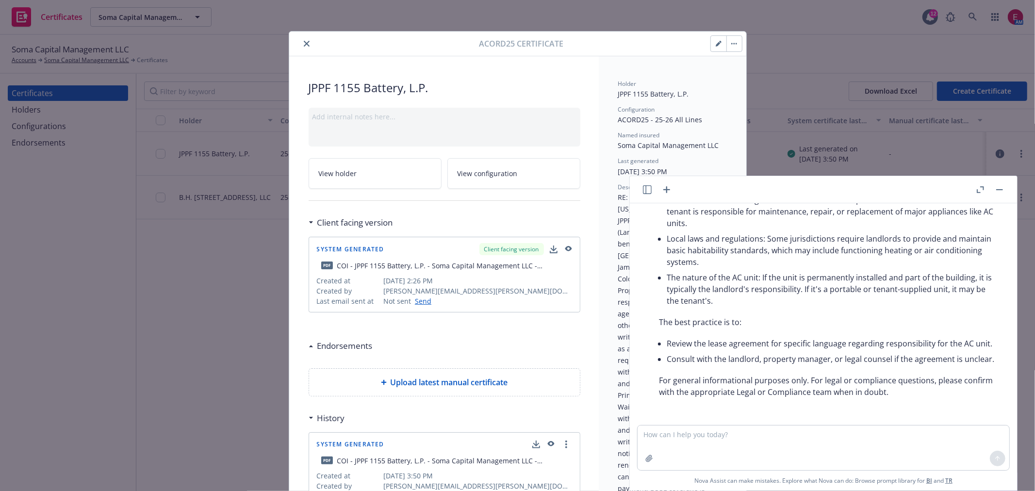
click at [711, 50] on button "button" at bounding box center [719, 44] width 16 height 16
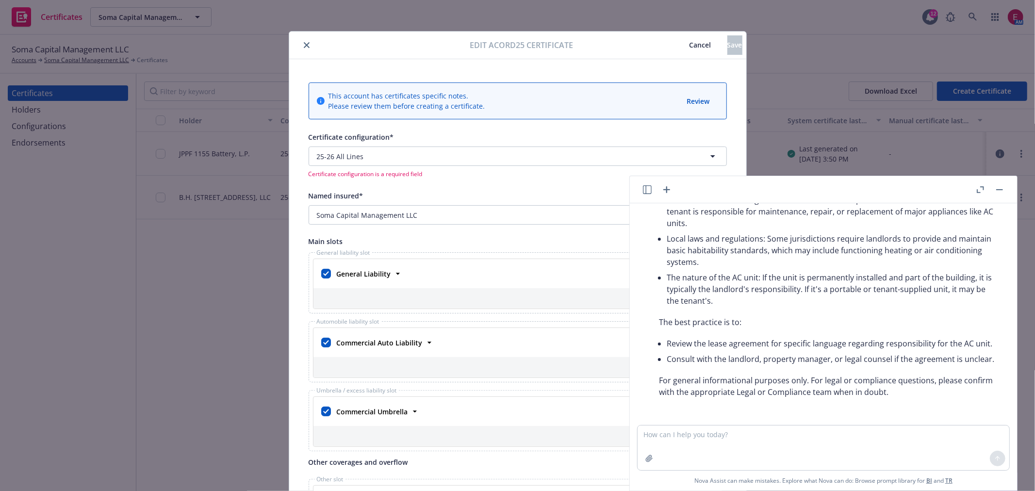
click at [1001, 191] on button "button" at bounding box center [999, 190] width 12 height 12
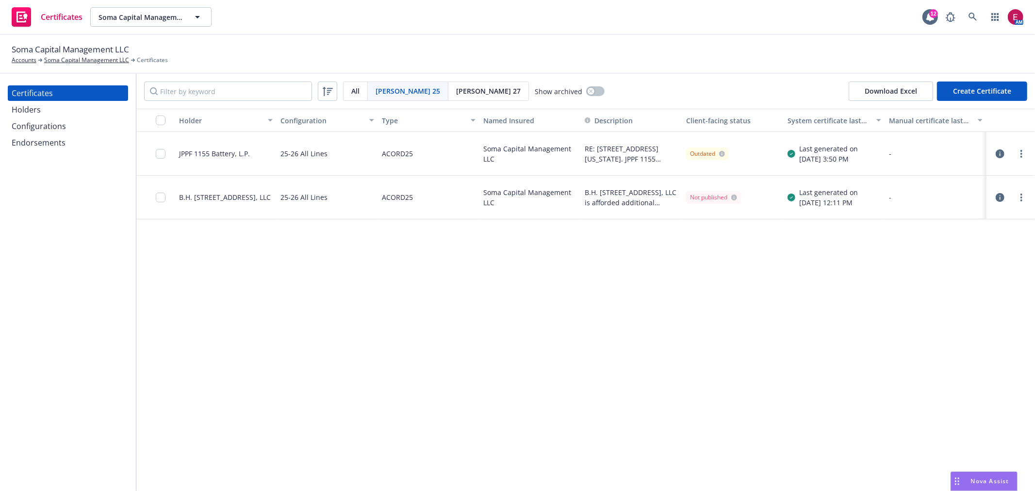
click at [998, 155] on icon "button" at bounding box center [999, 153] width 9 height 9
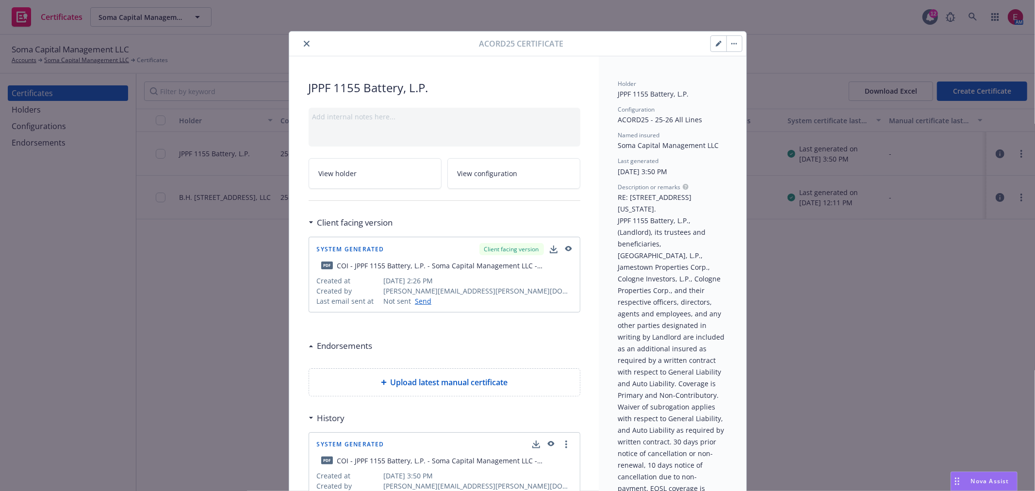
click at [711, 44] on button "button" at bounding box center [719, 44] width 16 height 16
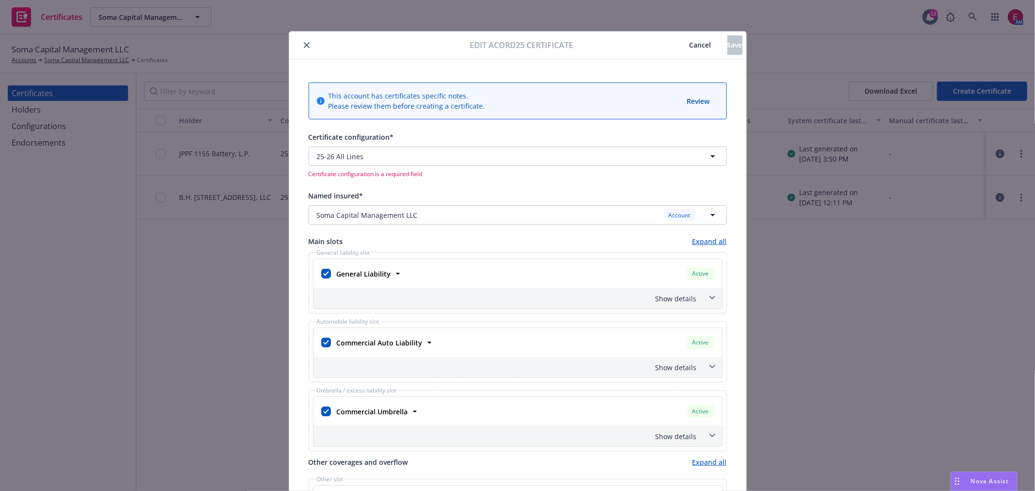
drag, startPoint x: 713, startPoint y: 293, endPoint x: 704, endPoint y: 300, distance: 11.4
click at [711, 293] on span at bounding box center [712, 298] width 16 height 16
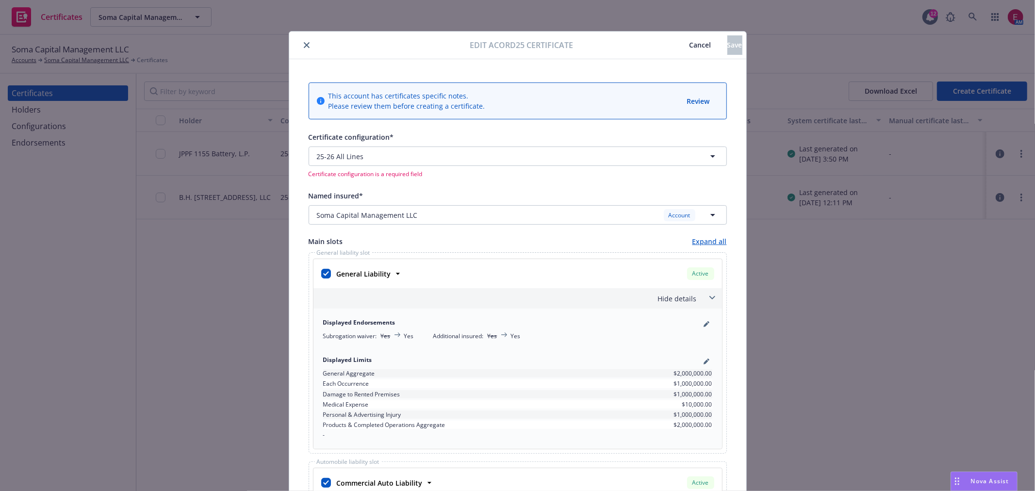
scroll to position [54, 0]
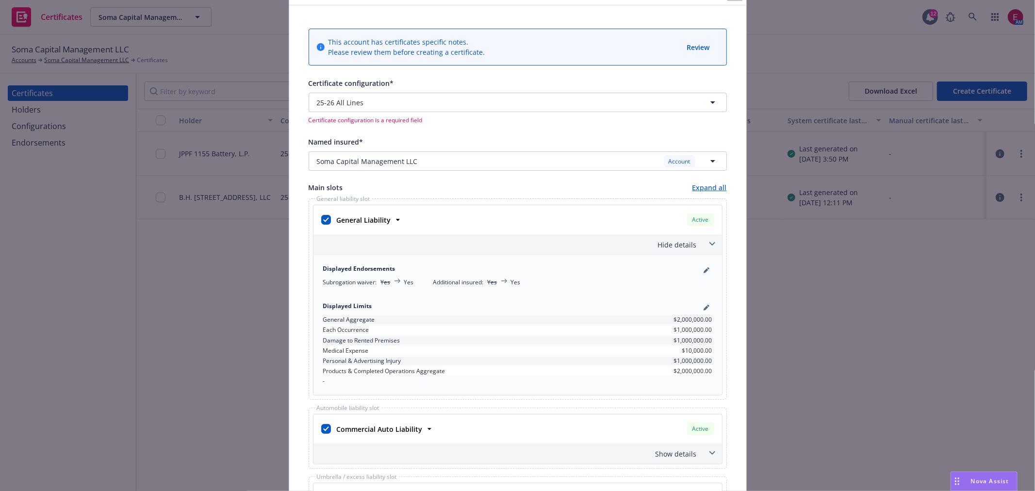
click at [707, 311] on div "Displayed Limits" at bounding box center [517, 308] width 389 height 12
click at [703, 307] on icon "pencil" at bounding box center [706, 308] width 6 height 6
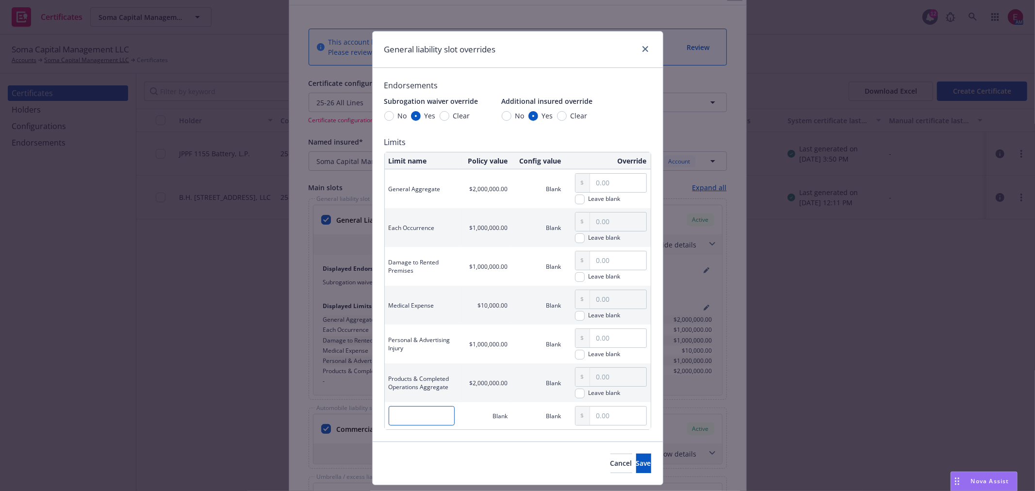
click at [424, 411] on input "text" at bounding box center [422, 415] width 66 height 19
type input "Host Liquor Liability"
type input "1,000,000.00"
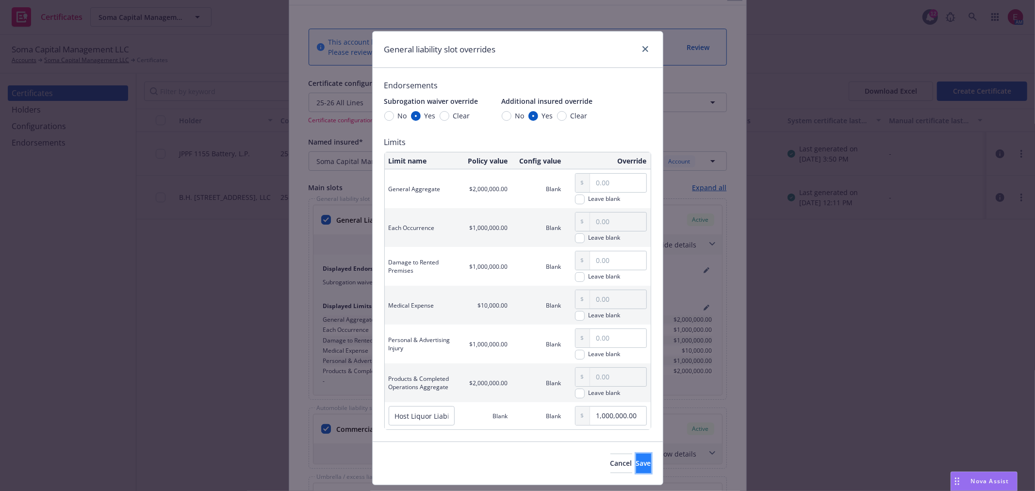
click at [636, 456] on button "Save" at bounding box center [643, 463] width 15 height 19
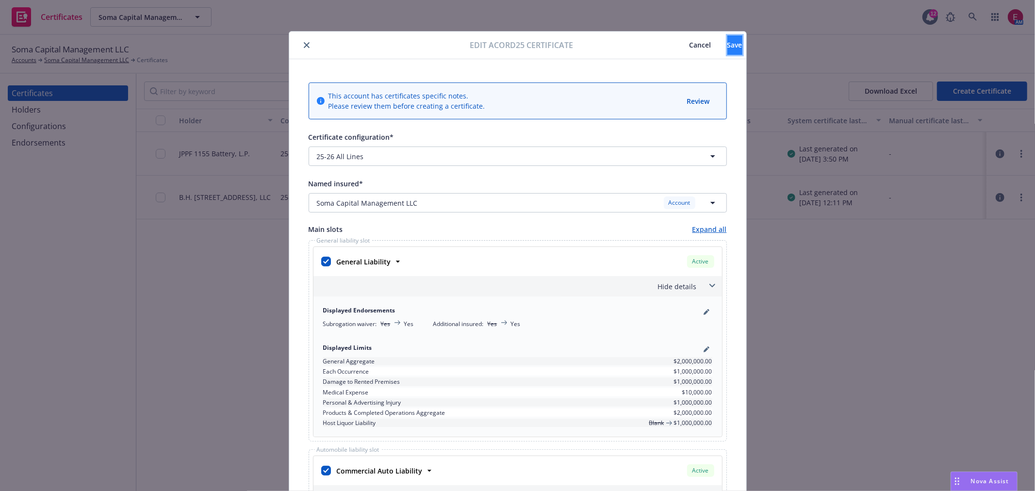
click at [727, 47] on button "Save" at bounding box center [734, 44] width 15 height 19
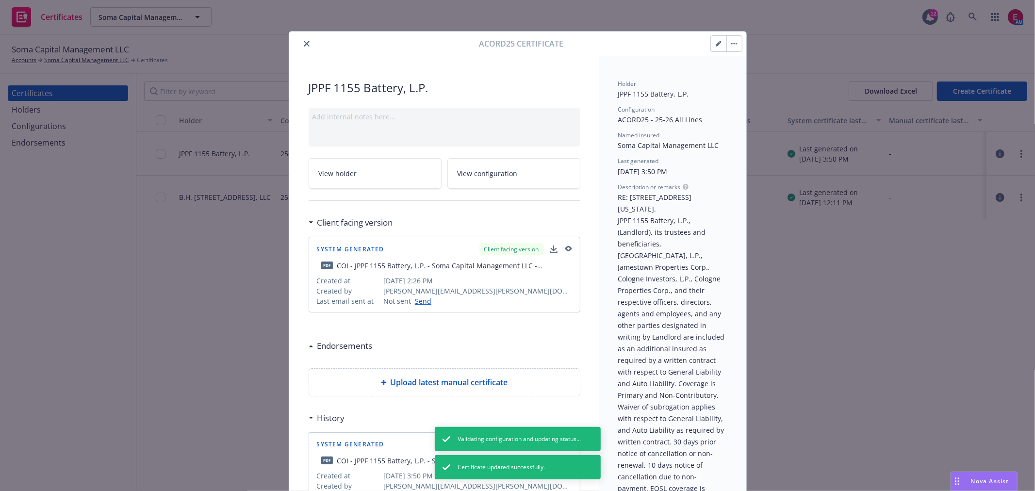
click at [735, 45] on button "button" at bounding box center [734, 44] width 16 height 16
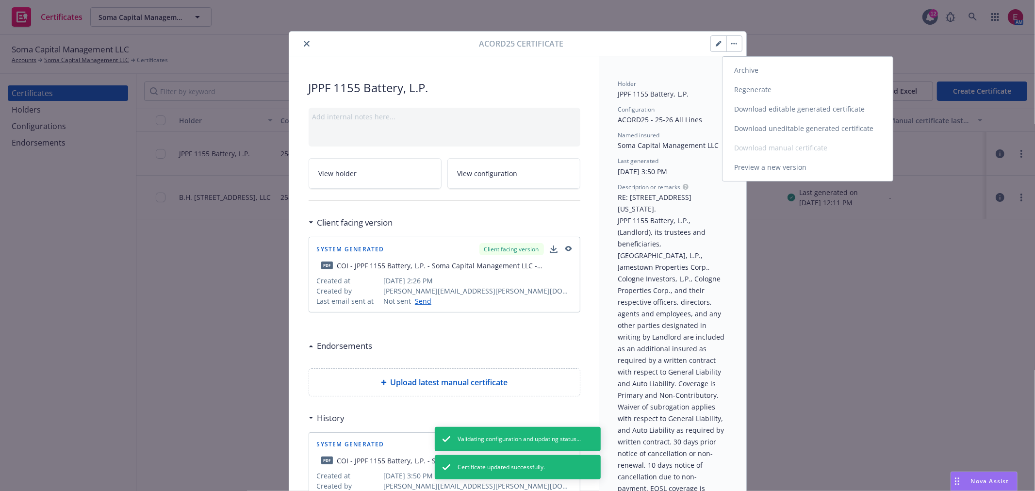
click at [753, 90] on link "Regenerate" at bounding box center [807, 89] width 170 height 19
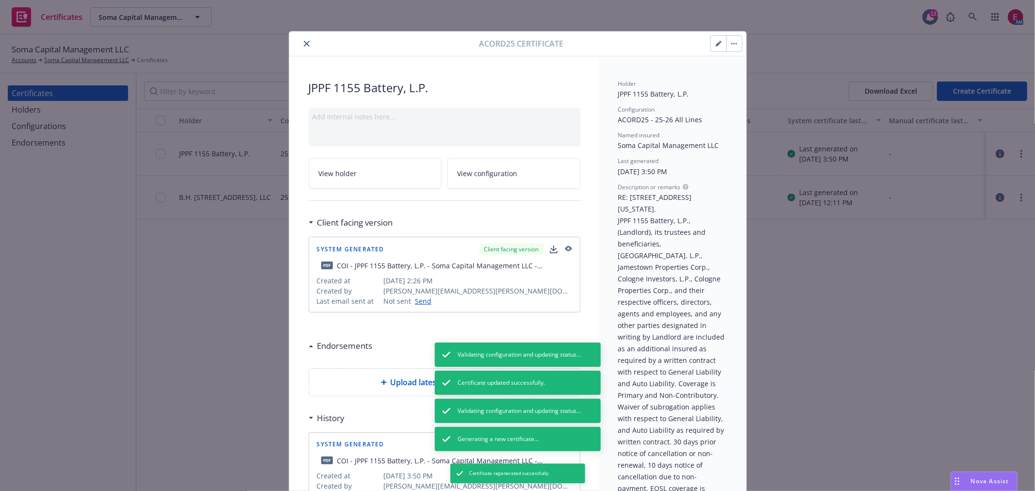
click at [736, 45] on button "button" at bounding box center [734, 44] width 16 height 16
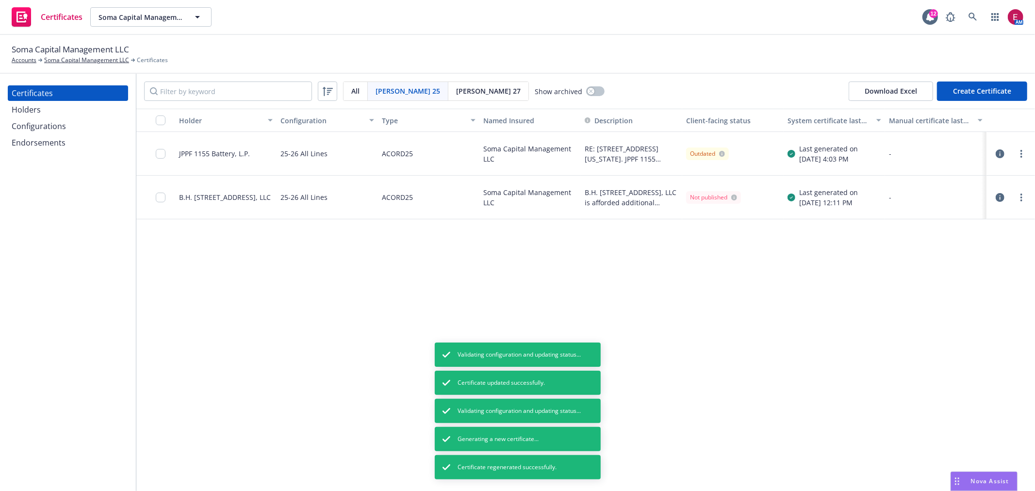
drag, startPoint x: 854, startPoint y: 308, endPoint x: 961, endPoint y: 197, distance: 154.4
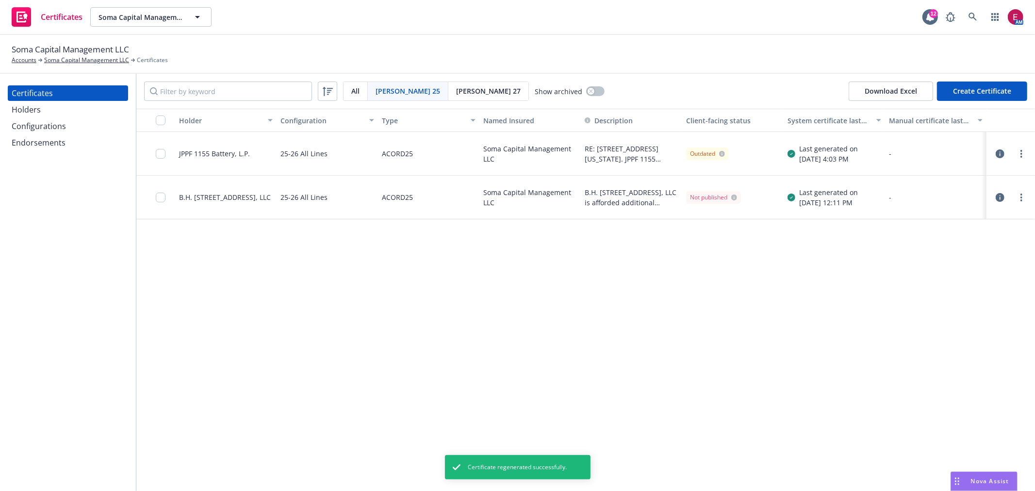
drag, startPoint x: 192, startPoint y: 290, endPoint x: 476, endPoint y: 220, distance: 292.7
click at [192, 290] on div "Holder Configuration Type Named Insured Description Client-facing status System…" at bounding box center [585, 300] width 898 height 382
click at [995, 156] on icon "button" at bounding box center [999, 153] width 9 height 9
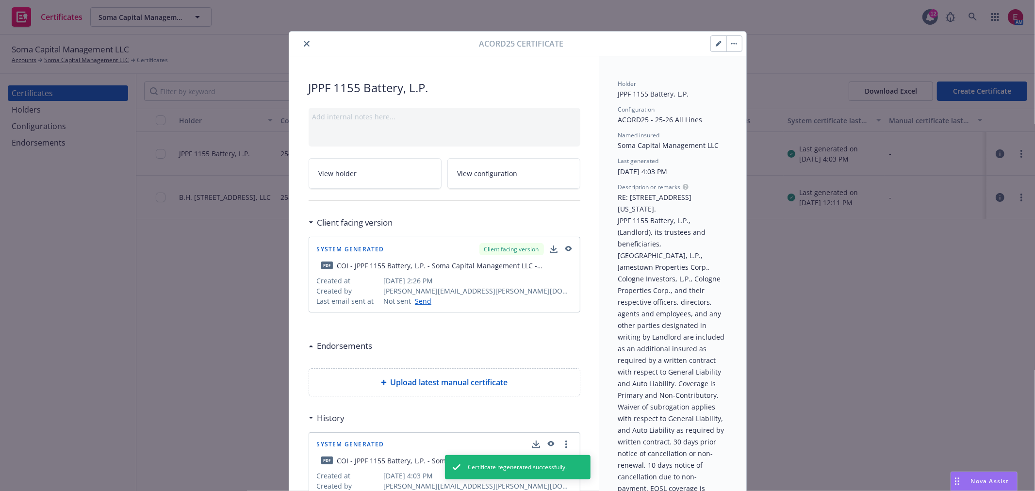
click at [734, 39] on button "button" at bounding box center [734, 44] width 16 height 16
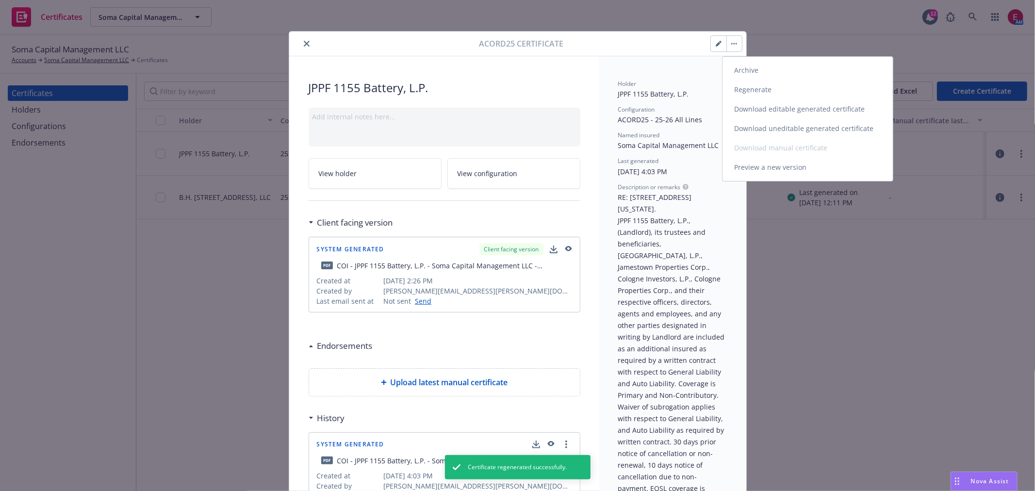
click at [792, 128] on link "Download uneditable generated certificate" at bounding box center [807, 128] width 170 height 19
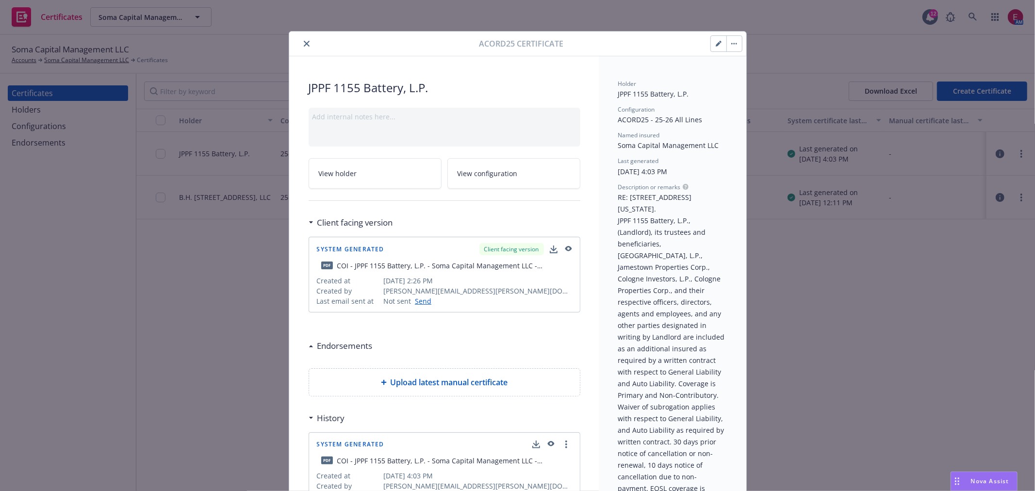
click at [488, 50] on div "Acord25 Certificate" at bounding box center [517, 44] width 457 height 25
drag, startPoint x: 309, startPoint y: 47, endPoint x: 304, endPoint y: 46, distance: 5.4
click at [306, 46] on div at bounding box center [386, 44] width 186 height 12
click at [304, 46] on icon "close" at bounding box center [307, 44] width 6 height 6
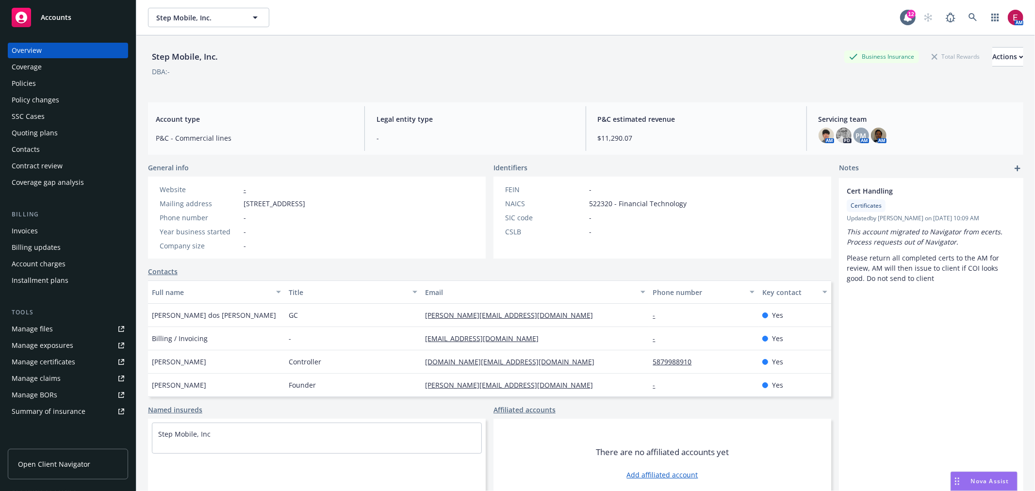
click at [64, 125] on div "Quoting plans" at bounding box center [68, 133] width 113 height 16
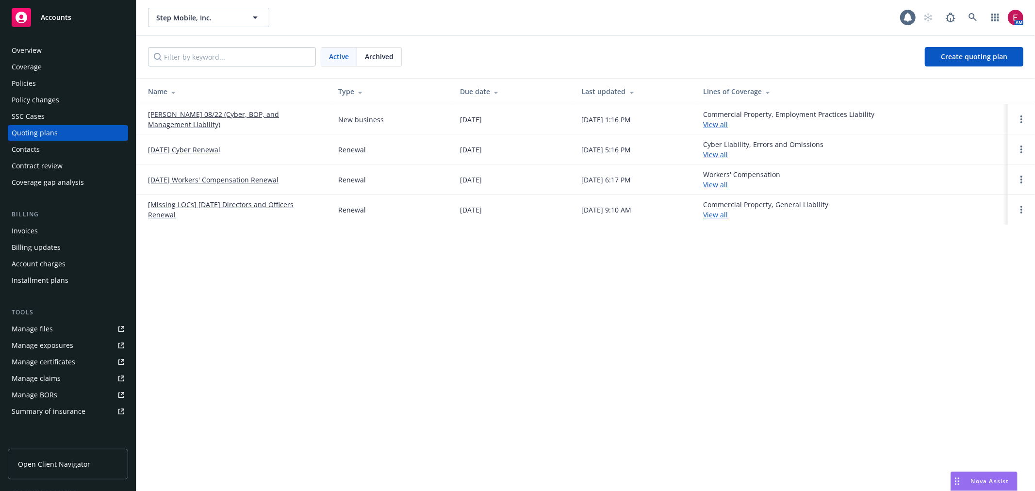
click at [251, 118] on link "[PERSON_NAME] 08/22 (Cyber, BOP, and Management Liability)" at bounding box center [235, 119] width 175 height 20
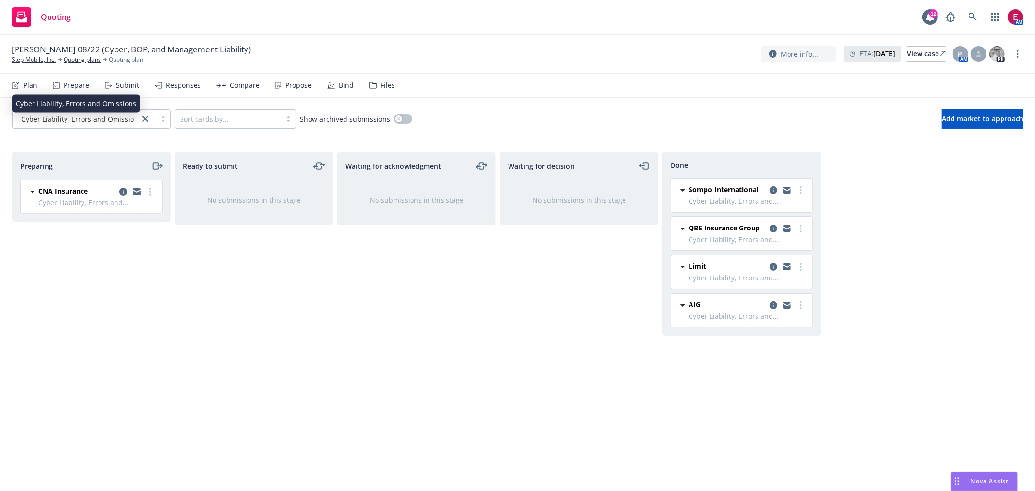
click at [120, 122] on span "Cyber Liability, Errors and Omissions" at bounding box center [81, 119] width 120 height 10
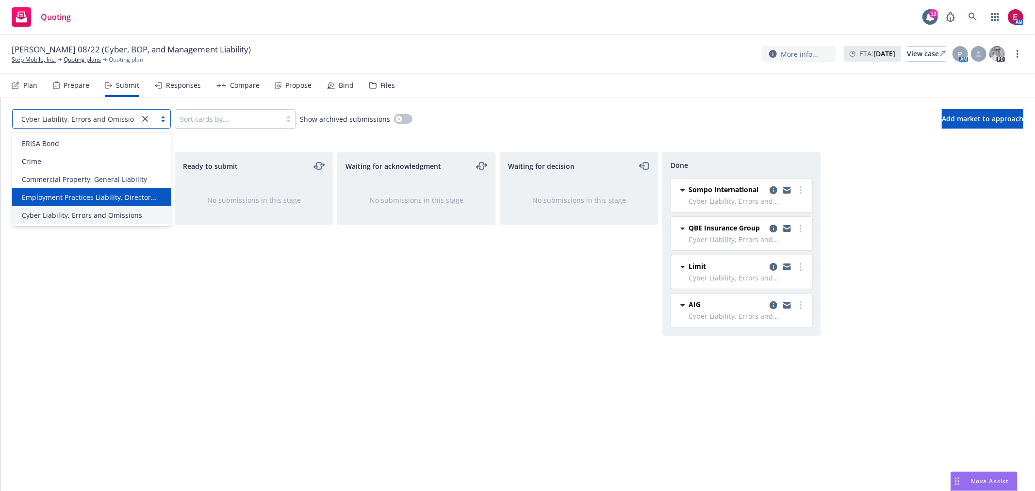
click at [134, 197] on span "Employment Practices Liability, Director..." at bounding box center [89, 197] width 135 height 10
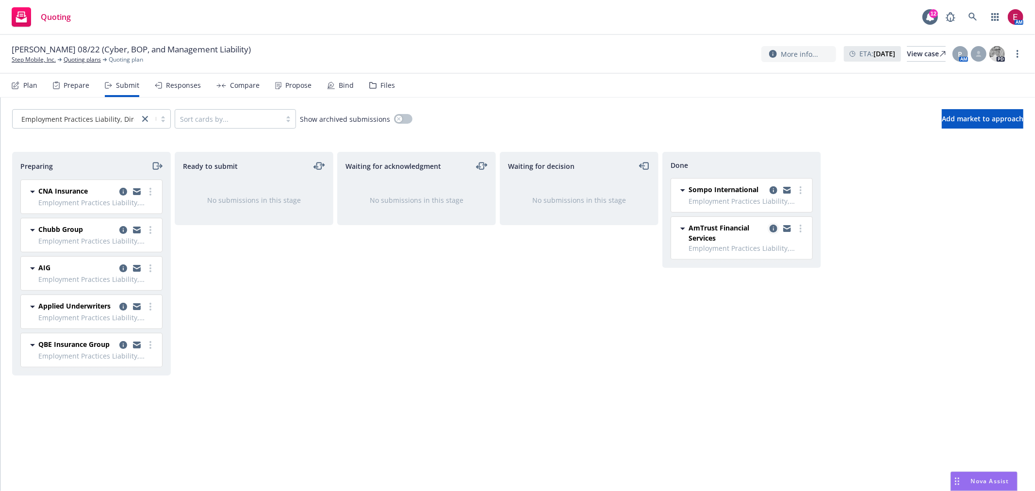
click at [773, 227] on icon "copy logging email" at bounding box center [773, 229] width 8 height 8
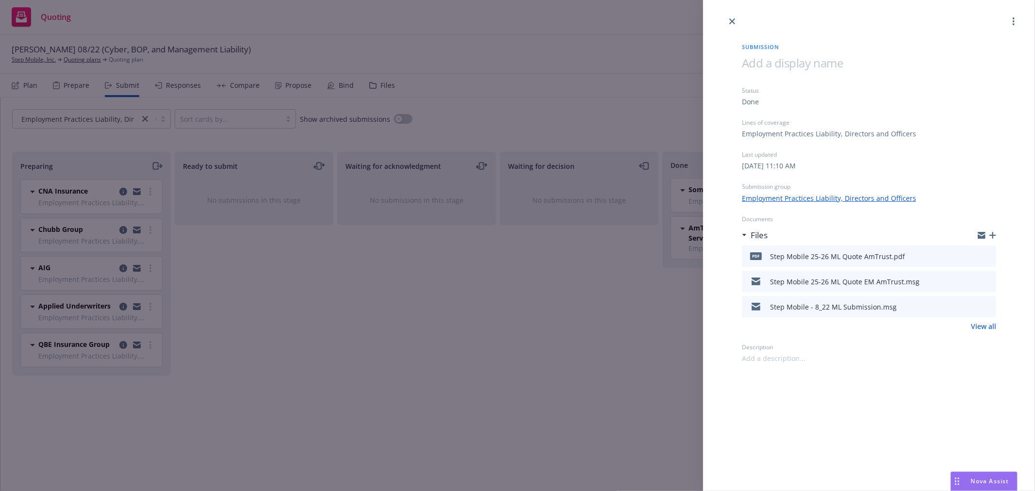
click at [988, 257] on icon "preview file" at bounding box center [986, 255] width 9 height 7
click at [591, 309] on div "Submission Status Done Lines of coverage Employment Practices Liability, Direct…" at bounding box center [517, 245] width 1035 height 491
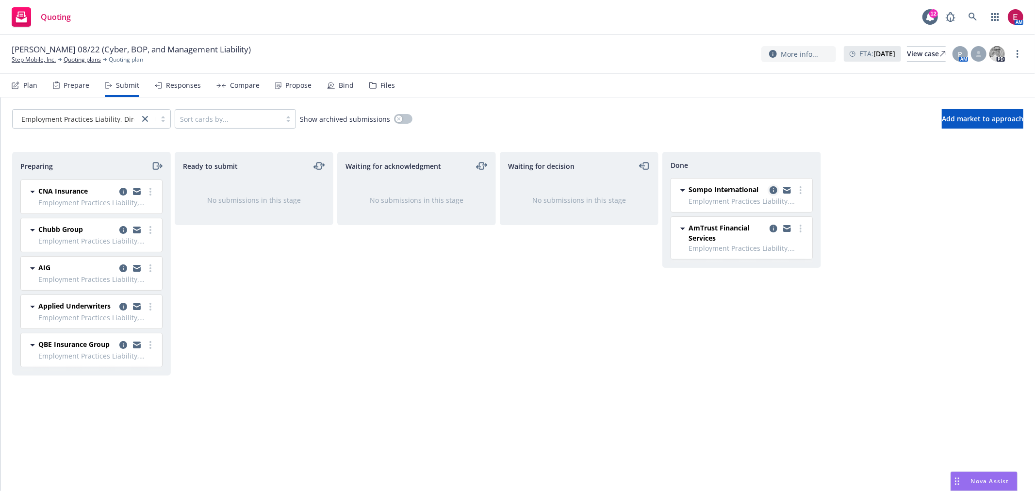
click at [772, 189] on icon "copy logging email" at bounding box center [773, 190] width 8 height 8
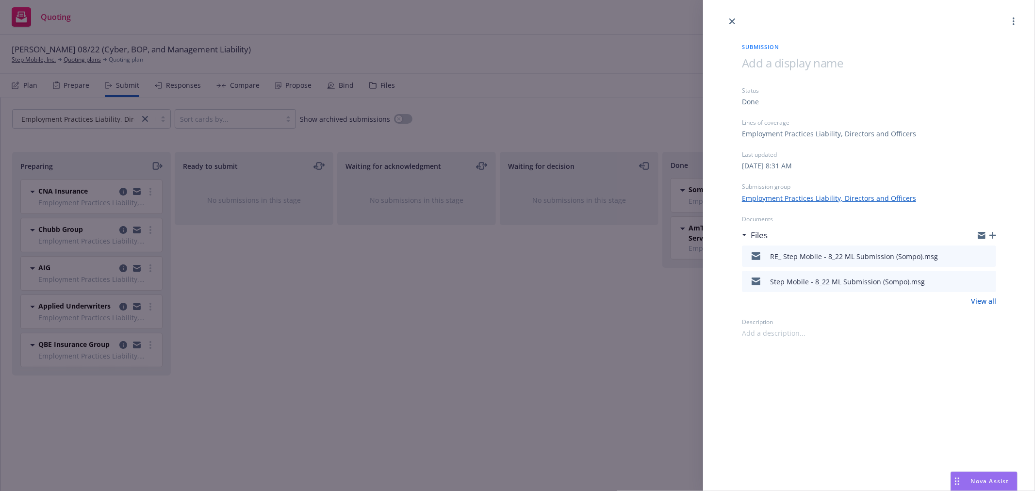
click at [991, 254] on icon "preview file" at bounding box center [986, 255] width 9 height 7
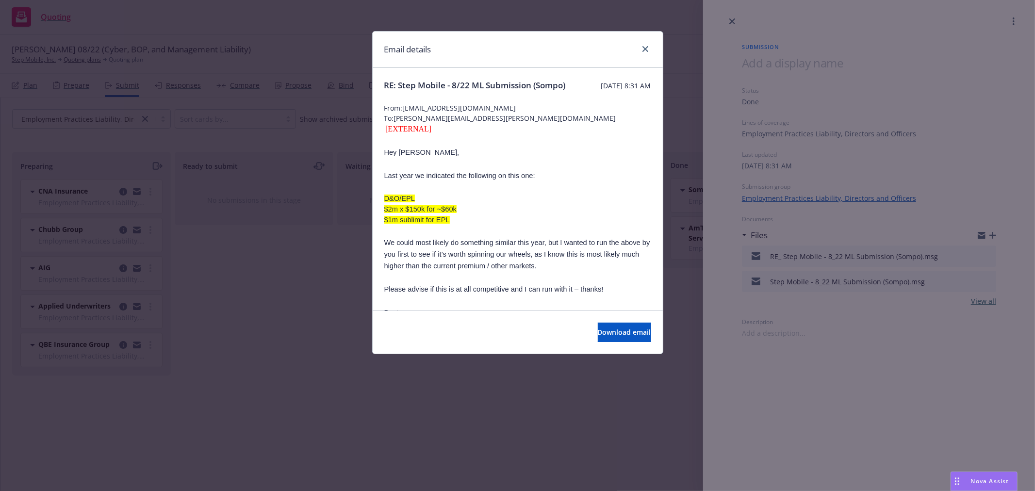
click at [255, 290] on div "Email details RE: Step Mobile - 8/22 ML Submission (Sompo) Thursday, July 31, 2…" at bounding box center [517, 245] width 1035 height 491
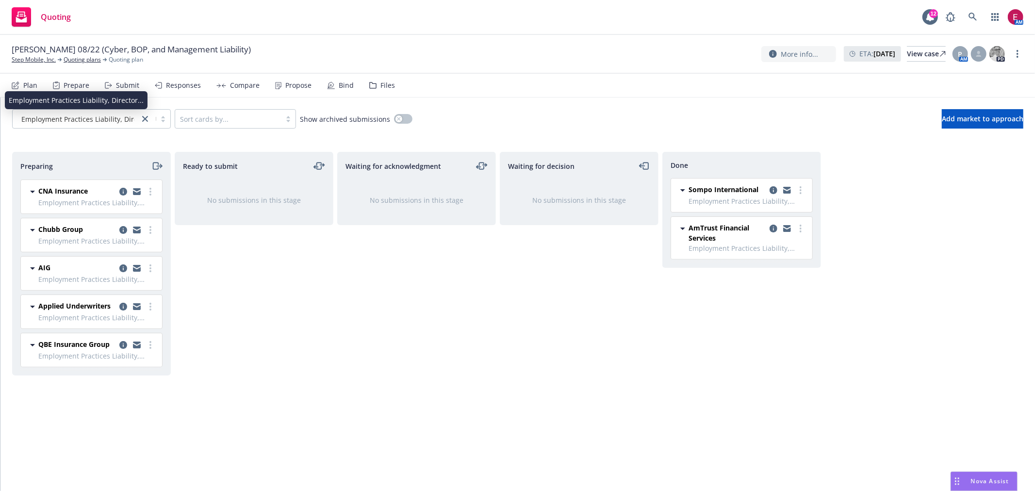
click at [119, 114] on span "Employment Practices Liability, Director..." at bounding box center [88, 119] width 135 height 10
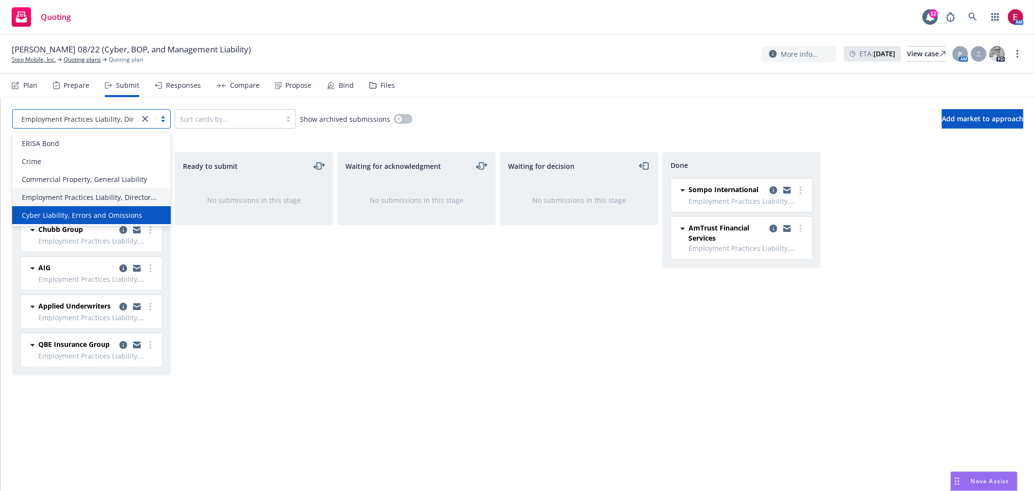
click at [105, 215] on span "Cyber Liability, Errors and Omissions" at bounding box center [82, 215] width 120 height 10
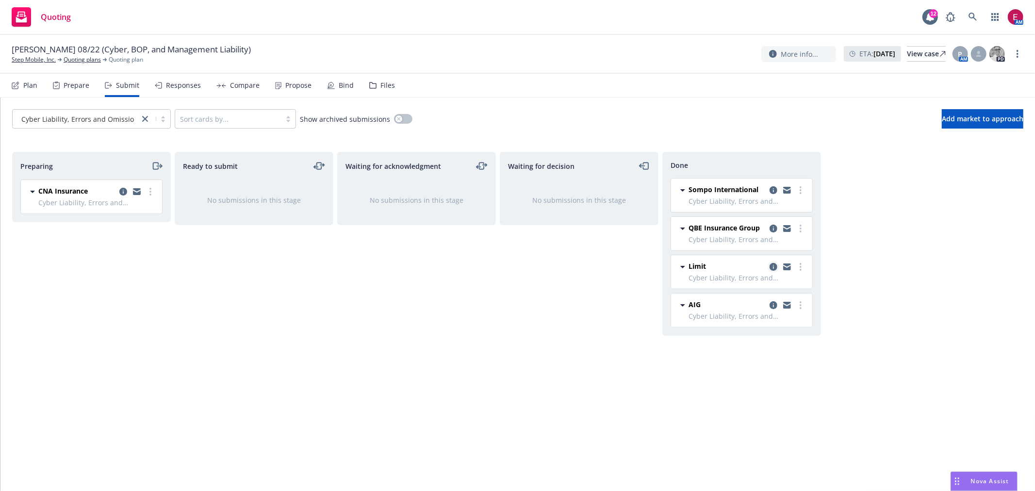
click at [772, 265] on icon "copy logging email" at bounding box center [773, 267] width 8 height 8
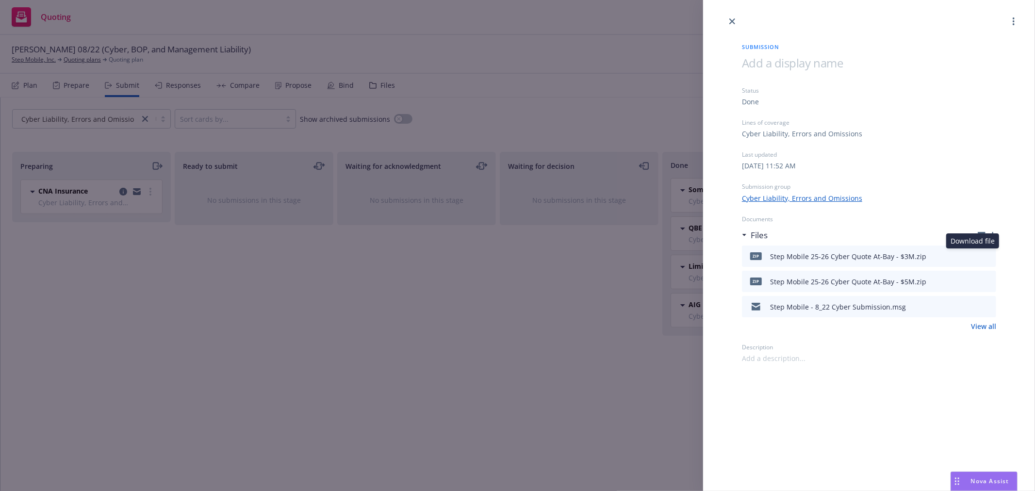
click at [974, 253] on icon "download file" at bounding box center [971, 255] width 8 height 8
click at [973, 279] on icon "download file" at bounding box center [971, 280] width 8 height 8
click at [317, 249] on div "Submission Status Done Lines of coverage Cyber Liability, Errors and Omissions …" at bounding box center [517, 245] width 1035 height 491
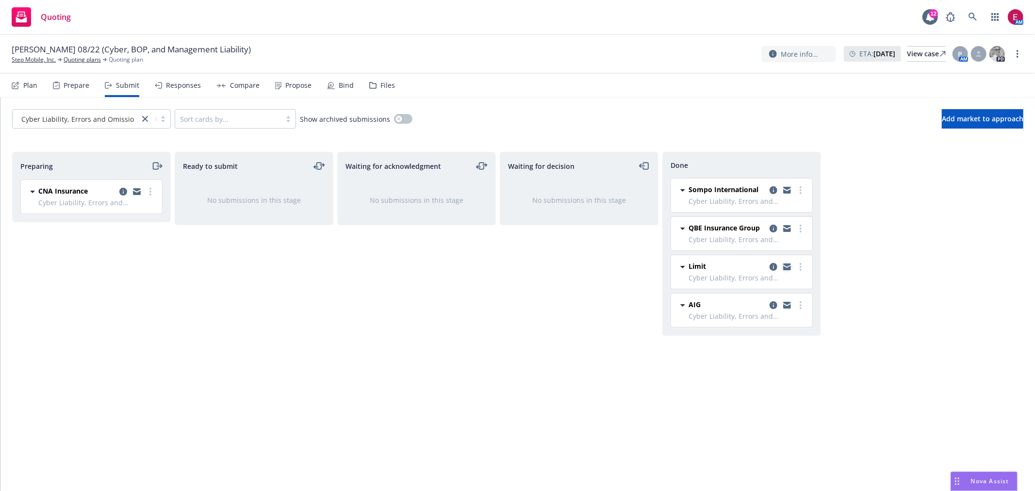
click at [792, 267] on link "copy logging email" at bounding box center [787, 267] width 12 height 12
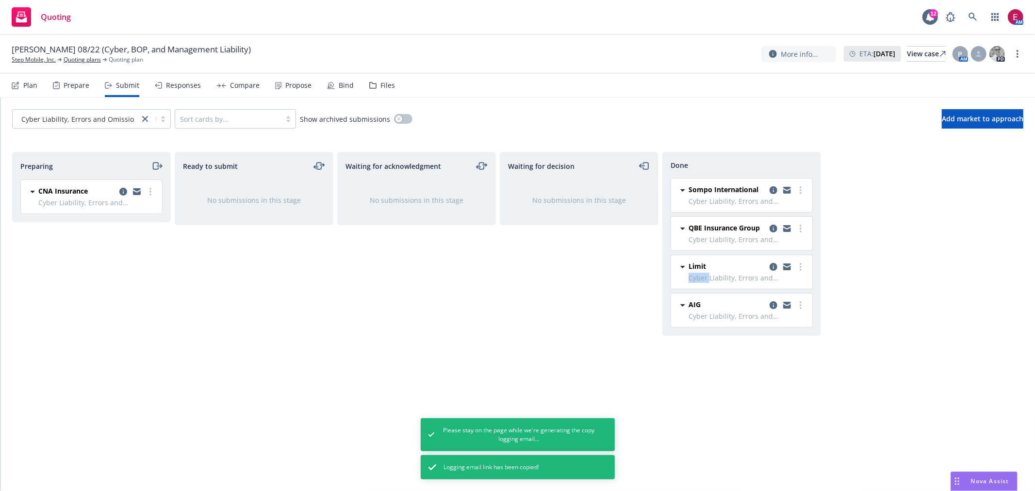
drag, startPoint x: 792, startPoint y: 267, endPoint x: 843, endPoint y: 274, distance: 51.9
click at [842, 274] on div "Preparing CNA Insurance Cyber Liability, Errors and Omissions Tuesday, July 29,…" at bounding box center [517, 311] width 1011 height 319
click at [857, 276] on div "Preparing CNA Insurance Cyber Liability, Errors and Omissions Tuesday, July 29,…" at bounding box center [517, 311] width 1011 height 319
drag, startPoint x: 779, startPoint y: 308, endPoint x: 772, endPoint y: 307, distance: 7.3
click at [776, 308] on div at bounding box center [786, 305] width 39 height 12
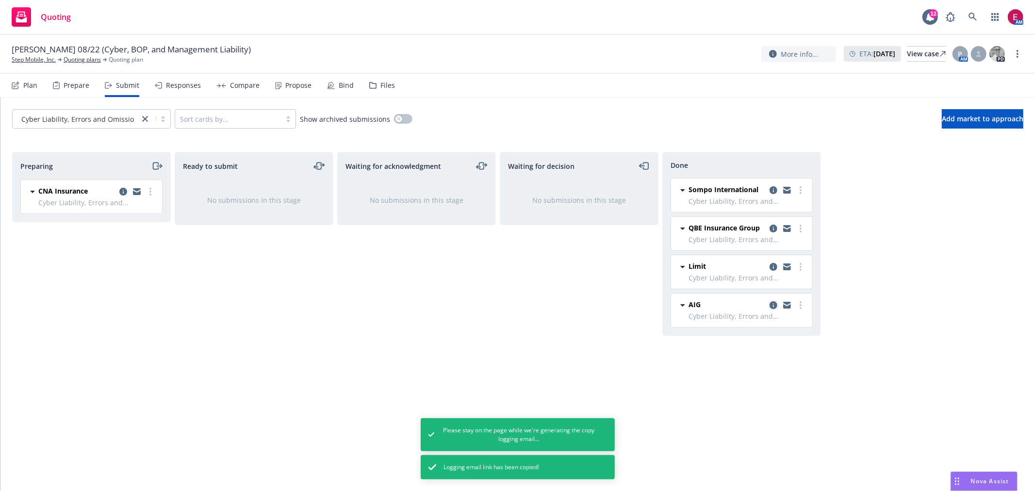
click at [772, 307] on icon "copy logging email" at bounding box center [773, 305] width 8 height 8
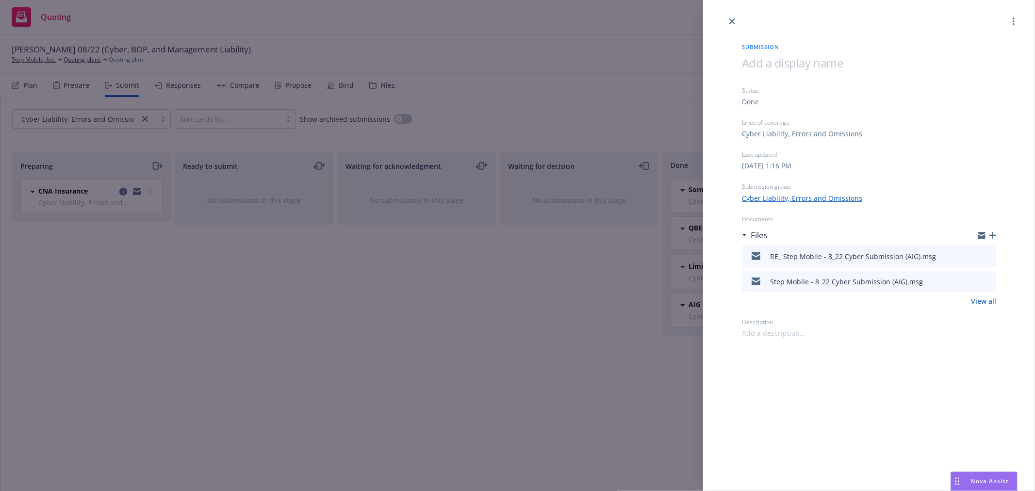
click at [510, 343] on div "Submission Status Done Lines of coverage Cyber Liability, Errors and Omissions …" at bounding box center [517, 245] width 1035 height 491
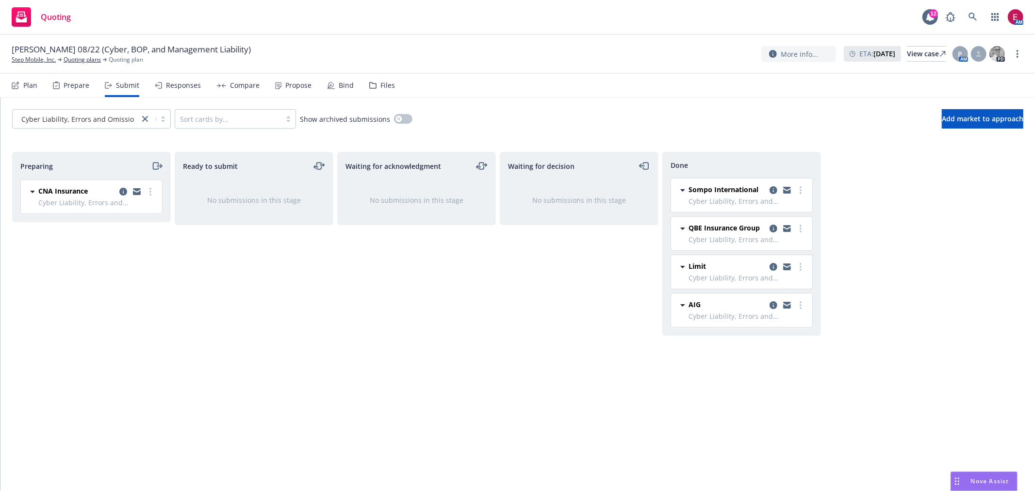
click at [502, 335] on div "Waiting for decision No submissions in this stage" at bounding box center [579, 311] width 159 height 319
click at [772, 307] on icon "copy logging email" at bounding box center [773, 305] width 8 height 8
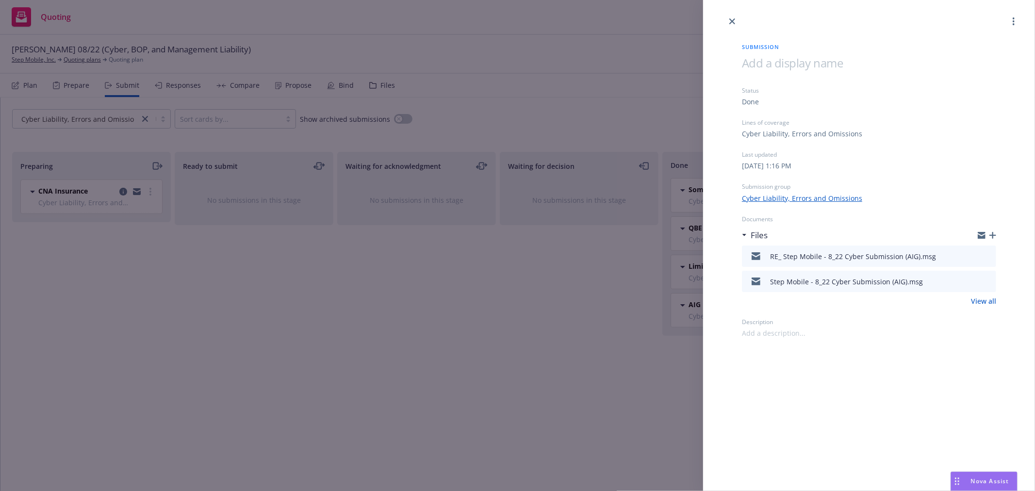
click at [985, 255] on icon "preview file" at bounding box center [986, 255] width 9 height 7
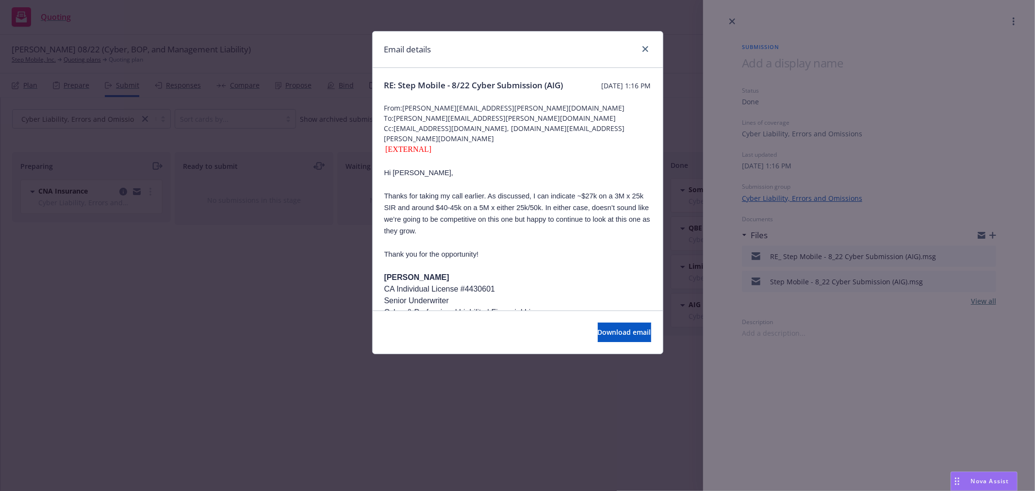
drag, startPoint x: 666, startPoint y: 228, endPoint x: 681, endPoint y: 223, distance: 16.3
click at [666, 228] on div "Email details RE: Step Mobile - 8/22 Cyber Submission (AIG) Tuesday, August 12,…" at bounding box center [517, 245] width 1035 height 491
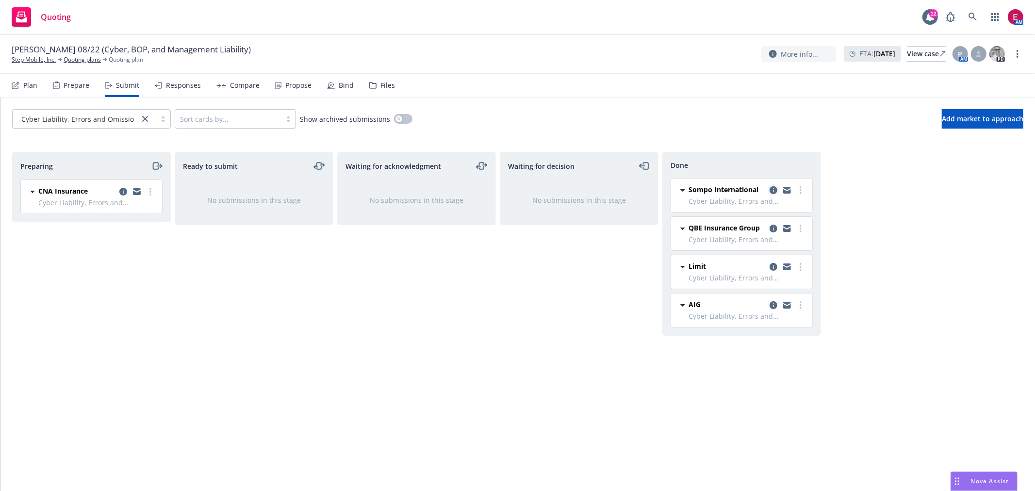
click at [770, 187] on icon "copy logging email" at bounding box center [773, 190] width 8 height 8
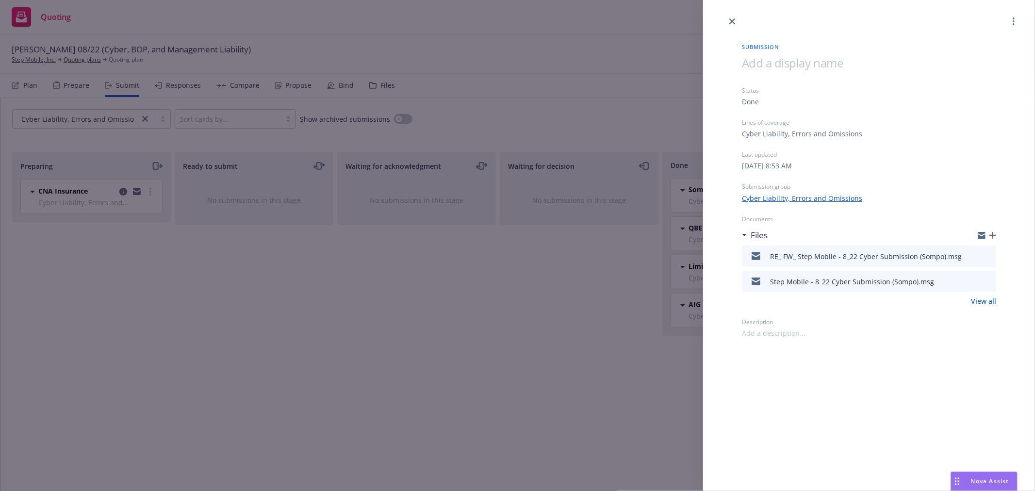
click at [992, 254] on div "RE_ FW_ Step Mobile - 8_22 Cyber Submission (Sompo).msg" at bounding box center [869, 255] width 254 height 21
click at [988, 254] on icon "preview file" at bounding box center [986, 255] width 9 height 7
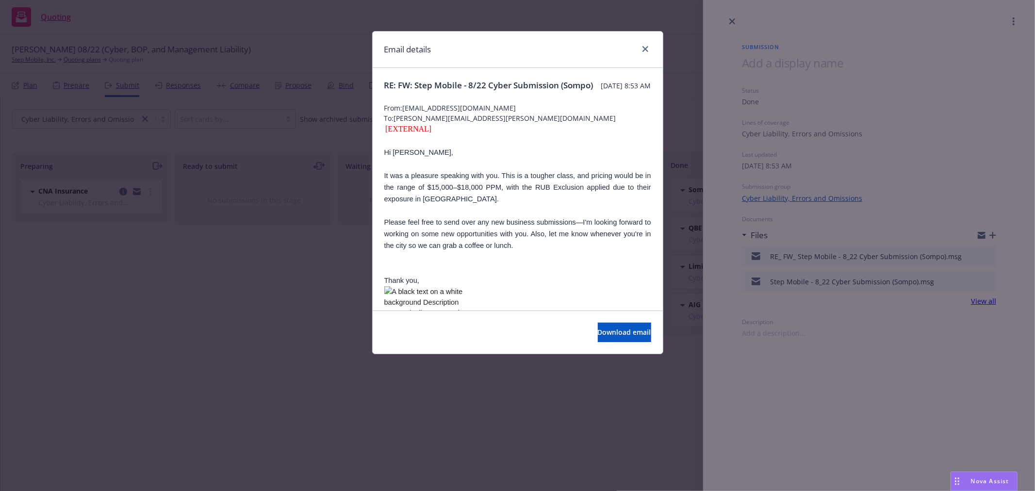
click at [286, 359] on div "Email details RE: FW: Step Mobile - 8/22 Cyber Submission (Sompo) Friday, Augus…" at bounding box center [517, 245] width 1035 height 491
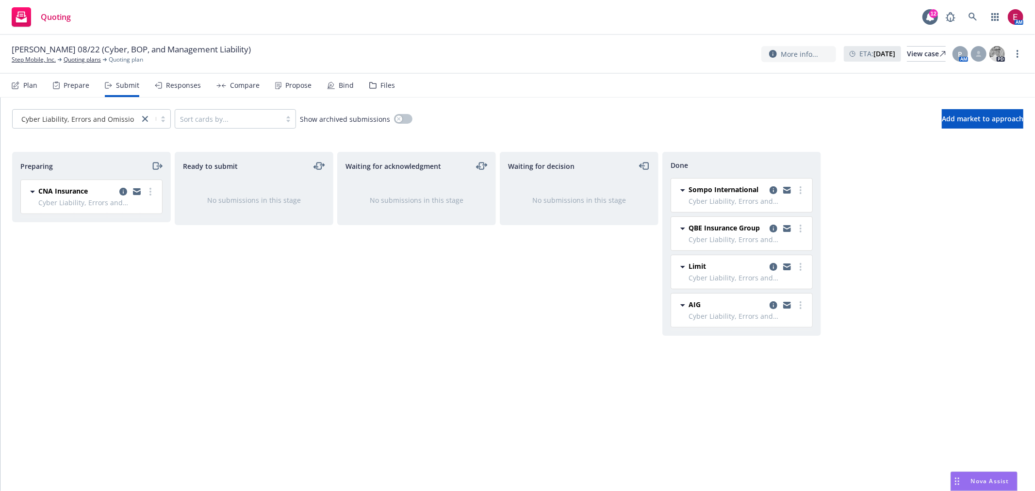
click at [766, 228] on div "QBE Insurance Group" at bounding box center [747, 229] width 118 height 12
click at [768, 227] on link "copy logging email" at bounding box center [773, 229] width 12 height 12
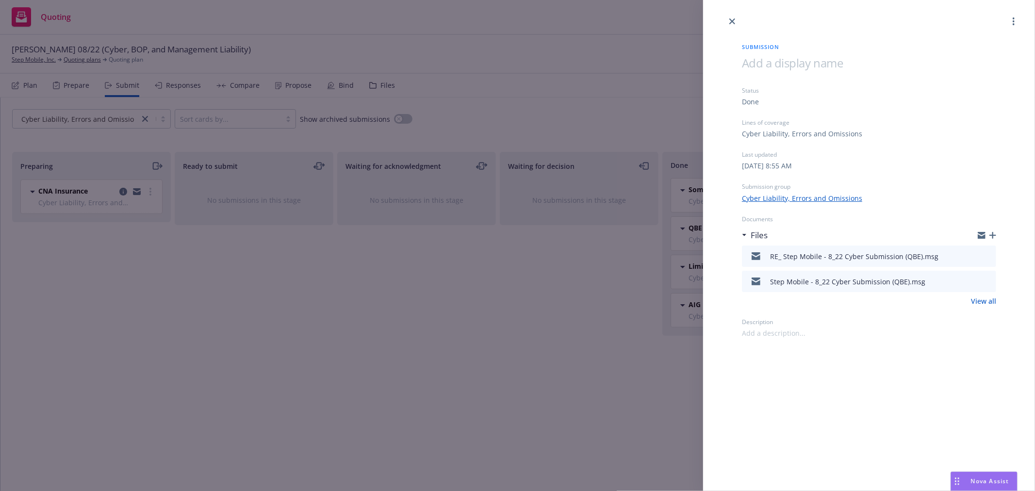
click at [991, 233] on icon "button" at bounding box center [992, 235] width 7 height 7
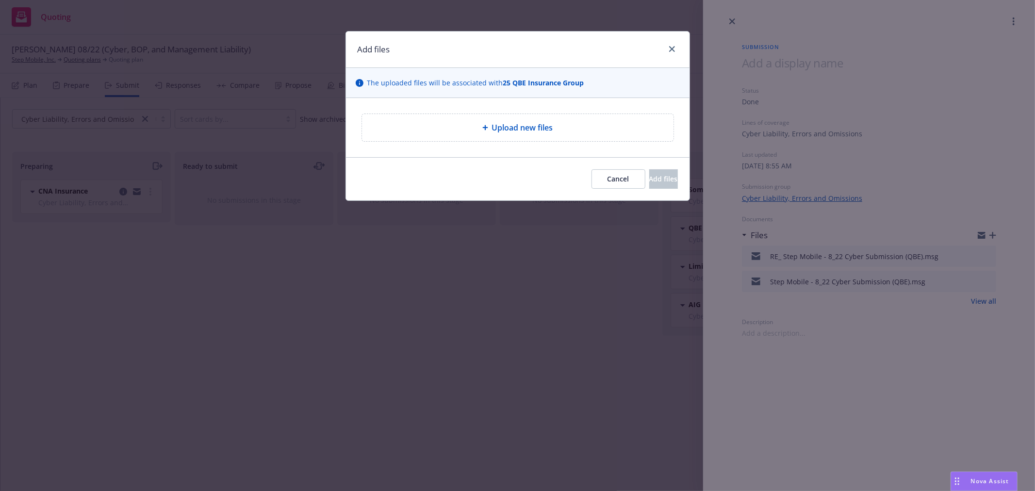
click at [537, 299] on div "Add files The uploaded files will be associated with 25 QBE Insurance Group Upl…" at bounding box center [517, 245] width 1035 height 491
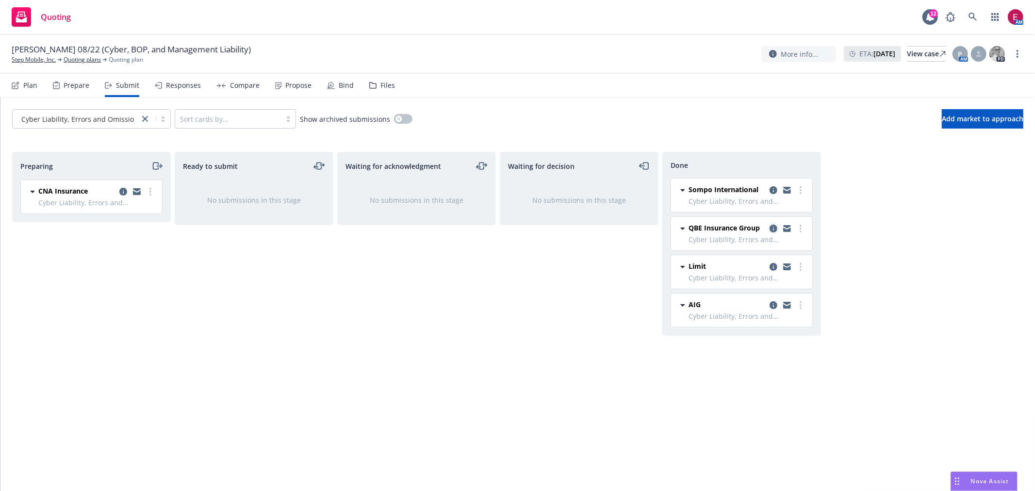
click at [773, 227] on icon "copy logging email" at bounding box center [773, 229] width 8 height 8
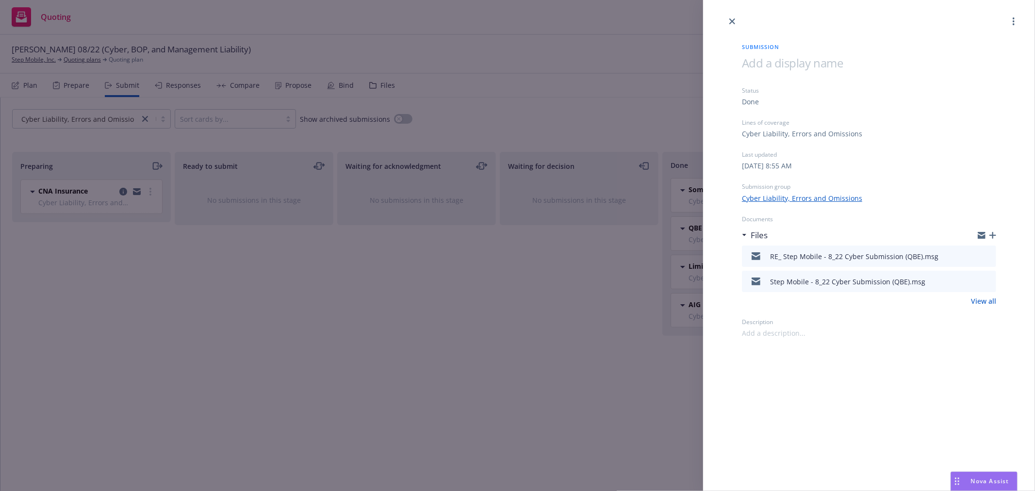
click at [988, 255] on icon "preview file" at bounding box center [986, 255] width 9 height 7
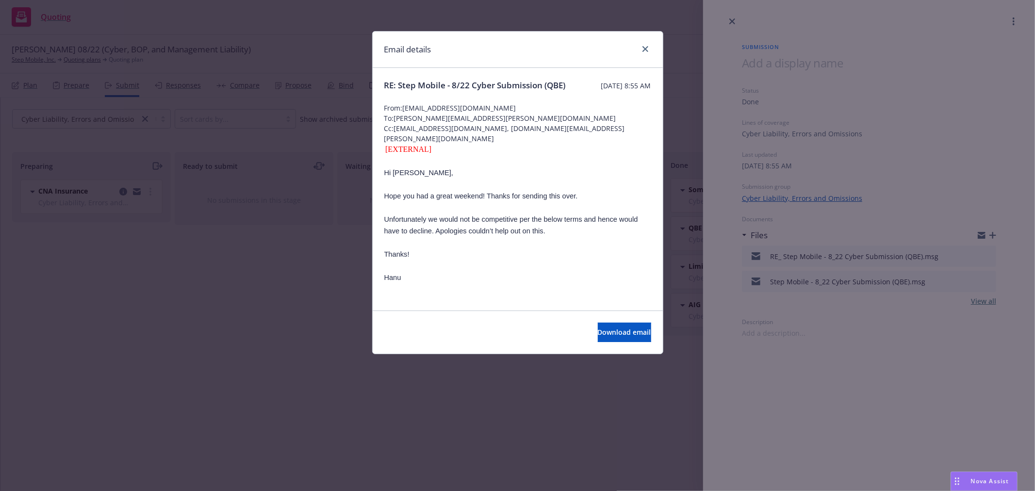
click at [330, 368] on div "Email details RE: Step Mobile - 8/22 Cyber Submission (QBE) Monday, August 4, 2…" at bounding box center [517, 245] width 1035 height 491
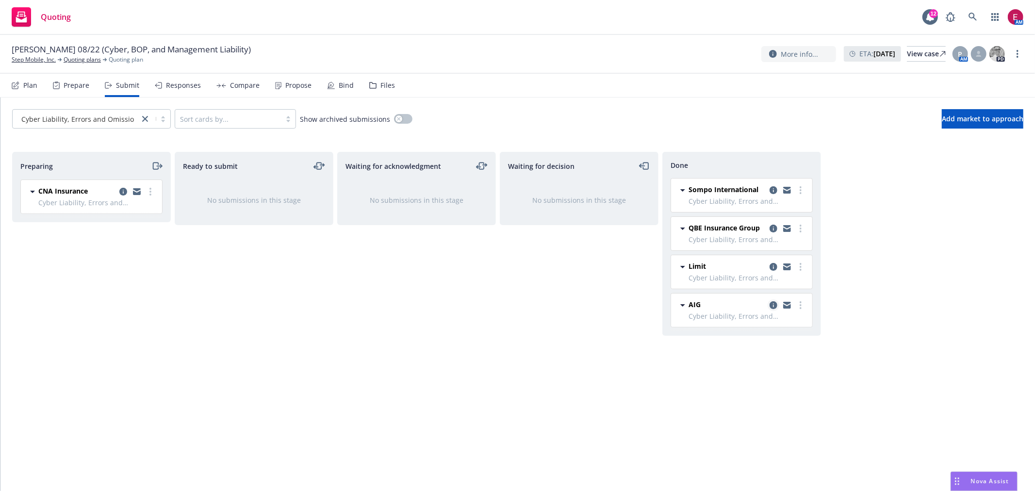
click at [768, 307] on link "copy logging email" at bounding box center [773, 305] width 12 height 12
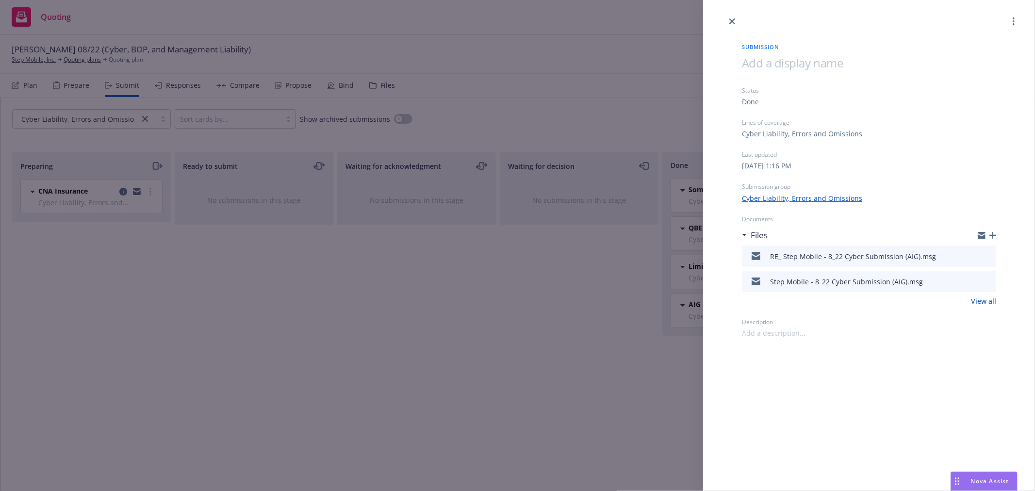
click at [987, 256] on icon "preview file" at bounding box center [986, 255] width 9 height 7
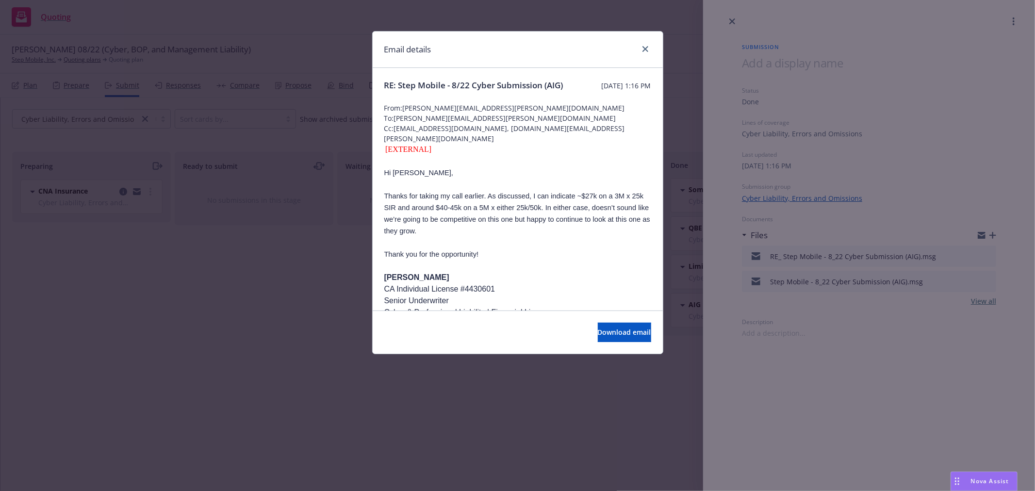
click at [306, 337] on div "Email details RE: Step Mobile - 8/22 Cyber Submission (AIG) Tuesday, August 12,…" at bounding box center [517, 245] width 1035 height 491
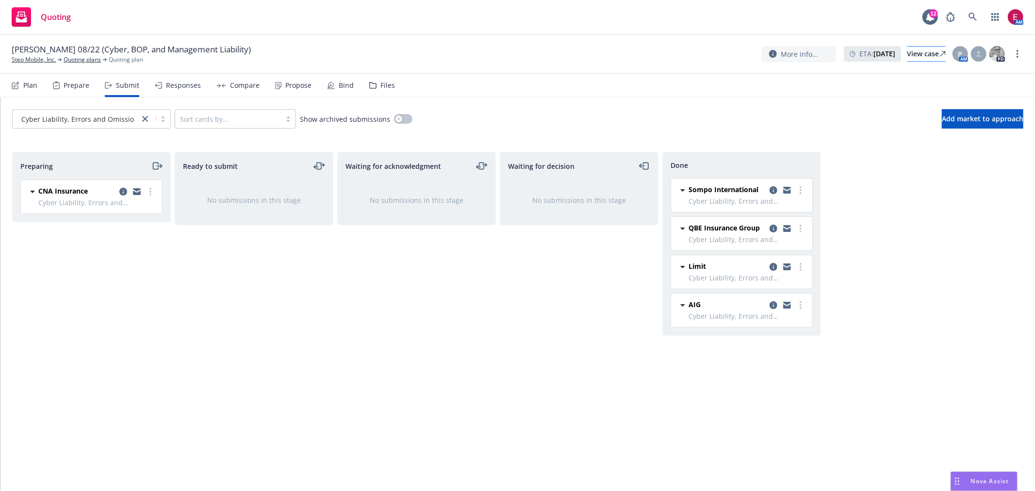
drag, startPoint x: 544, startPoint y: 57, endPoint x: 912, endPoint y: 47, distance: 368.3
click at [544, 57] on div "August Renewal 08/22 (Cyber, BOP, and Management Liability) Step Mobile, Inc. Q…" at bounding box center [517, 54] width 1011 height 20
click at [974, 18] on icon at bounding box center [972, 17] width 8 height 8
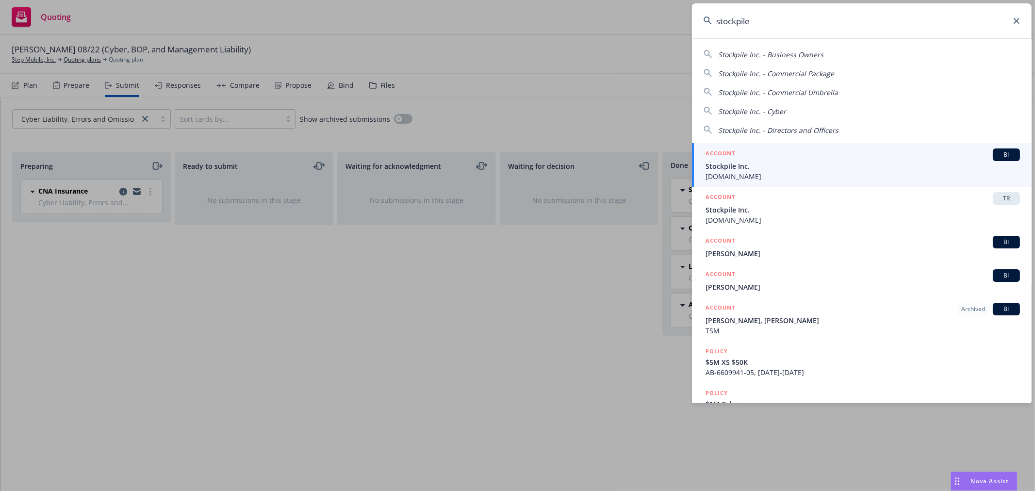
type input "stockpile"
click at [717, 178] on span "stockpile.com" at bounding box center [862, 176] width 314 height 10
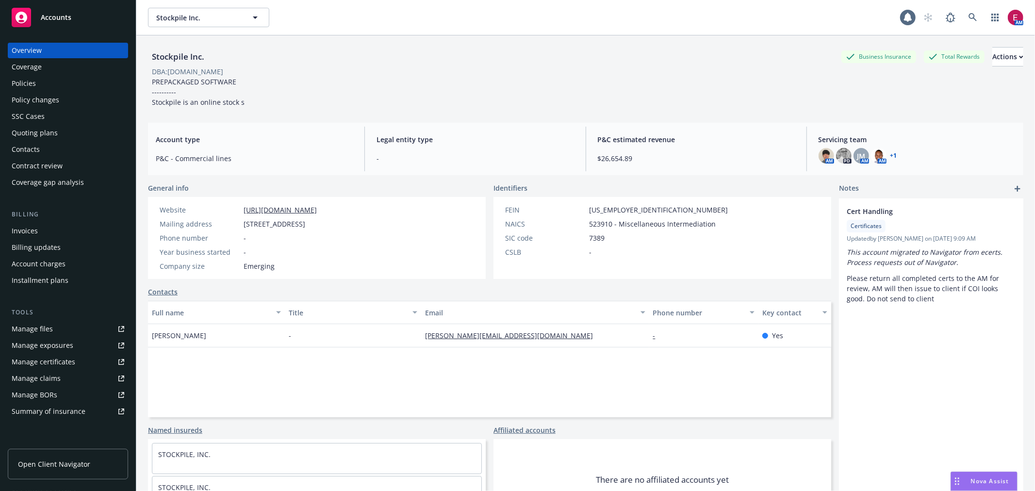
click at [43, 125] on div "Quoting plans" at bounding box center [35, 133] width 46 height 16
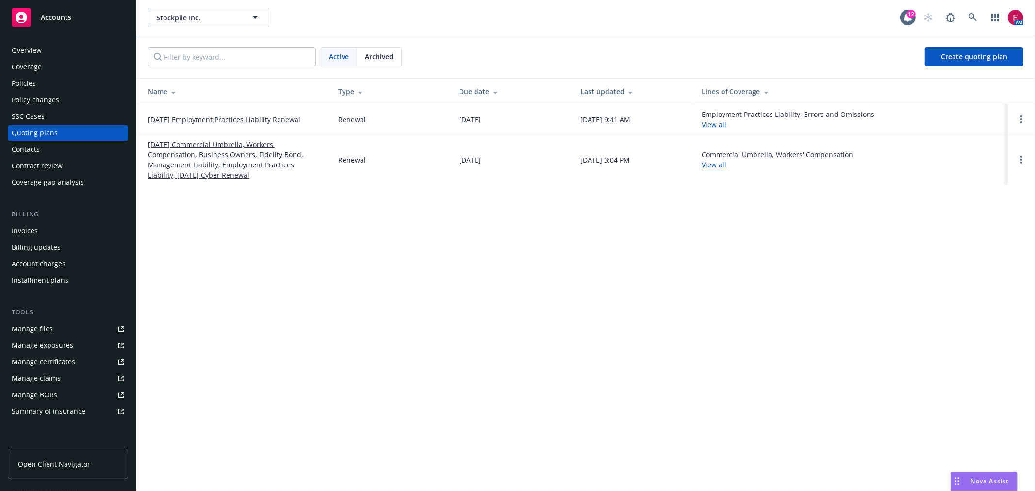
click at [204, 118] on link "[DATE] Employment Practices Liability Renewal" at bounding box center [224, 119] width 152 height 10
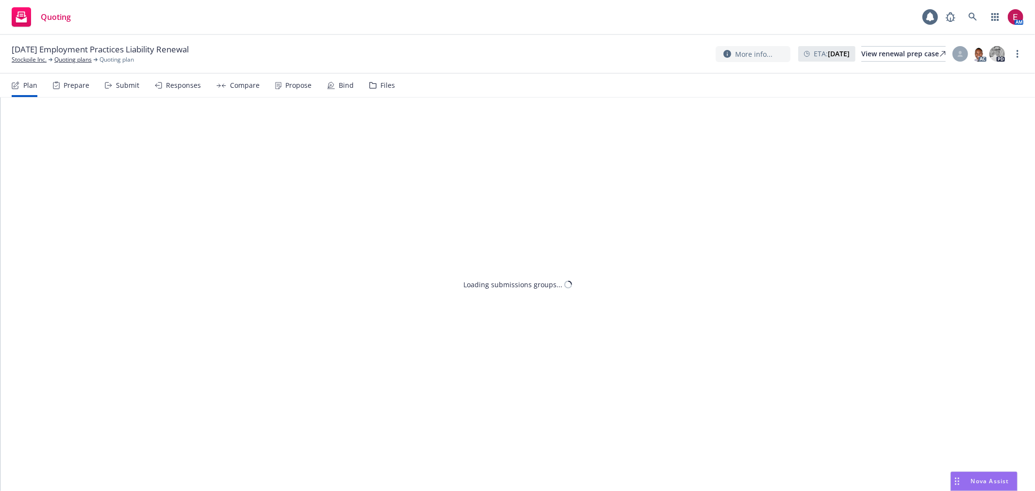
click at [387, 85] on div "Files" at bounding box center [387, 85] width 15 height 8
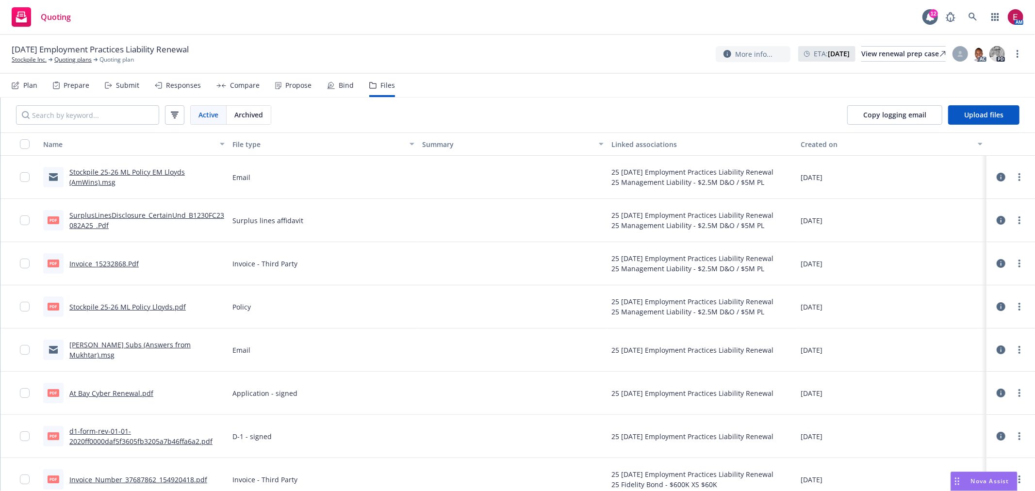
click at [327, 81] on icon at bounding box center [331, 85] width 8 height 8
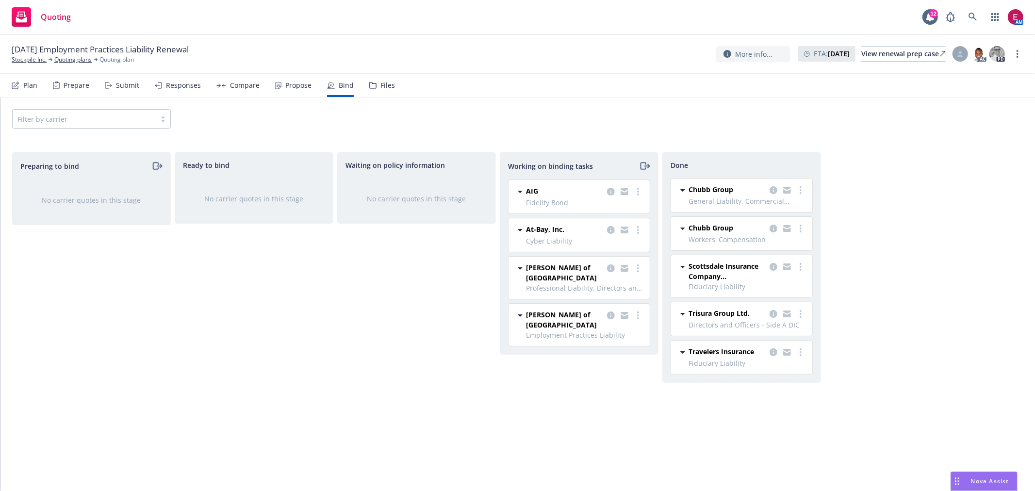
click at [385, 81] on div "Files" at bounding box center [387, 85] width 15 height 8
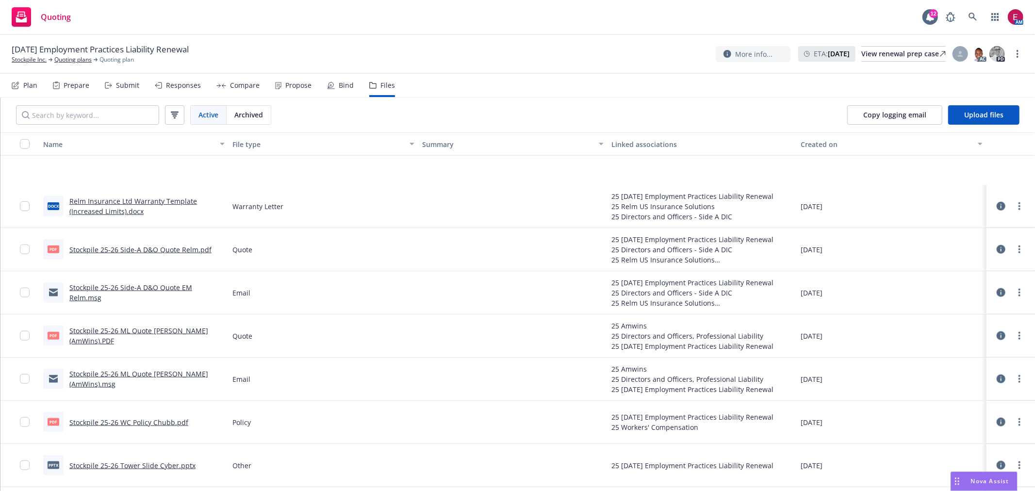
scroll to position [1024, 0]
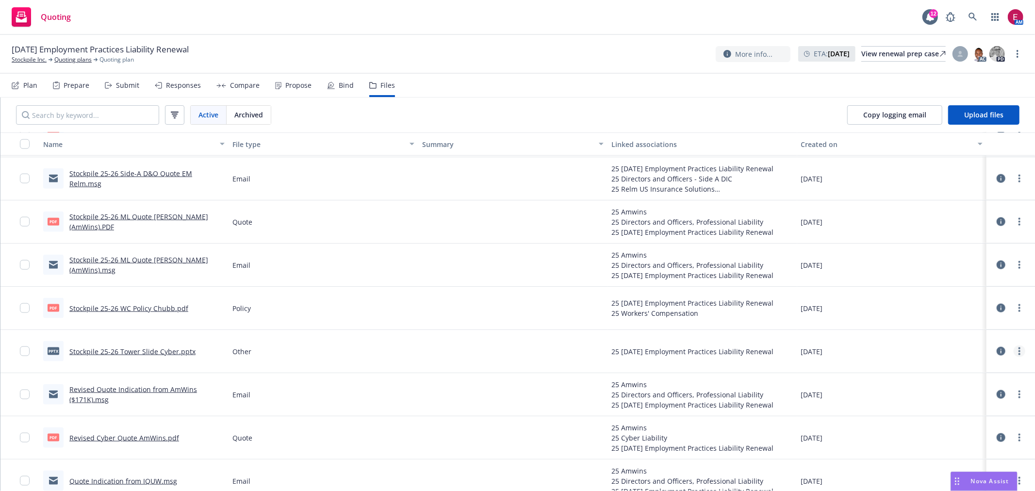
click at [1018, 350] on icon "more" at bounding box center [1019, 351] width 2 height 8
click at [957, 391] on link "Download" at bounding box center [968, 390] width 97 height 19
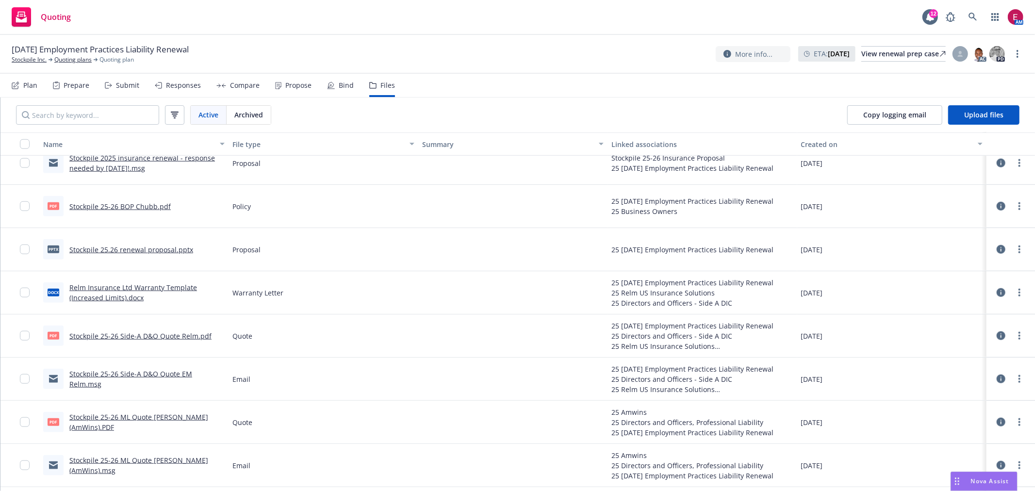
scroll to position [808, 0]
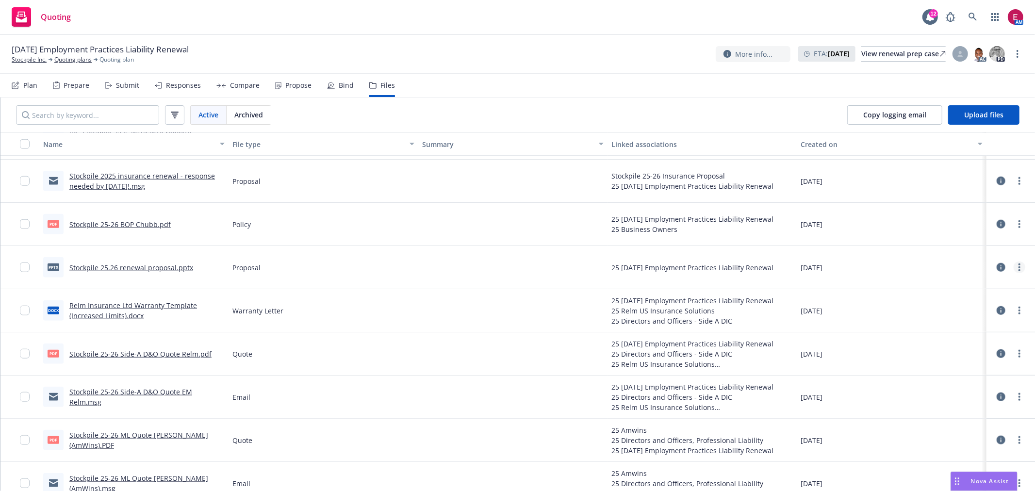
click at [1018, 268] on icon "more" at bounding box center [1019, 267] width 2 height 8
click at [967, 306] on link "Download" at bounding box center [968, 306] width 97 height 19
